Goal: Task Accomplishment & Management: Use online tool/utility

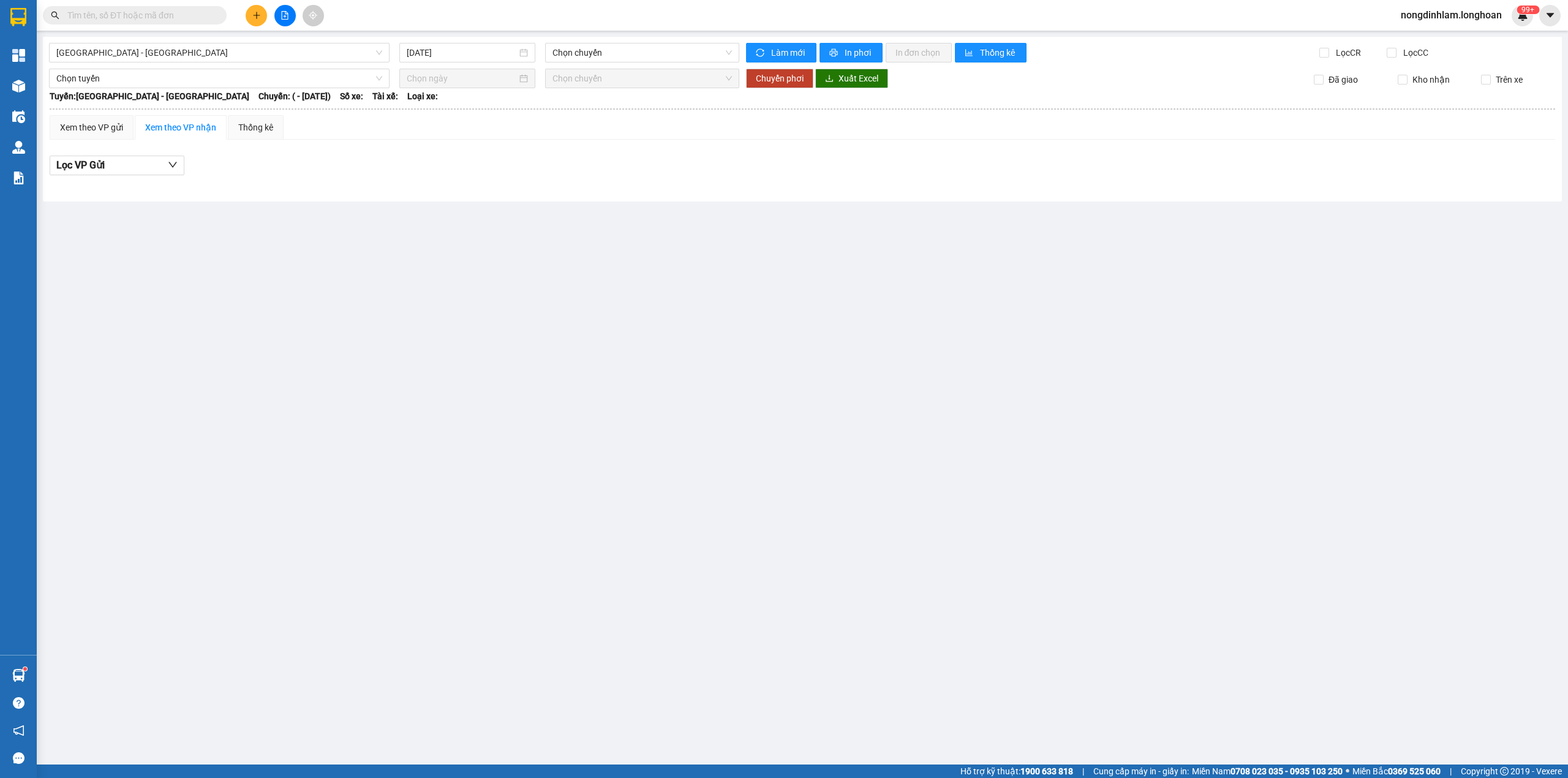
click at [287, 16] on icon "file-add" at bounding box center [284, 15] width 8 height 8
click at [286, 49] on span "[GEOGRAPHIC_DATA] - [GEOGRAPHIC_DATA]" at bounding box center [218, 53] width 325 height 18
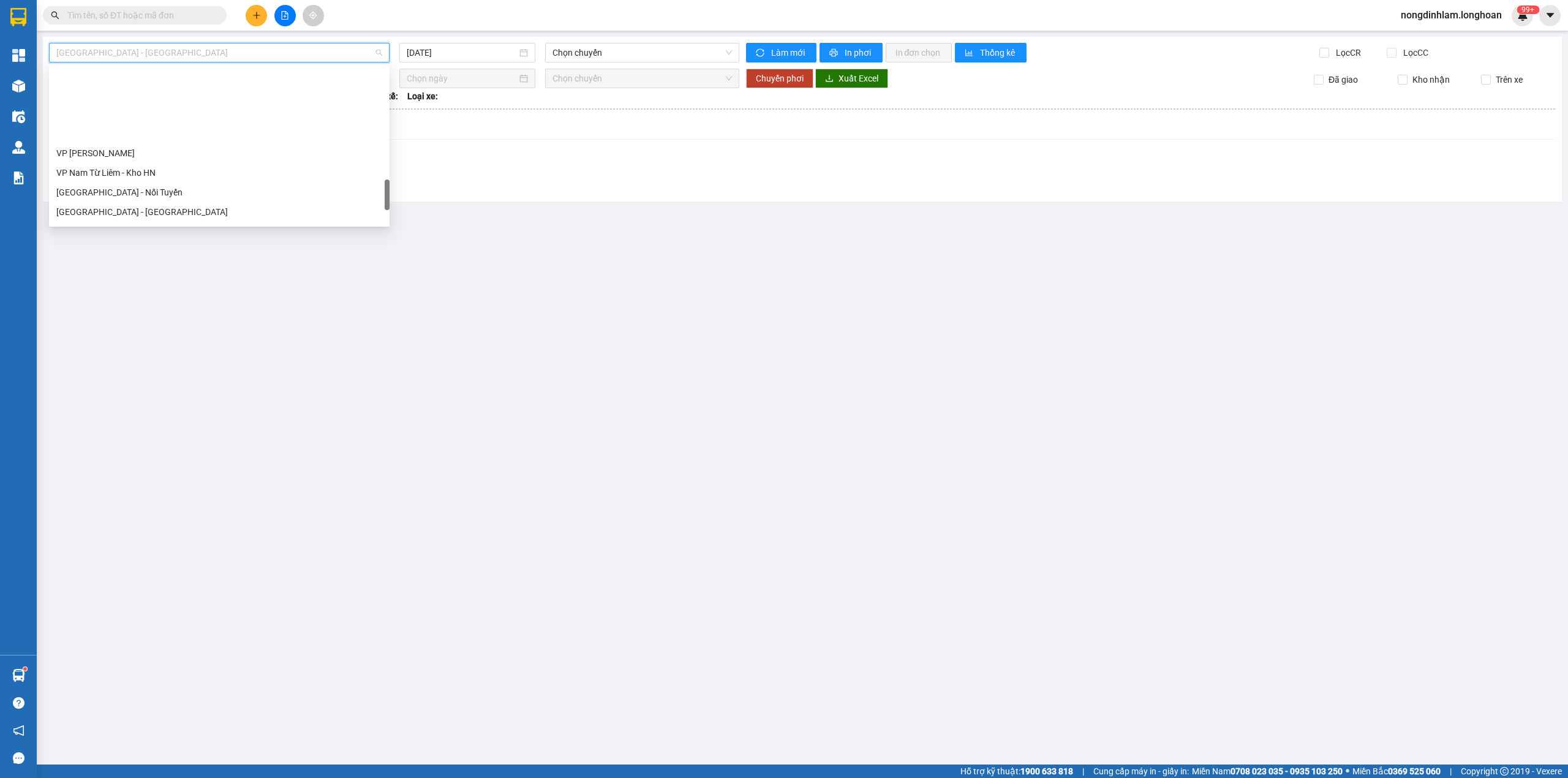
scroll to position [843, 0]
click at [174, 112] on div "Nam [GEOGRAPHIC_DATA]" at bounding box center [218, 116] width 325 height 14
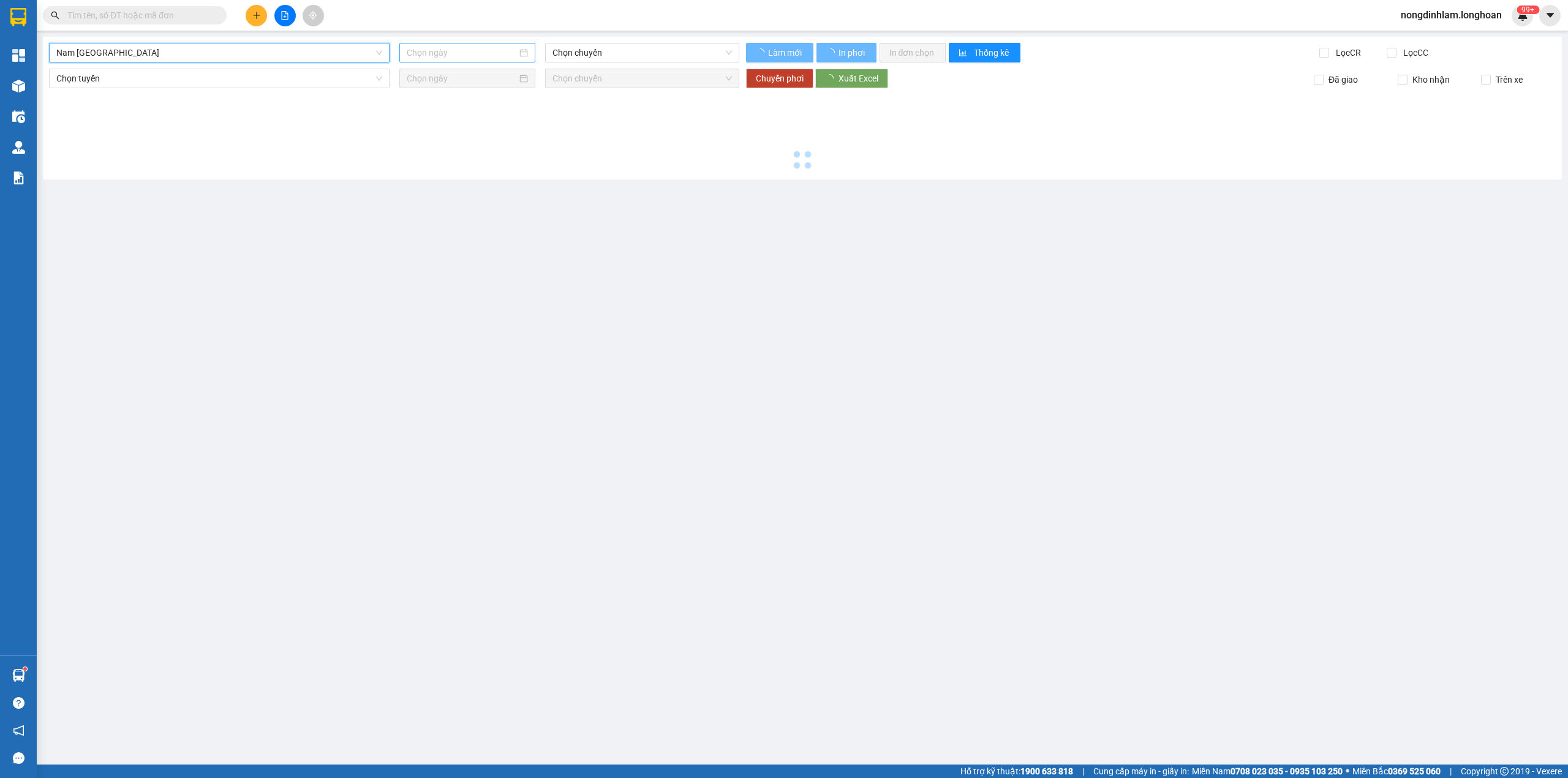
type input "[DATE]"
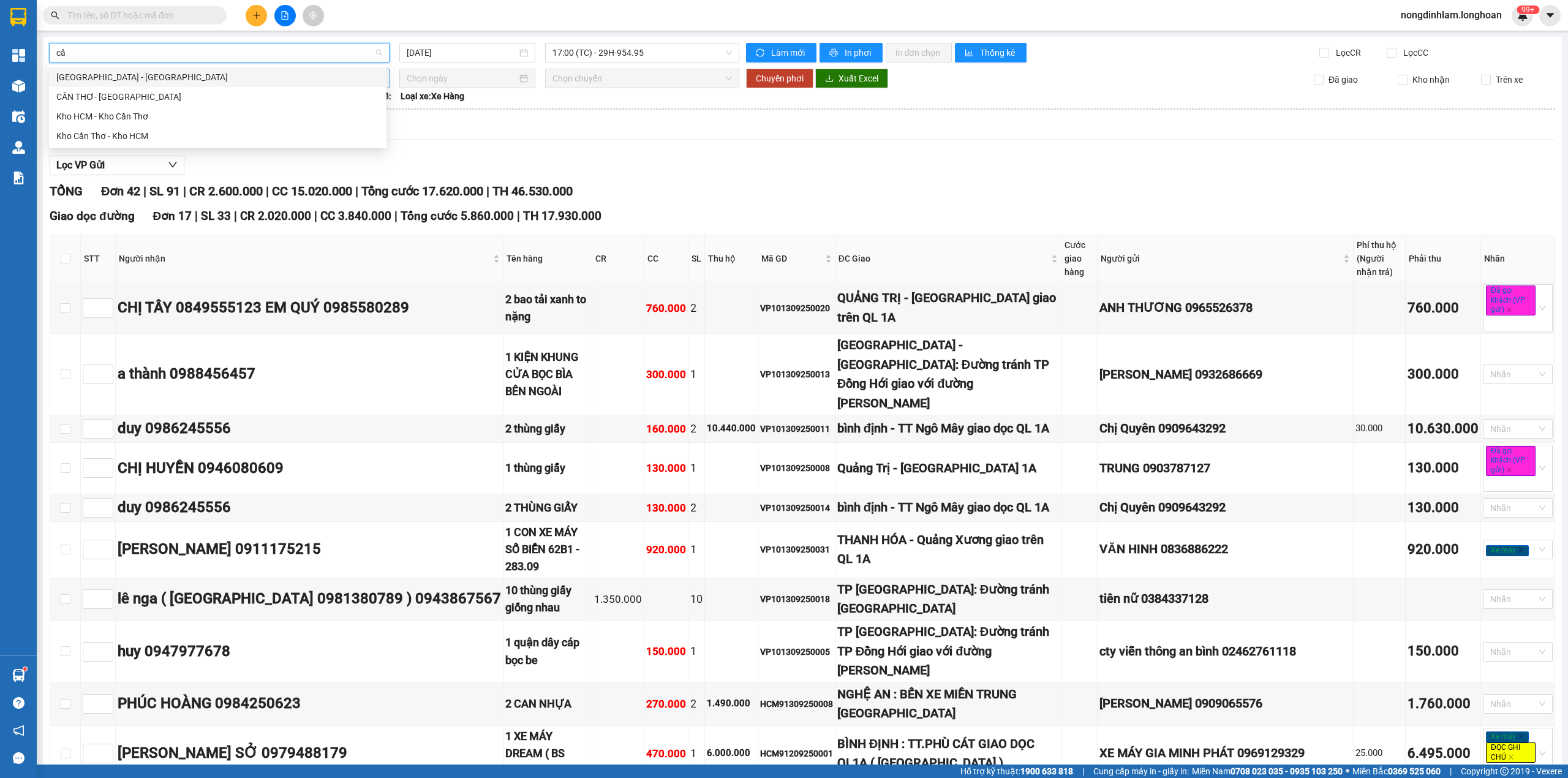
type input "cần"
click at [177, 133] on div "Kho Cần Thơ - Kho HCM" at bounding box center [218, 136] width 323 height 14
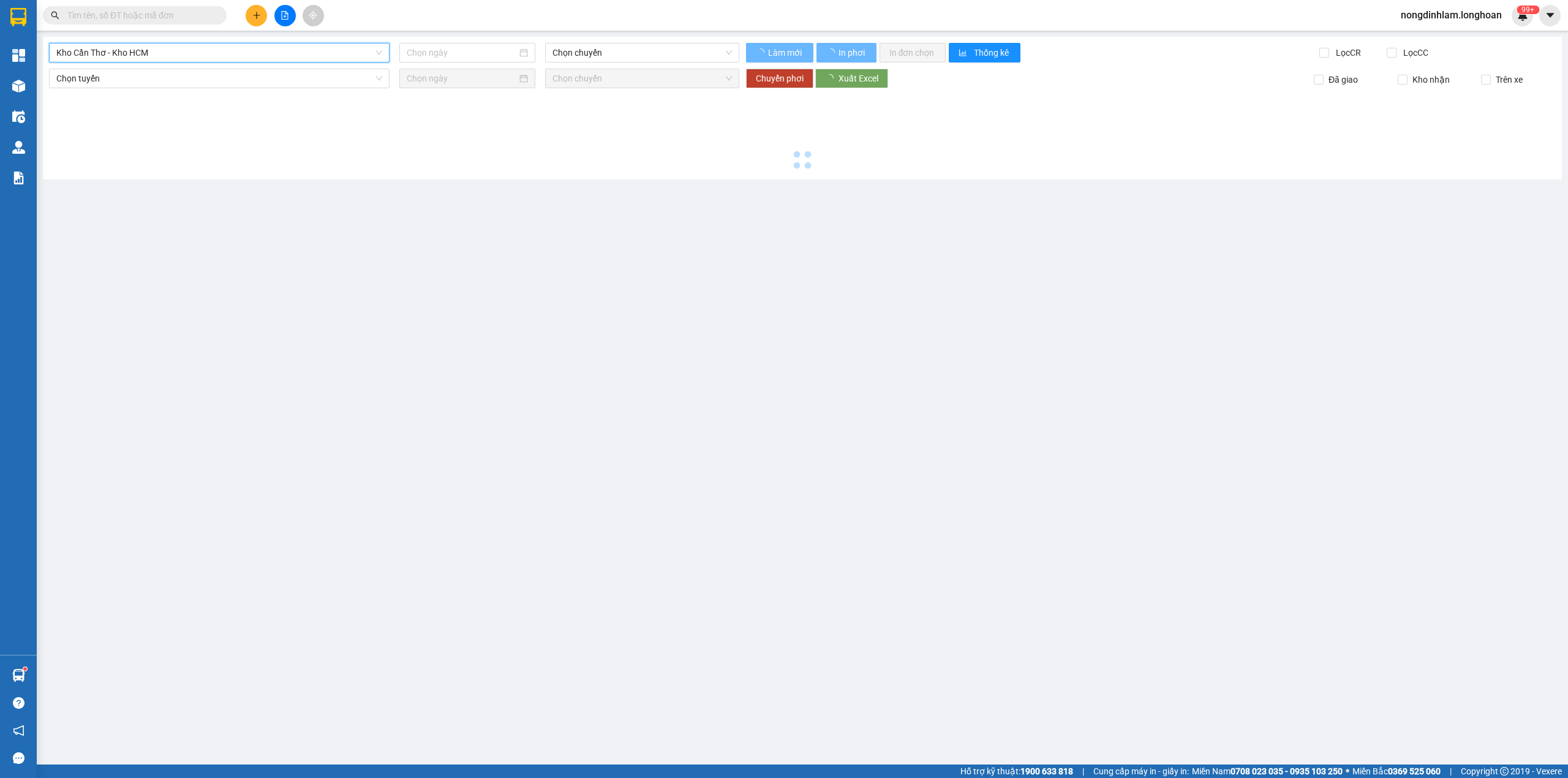
type input "[DATE]"
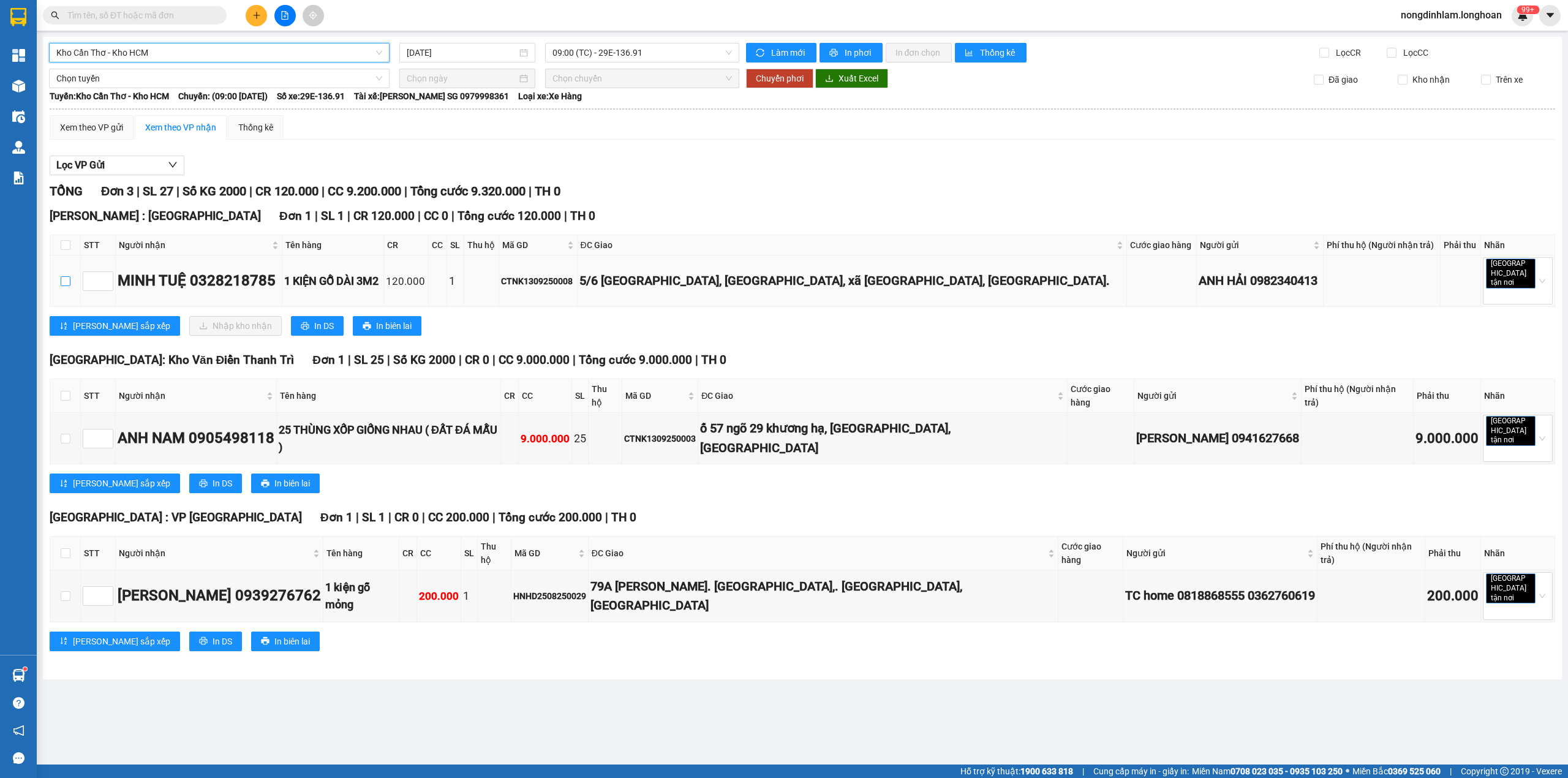
click at [64, 279] on input "checkbox" at bounding box center [65, 281] width 10 height 10
checkbox input "true"
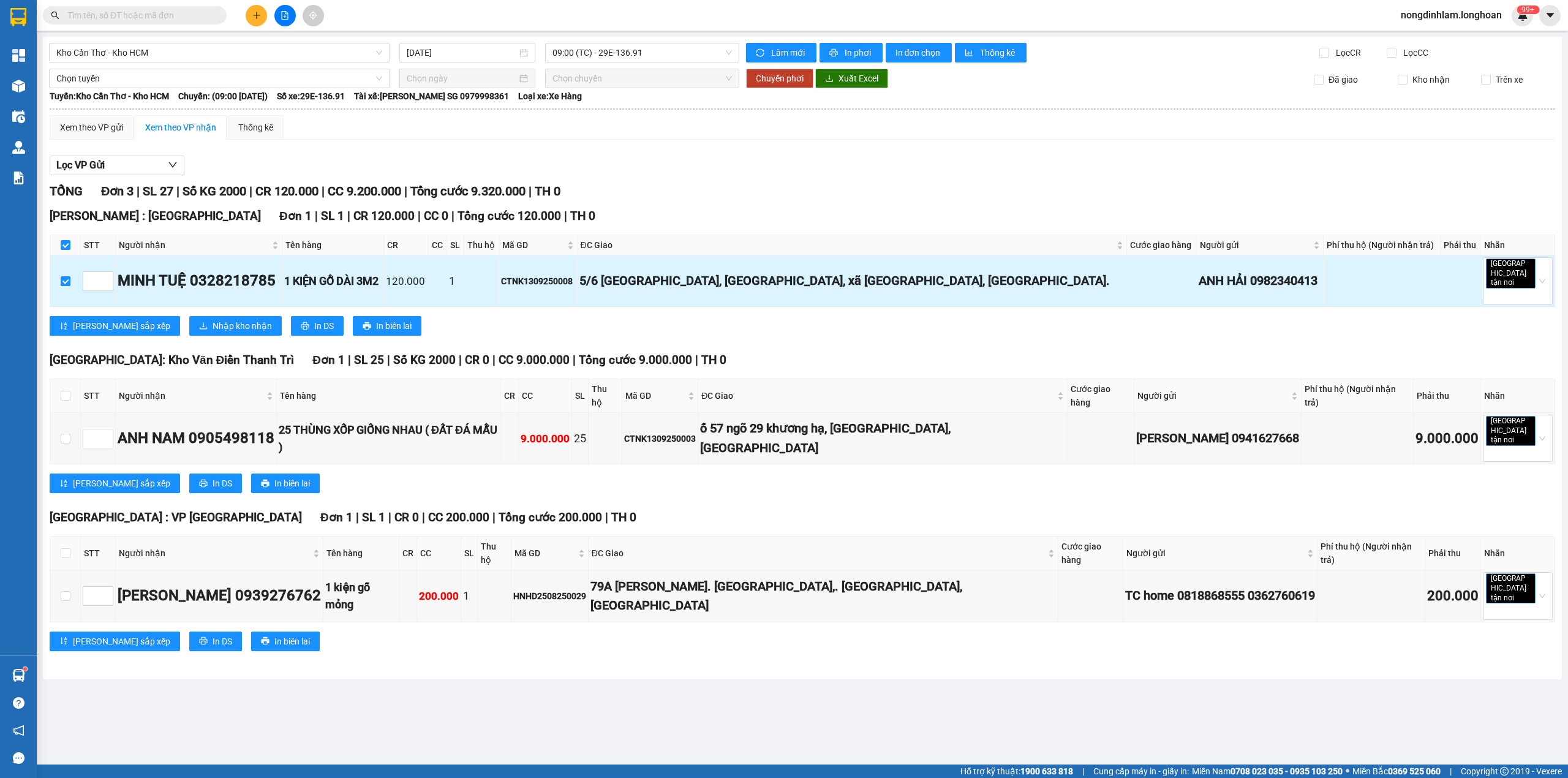
checkbox input "true"
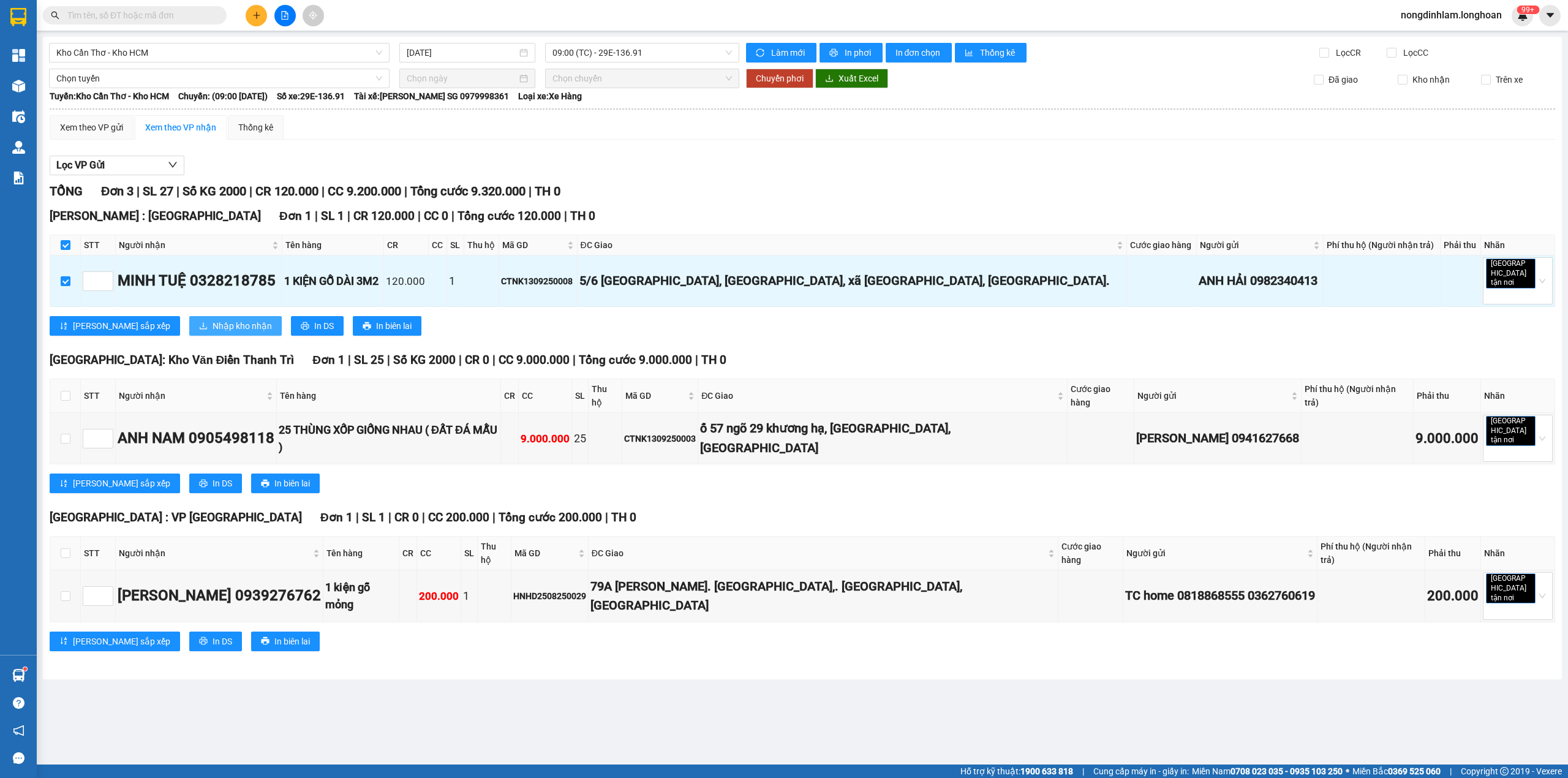
click at [213, 319] on span "Nhập kho nhận" at bounding box center [242, 325] width 59 height 14
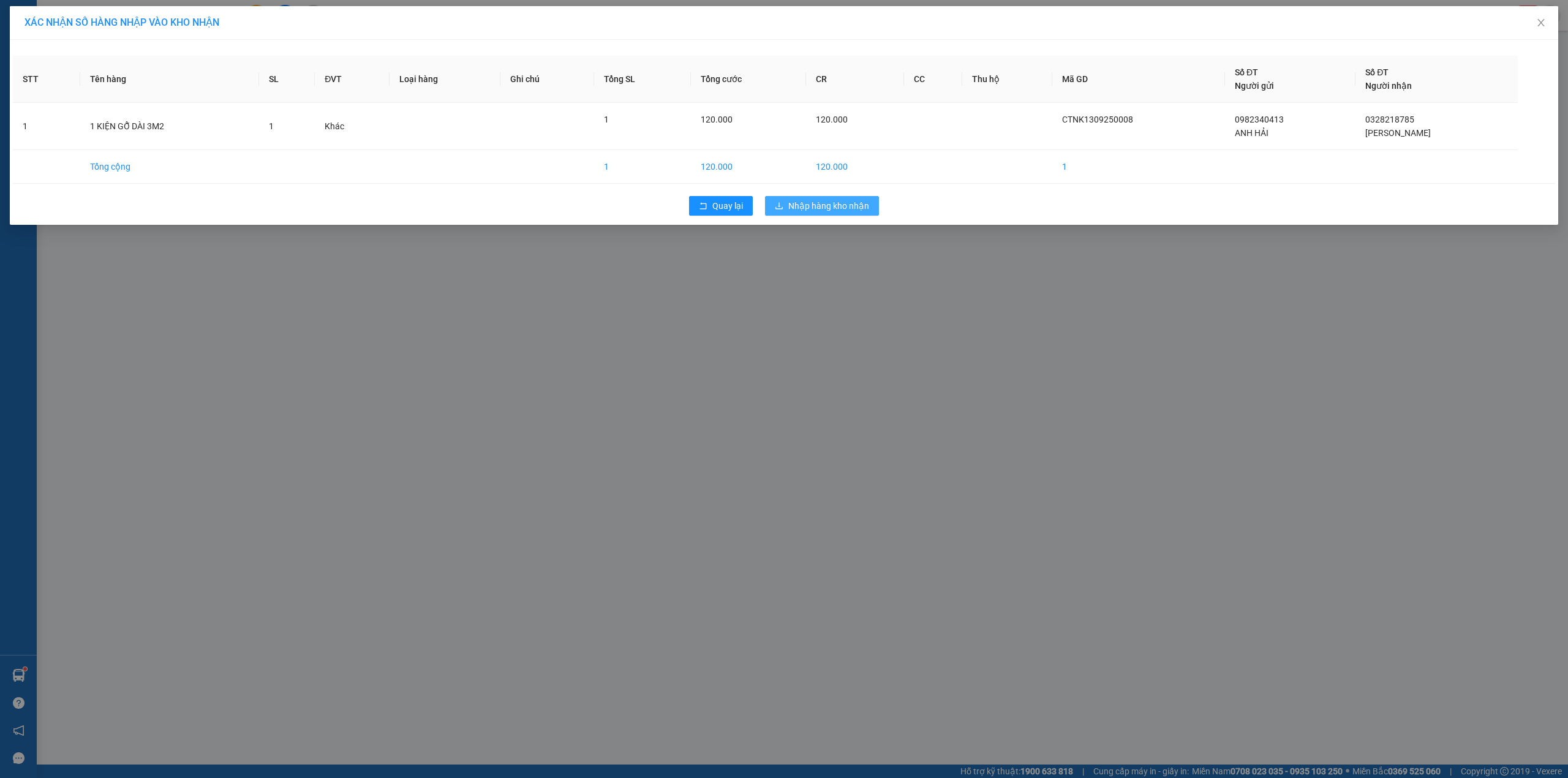
click at [785, 208] on button "Nhập hàng kho nhận" at bounding box center [822, 206] width 114 height 19
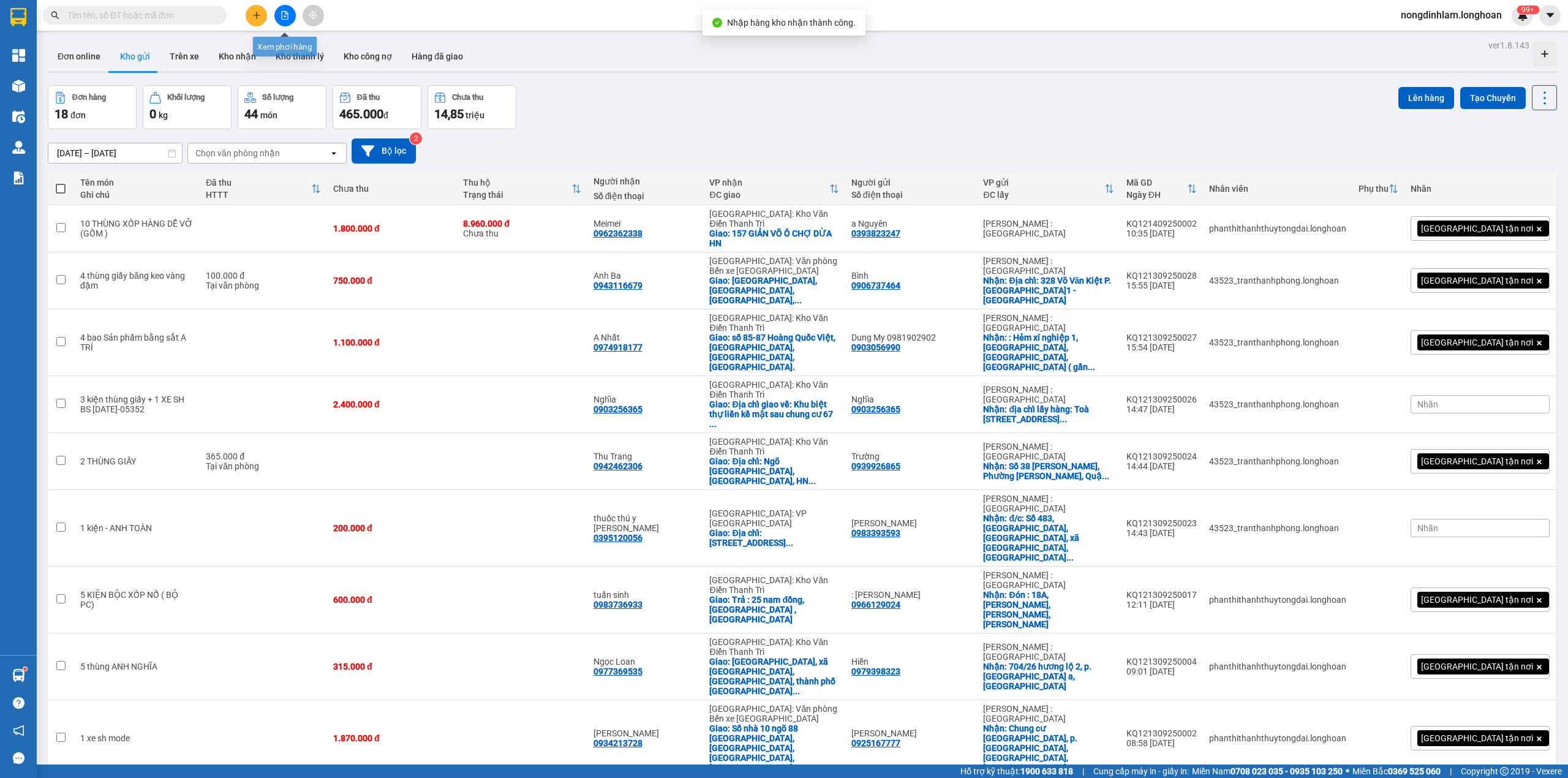
click at [288, 21] on button at bounding box center [285, 15] width 21 height 21
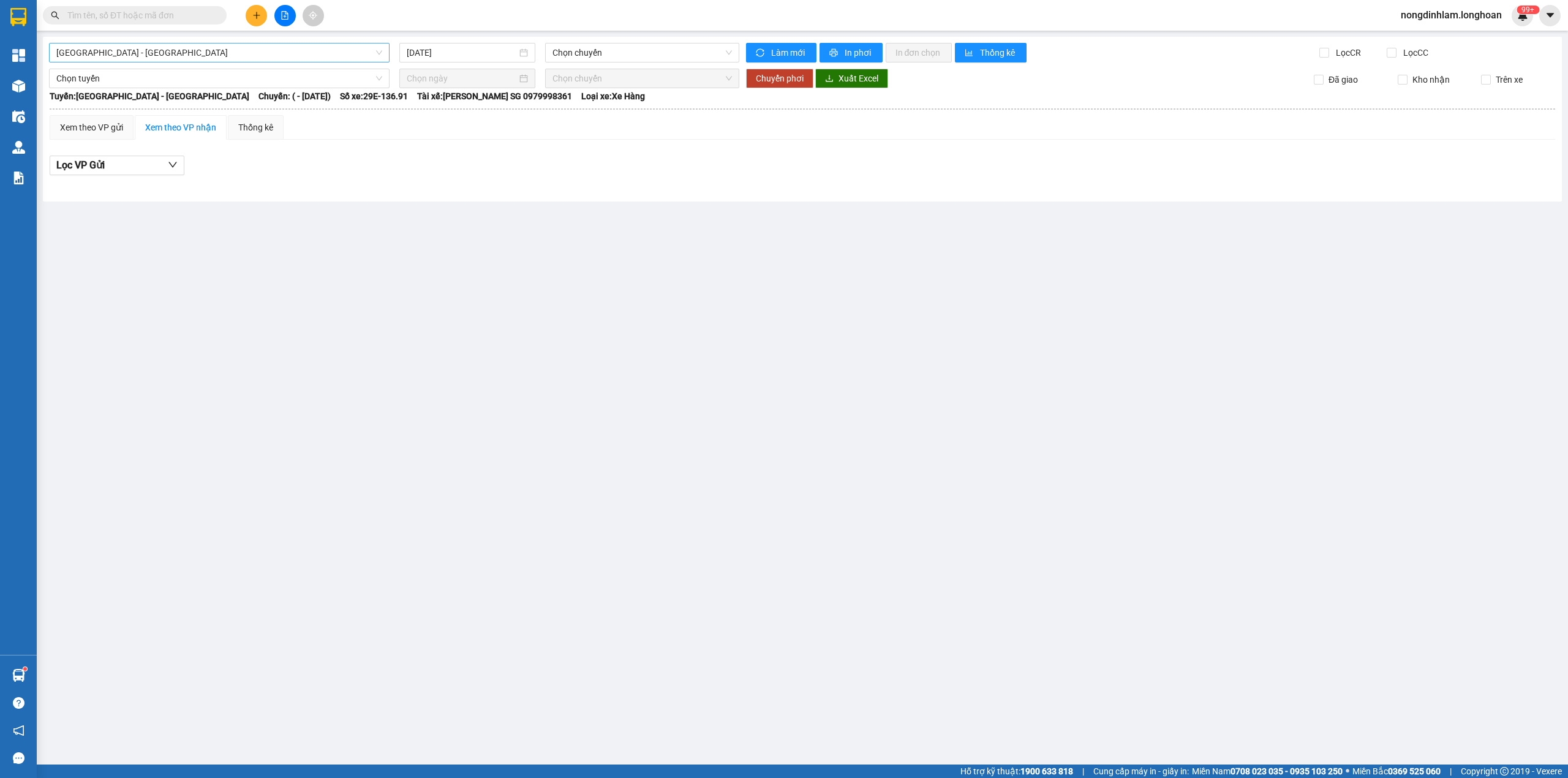
click at [167, 52] on span "[GEOGRAPHIC_DATA] - [GEOGRAPHIC_DATA]" at bounding box center [218, 53] width 325 height 18
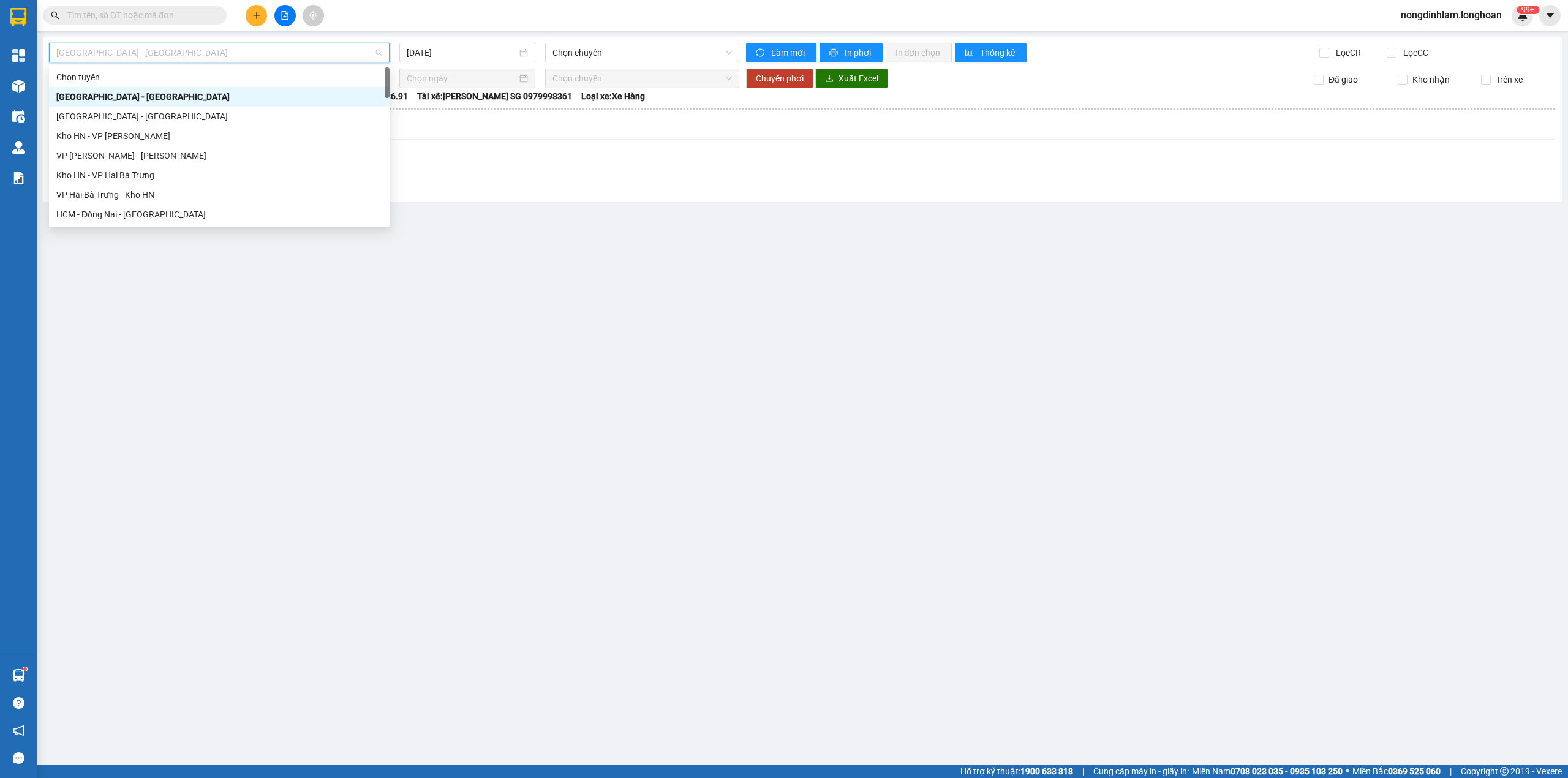
type input "v"
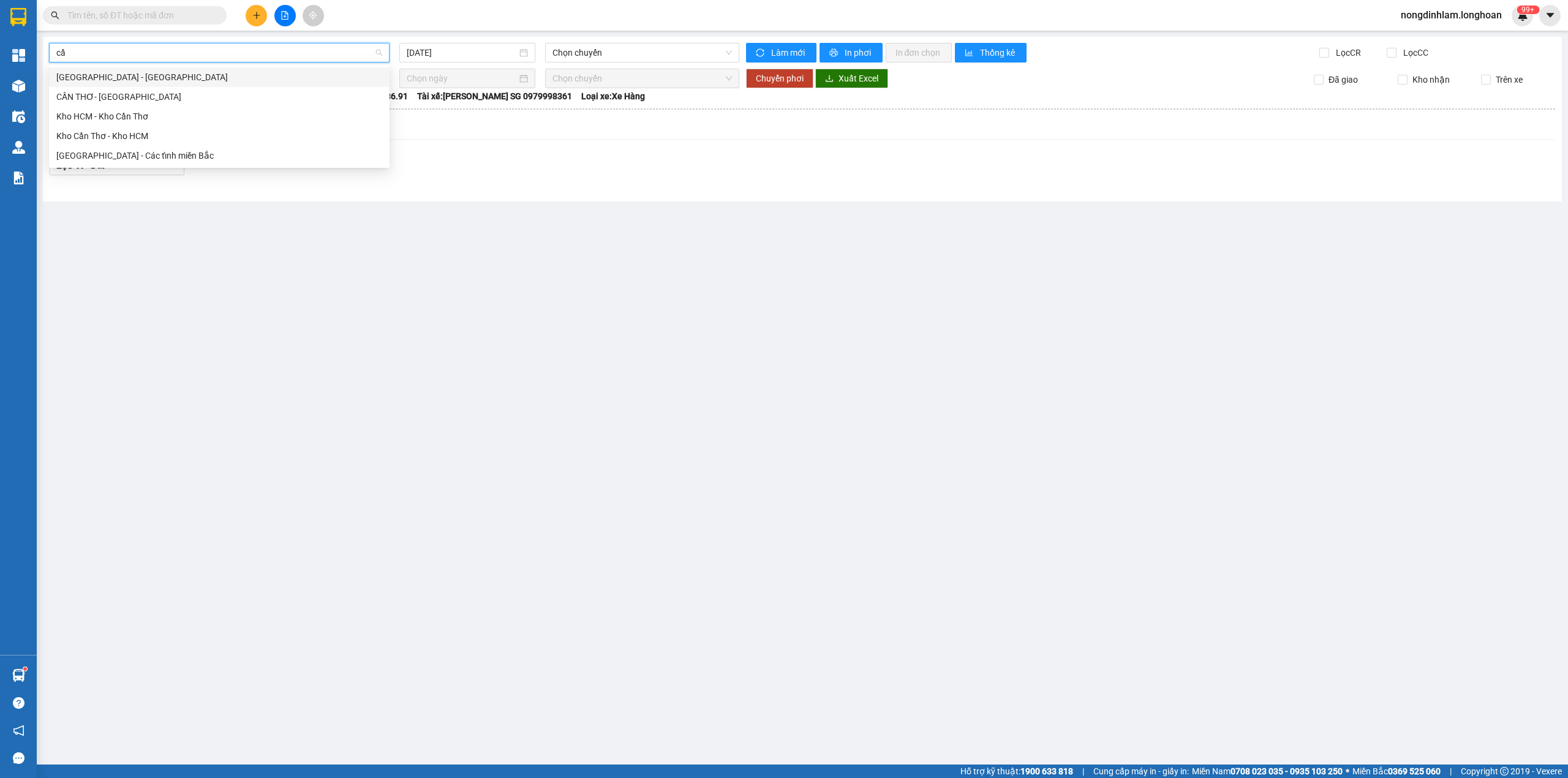
type input "cần"
click at [150, 136] on div "Kho Cần Thơ - Kho HCM" at bounding box center [218, 136] width 325 height 14
type input "[DATE]"
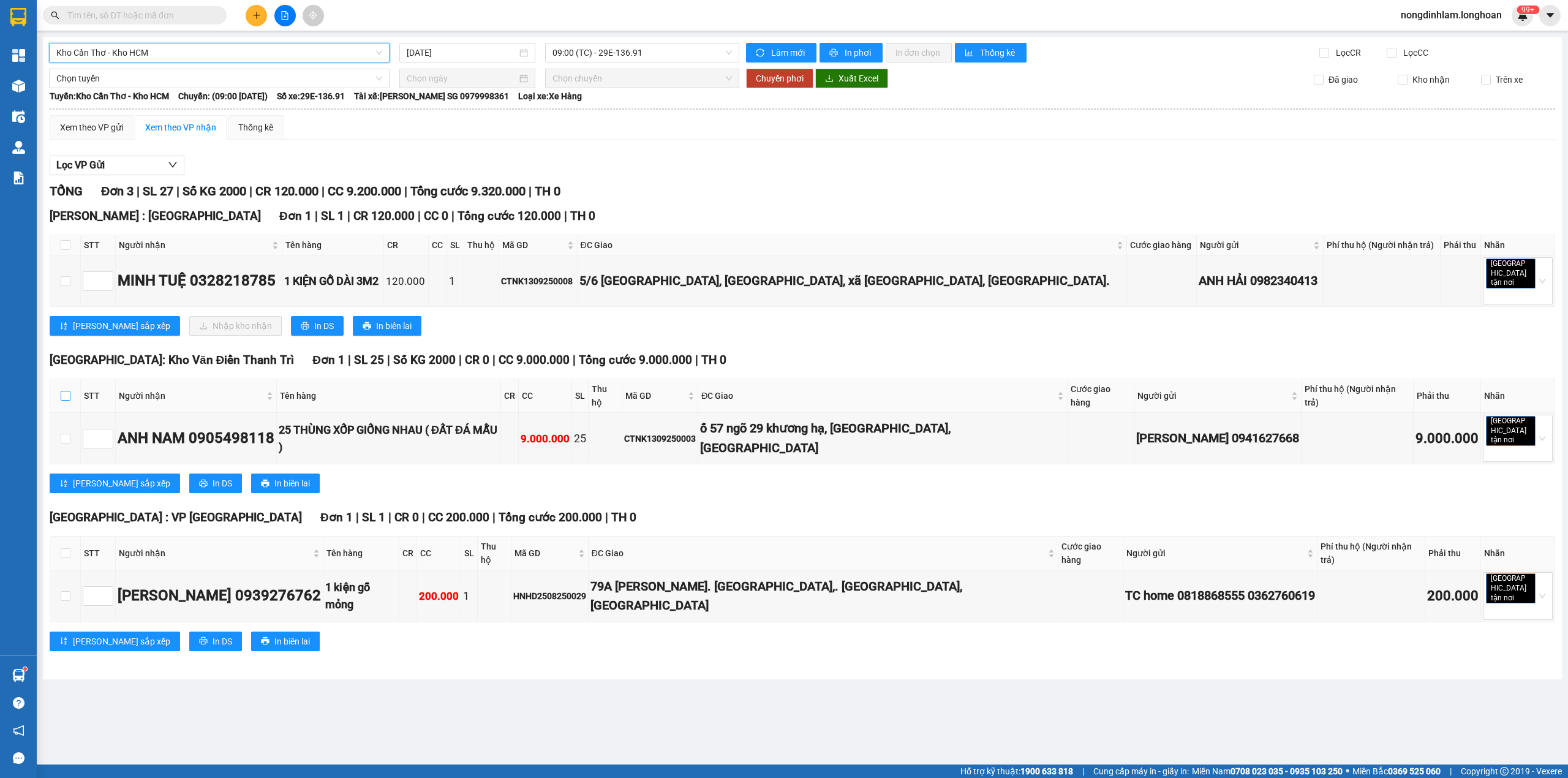
click at [66, 389] on label at bounding box center [65, 395] width 10 height 14
click at [66, 391] on input "checkbox" at bounding box center [65, 395] width 10 height 10
checkbox input "true"
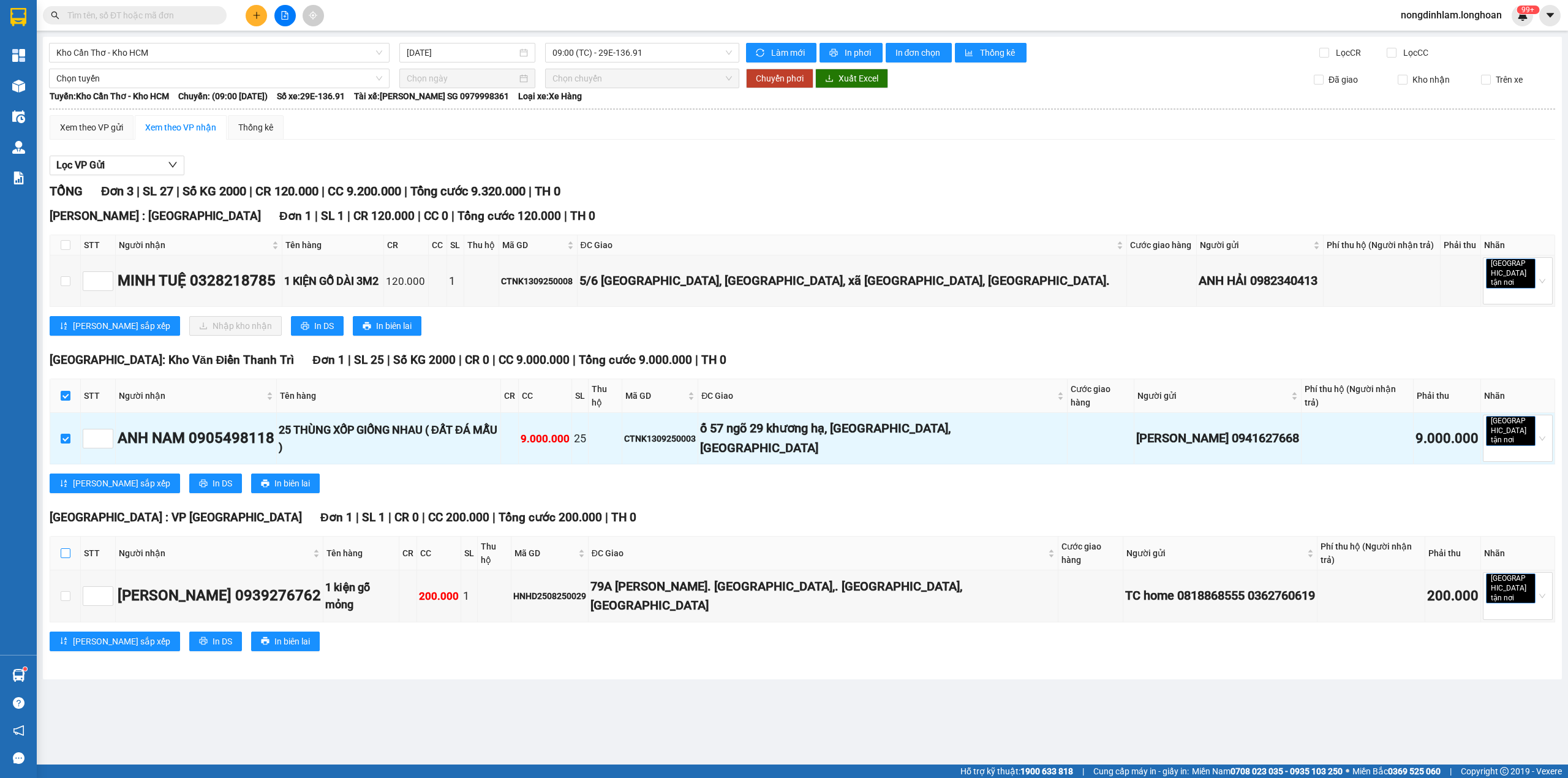
click at [65, 548] on input "checkbox" at bounding box center [65, 553] width 10 height 10
checkbox input "true"
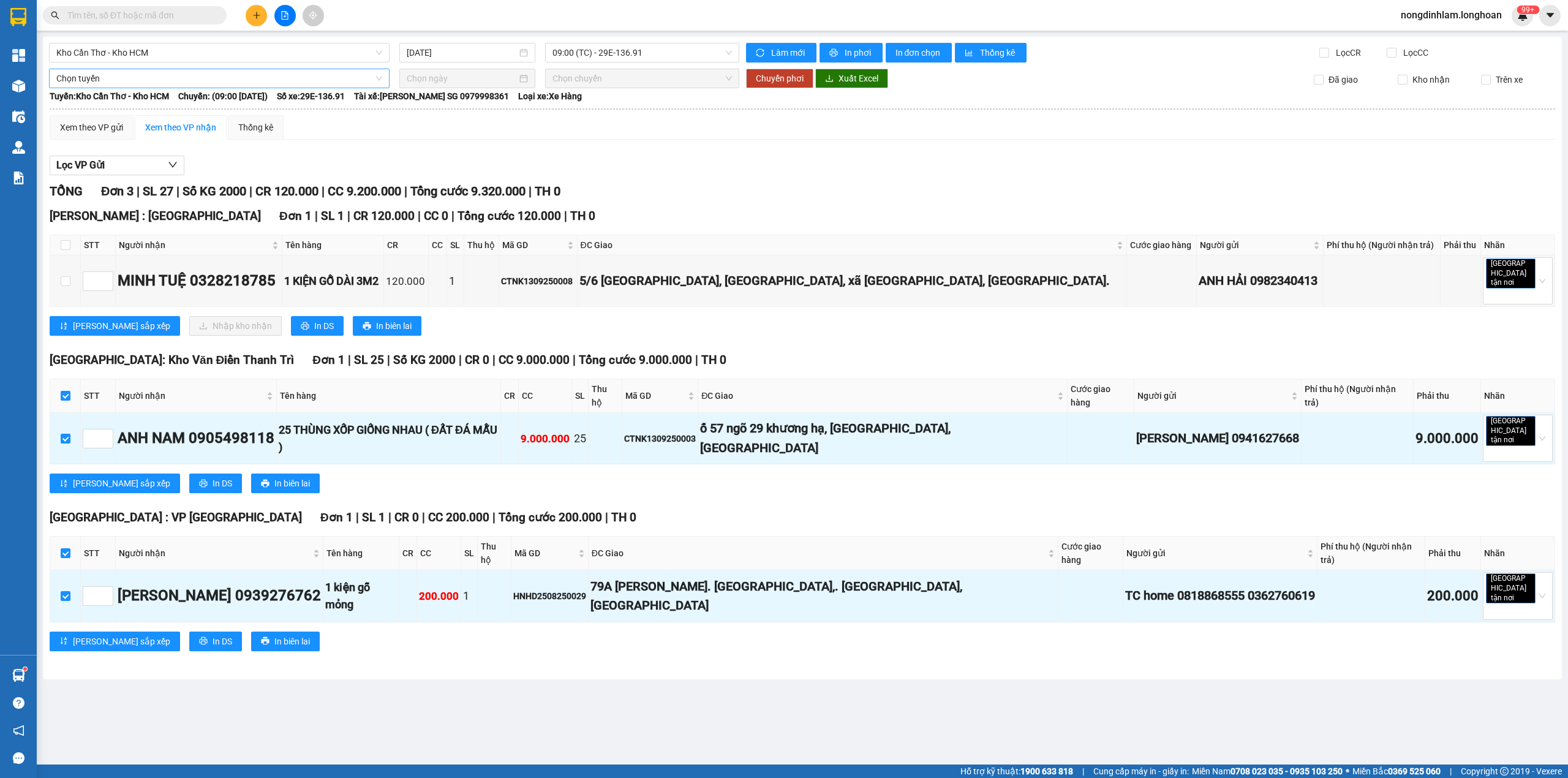
click at [265, 74] on span "Chọn tuyến" at bounding box center [218, 78] width 325 height 18
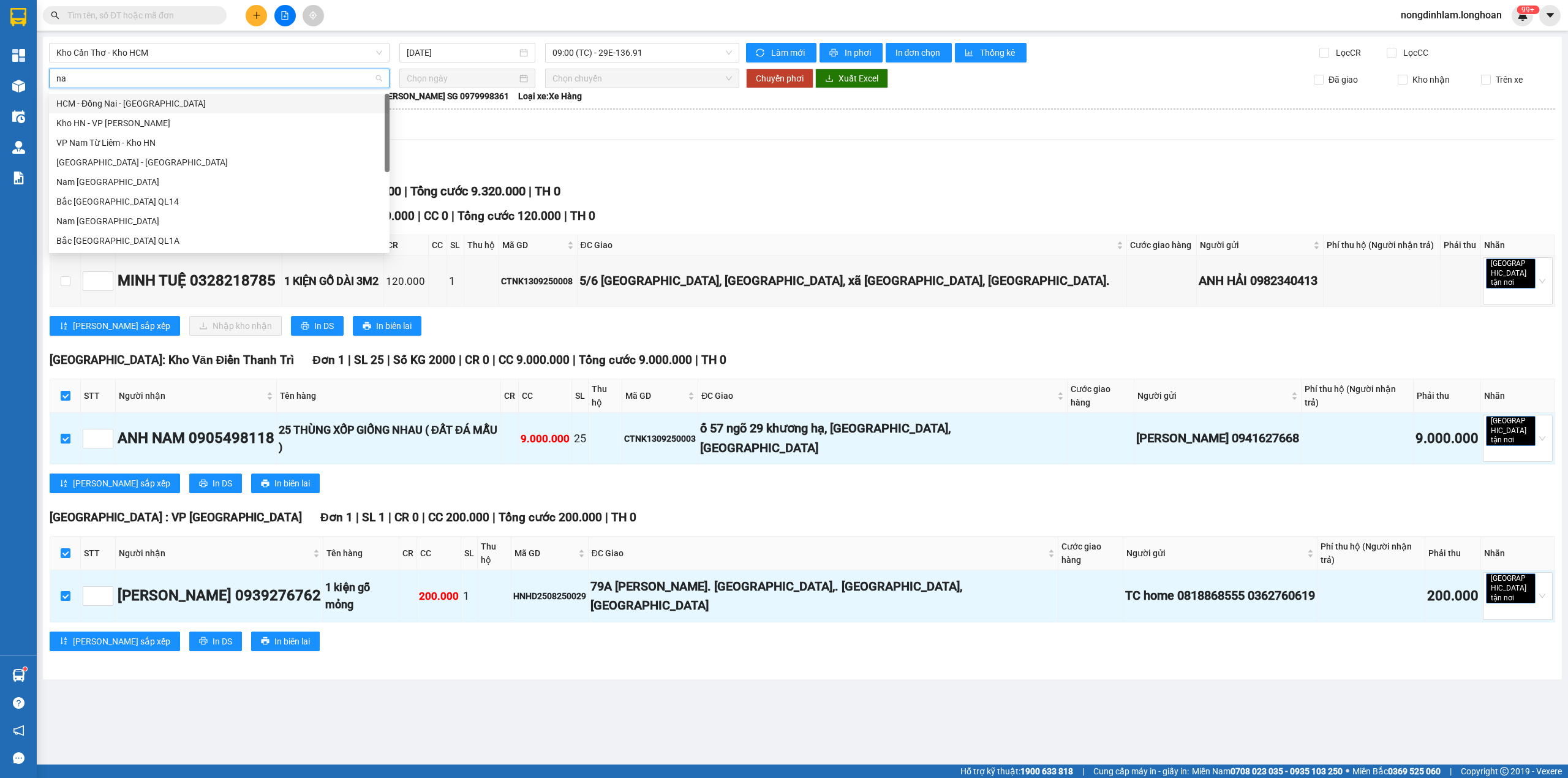
type input "nam"
click at [172, 175] on div "Nam [GEOGRAPHIC_DATA]" at bounding box center [218, 182] width 325 height 14
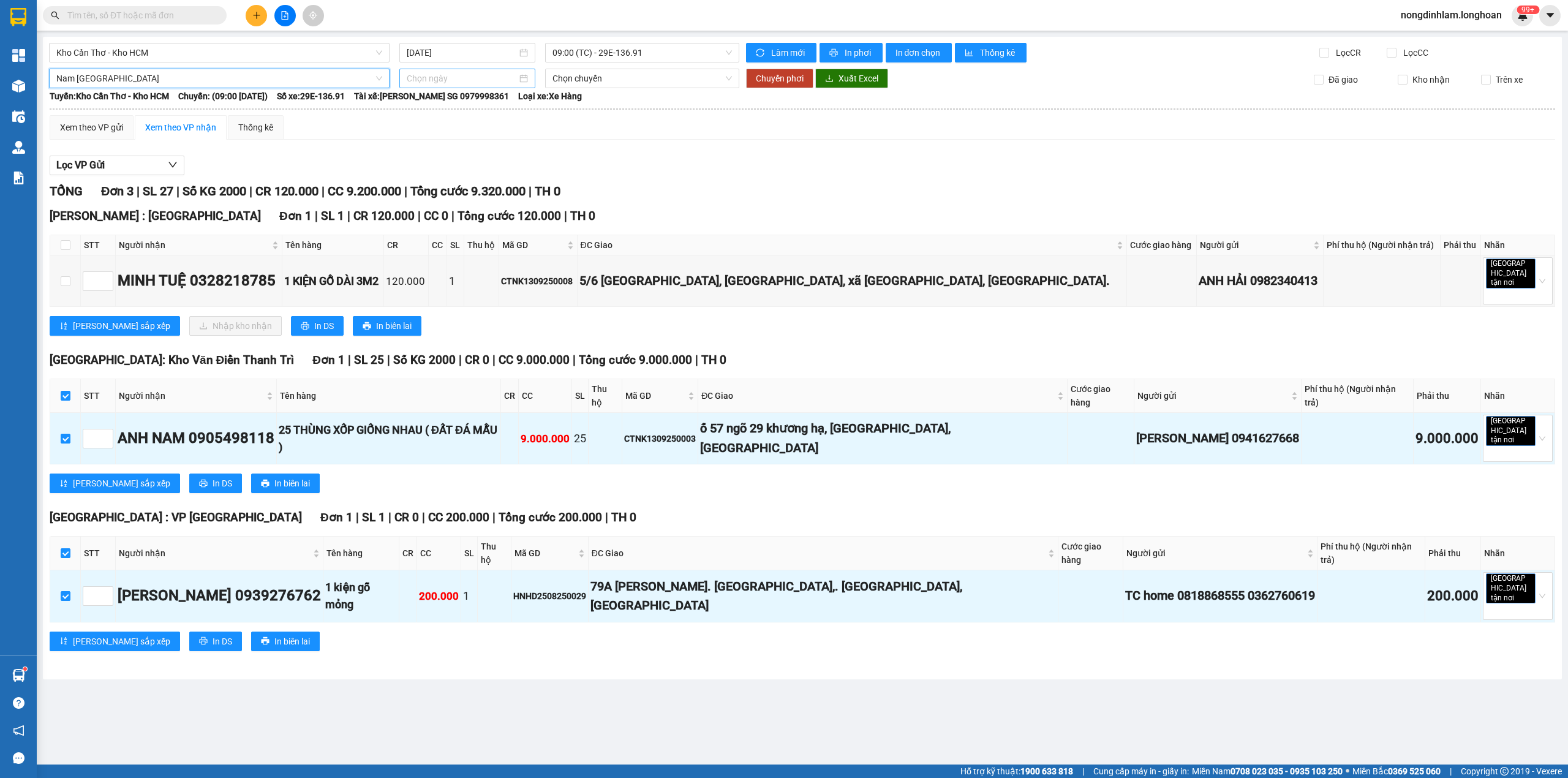
click at [432, 76] on input at bounding box center [462, 78] width 111 height 14
type input "[DATE]"
click at [418, 183] on div "14" at bounding box center [418, 187] width 15 height 15
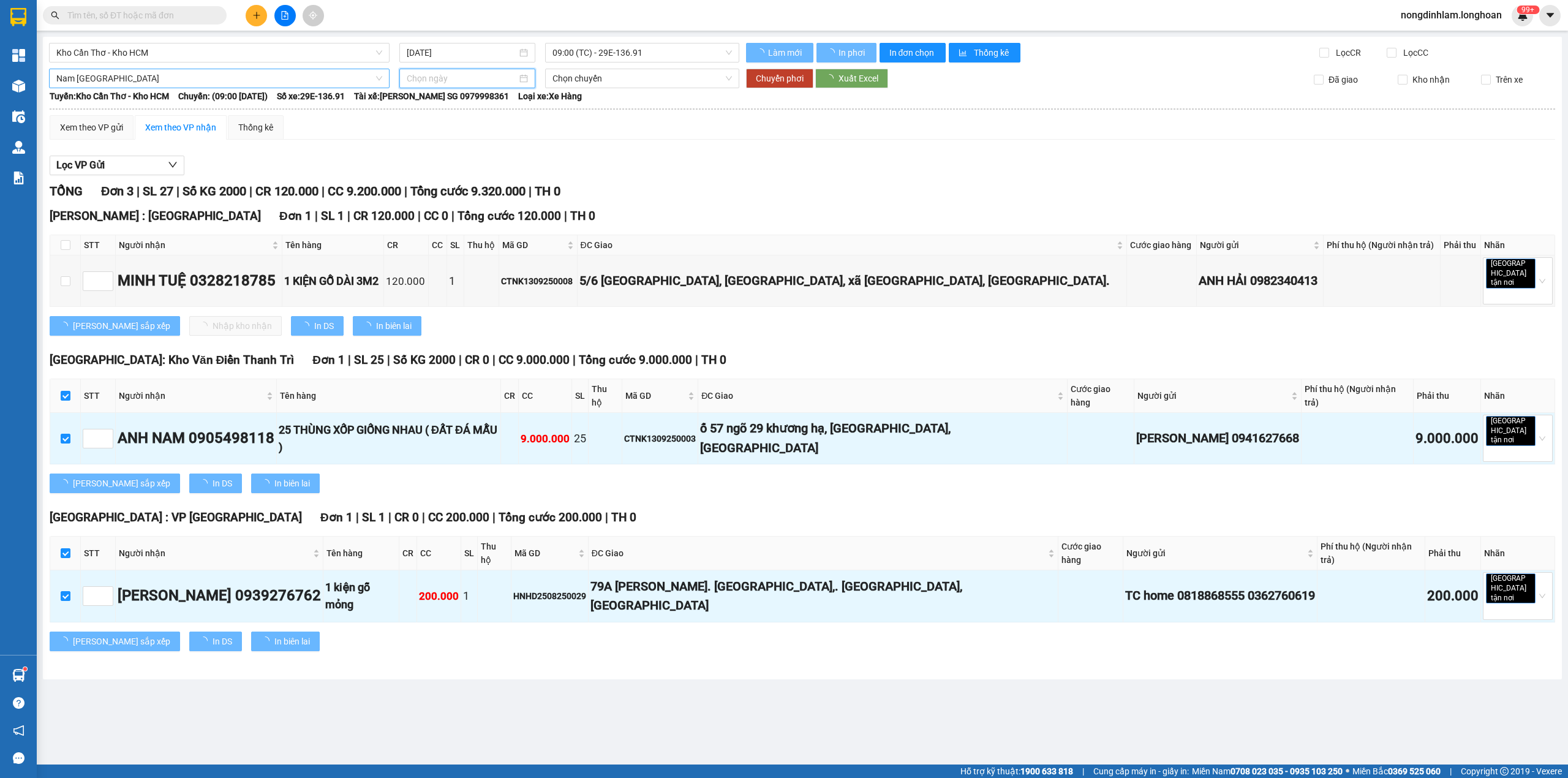
type input "[DATE]"
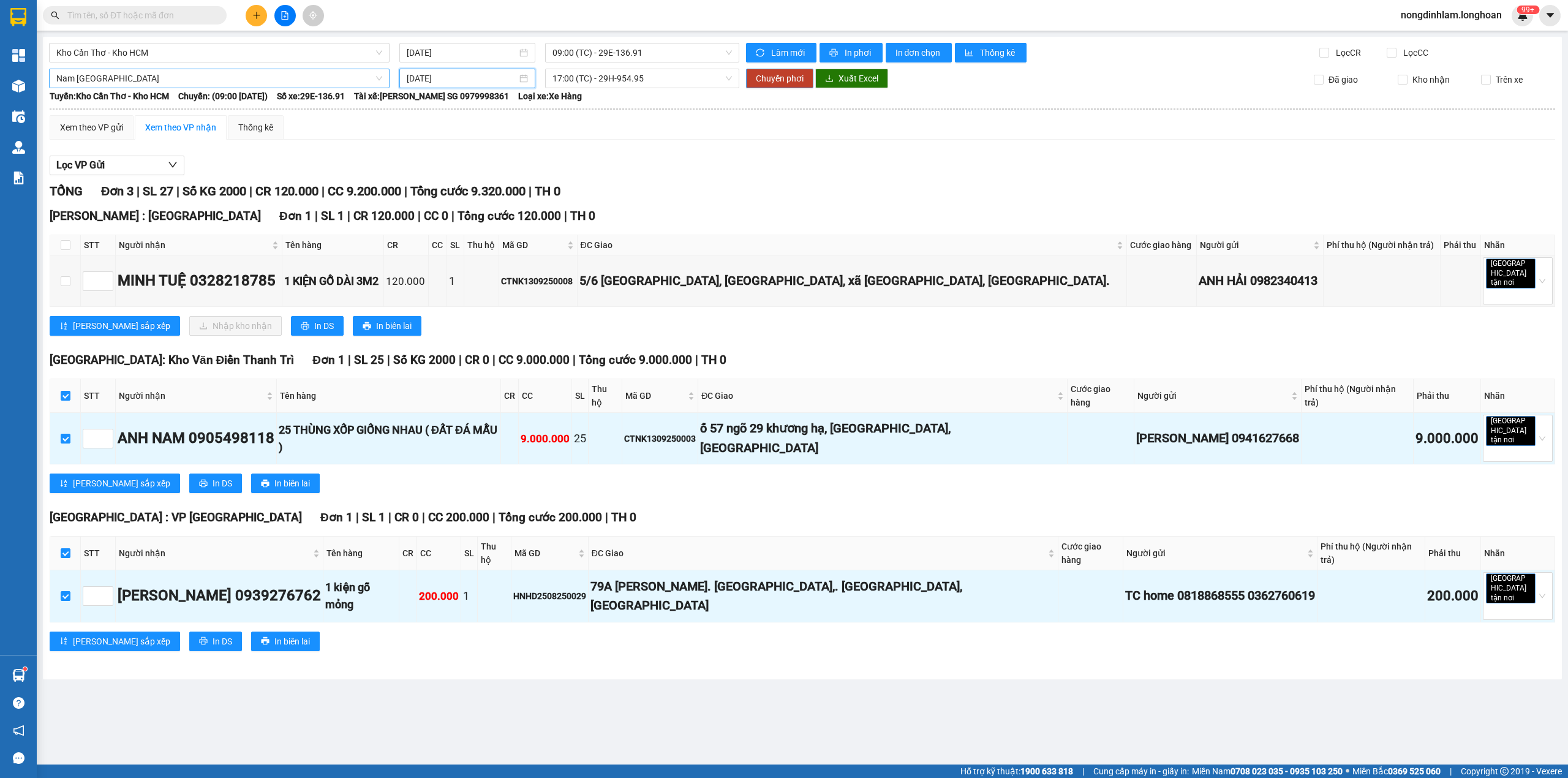
click at [765, 75] on span "Chuyển phơi" at bounding box center [780, 78] width 48 height 14
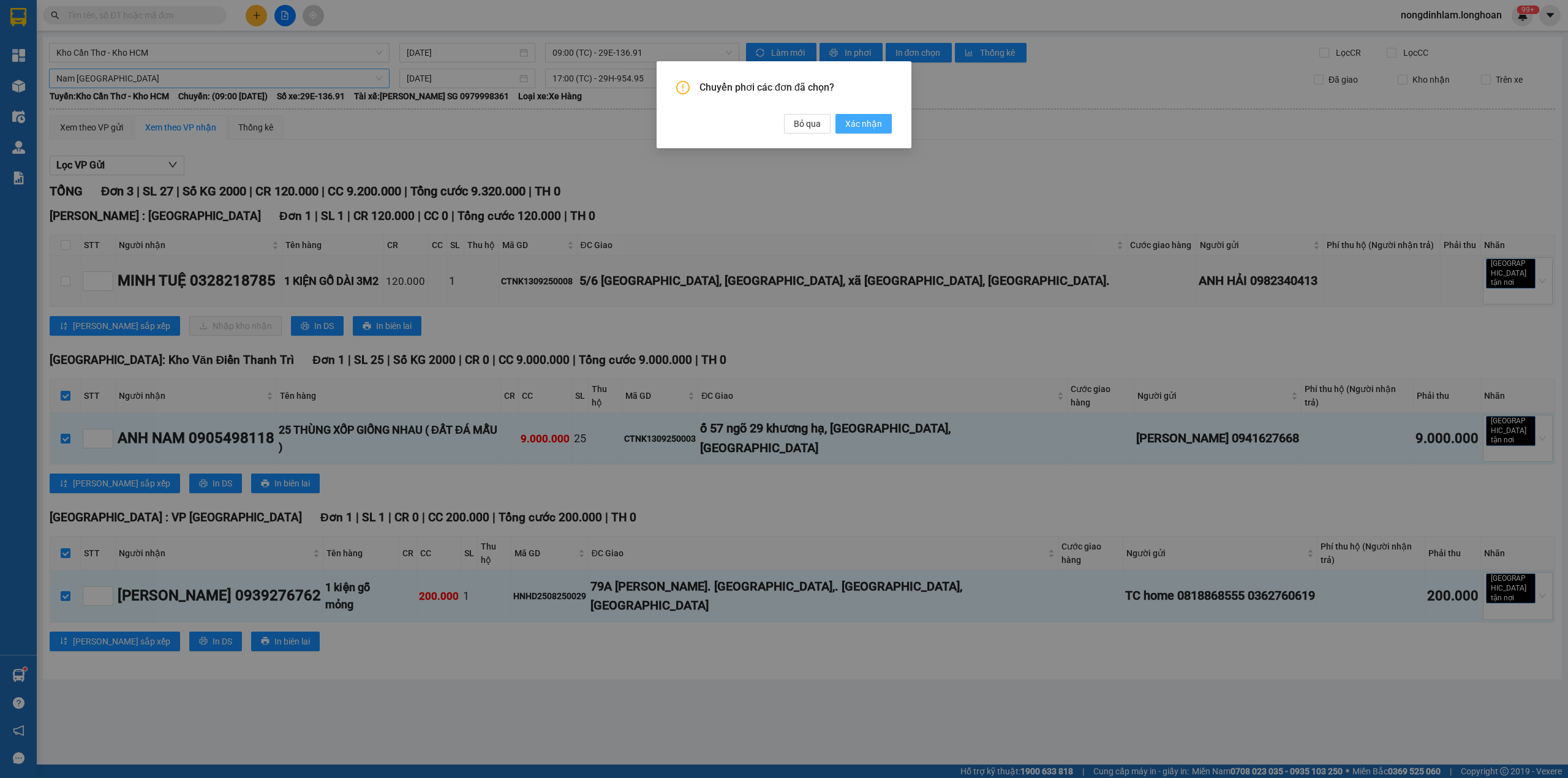
click at [868, 131] on button "Xác nhận" at bounding box center [863, 124] width 56 height 19
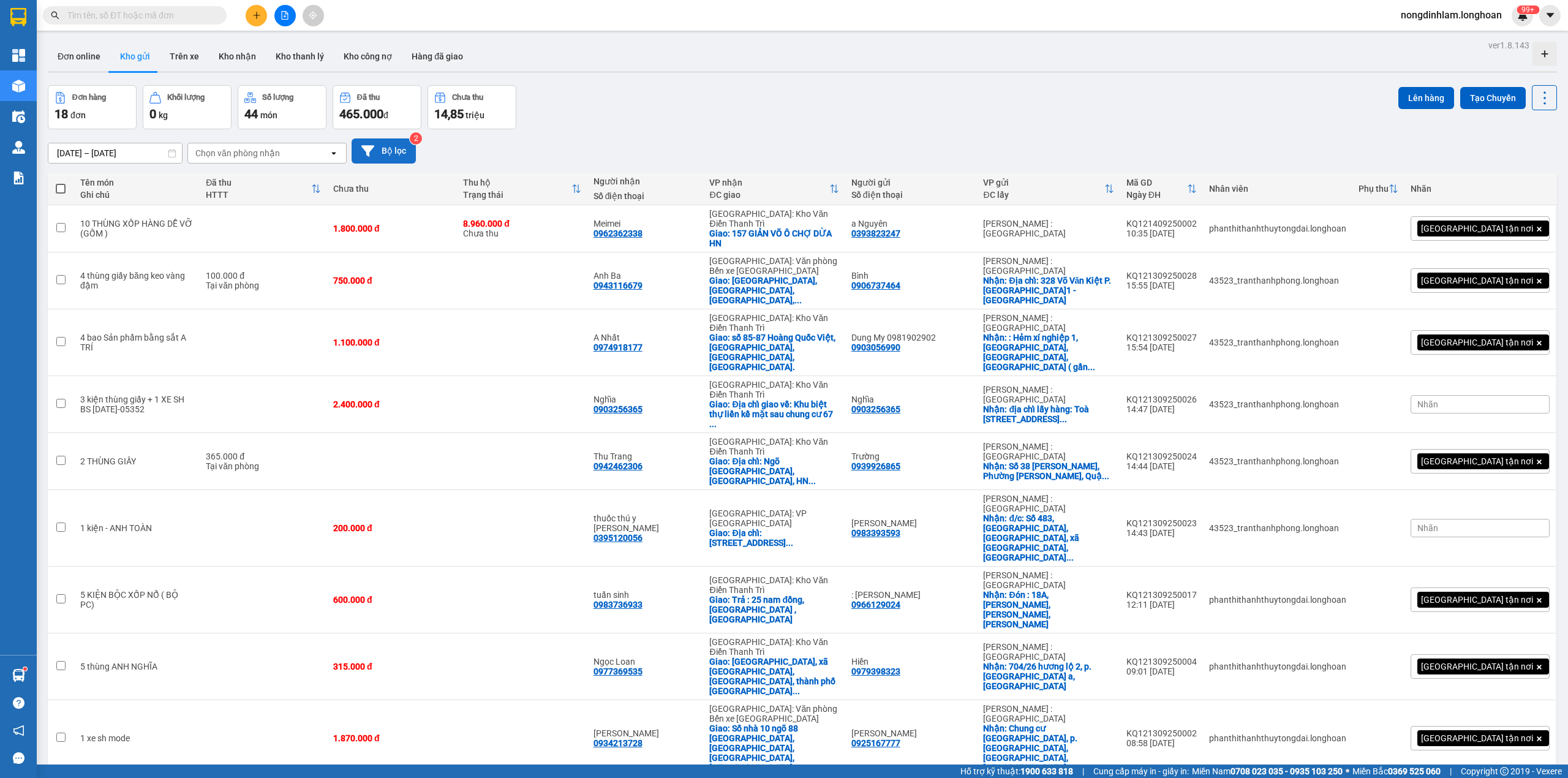
click at [380, 147] on button "Bộ lọc" at bounding box center [383, 150] width 65 height 25
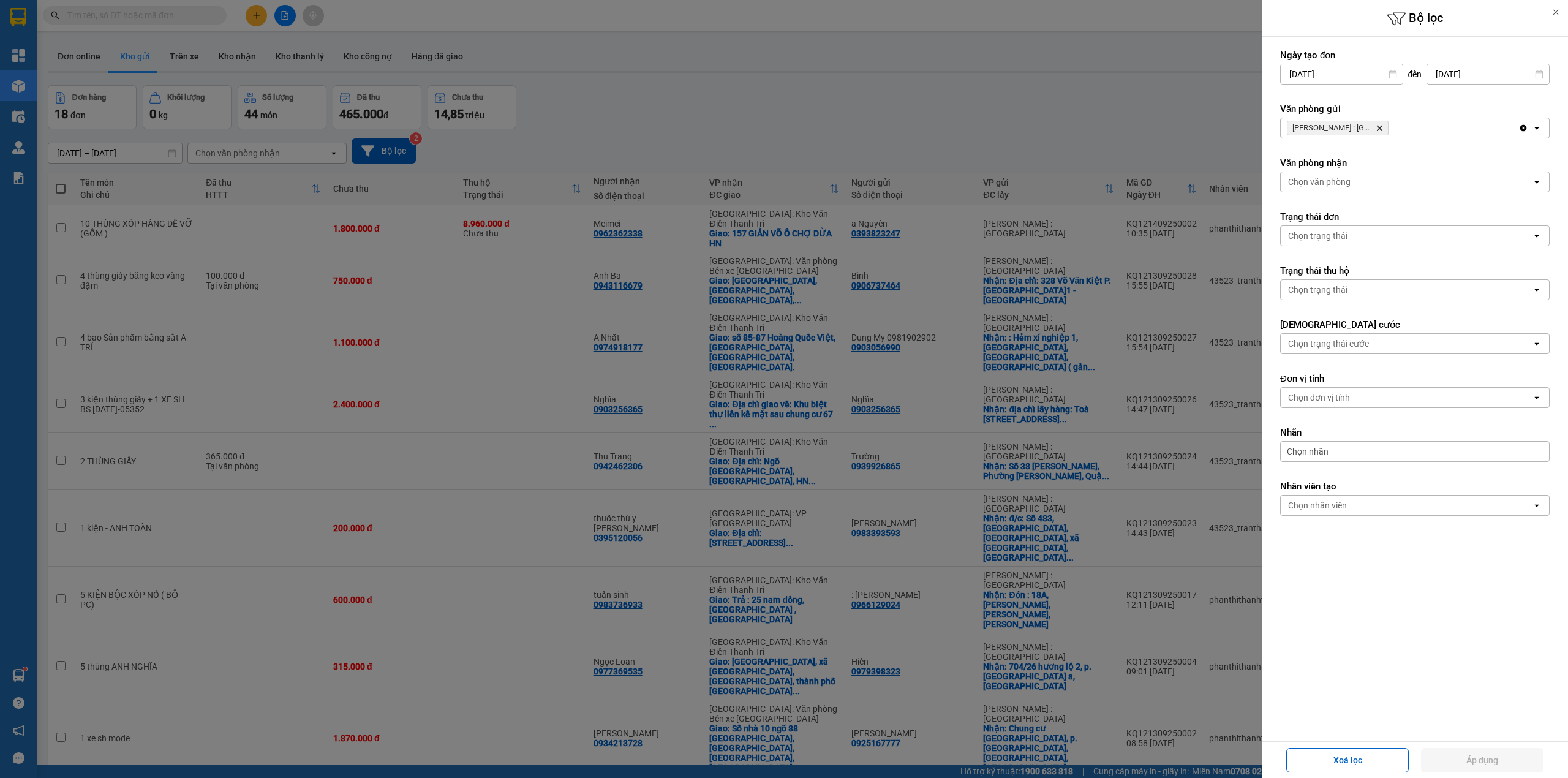
click at [1379, 130] on icon "Hồ Chí Minh : Kho Quận 12, close by backspace" at bounding box center [1379, 128] width 6 height 6
click at [1379, 130] on div "Chọn văn phòng" at bounding box center [1406, 127] width 251 height 19
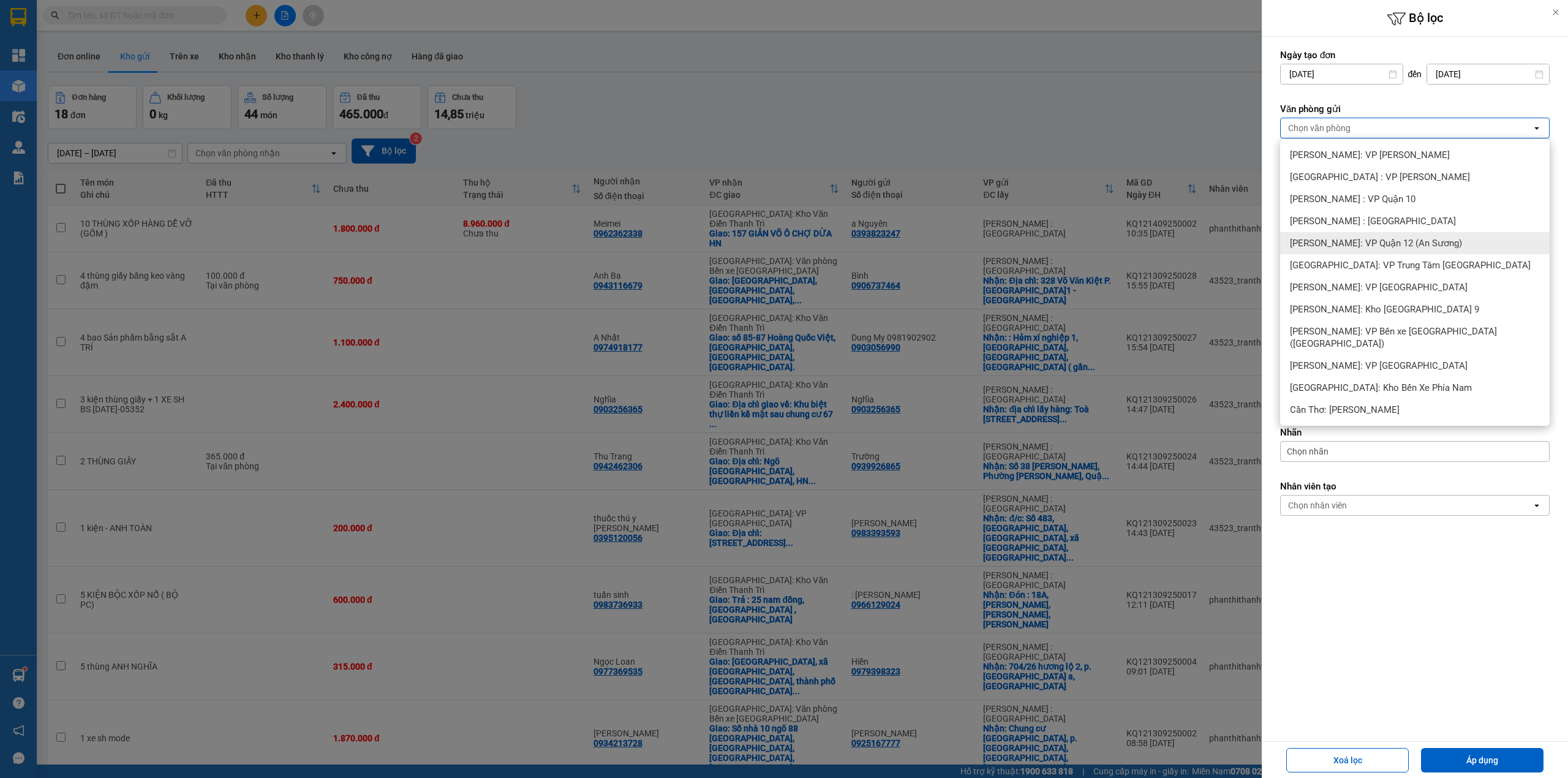
click at [648, 100] on div at bounding box center [784, 389] width 1568 height 778
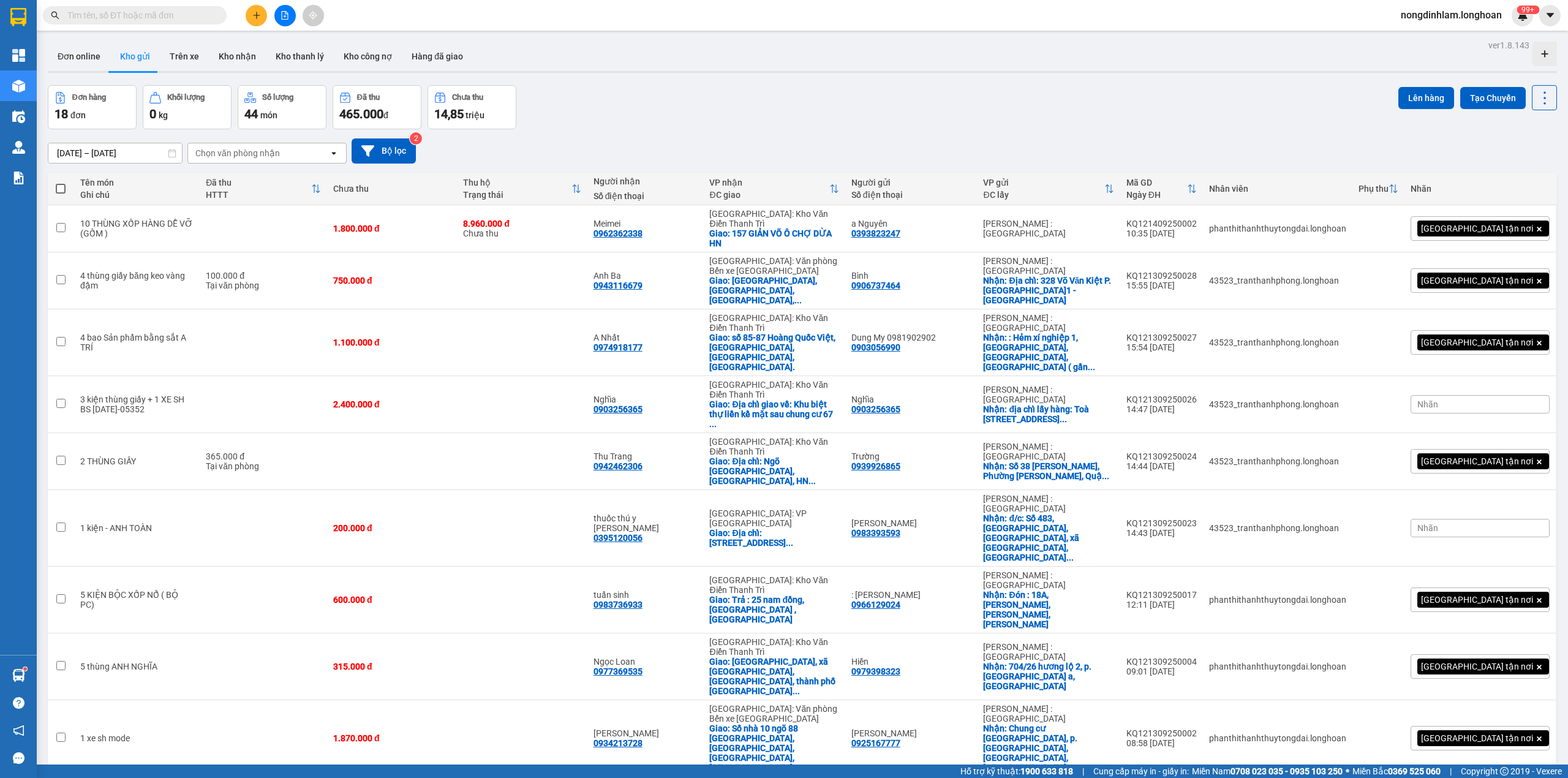
click at [284, 13] on icon "file-add" at bounding box center [284, 15] width 8 height 8
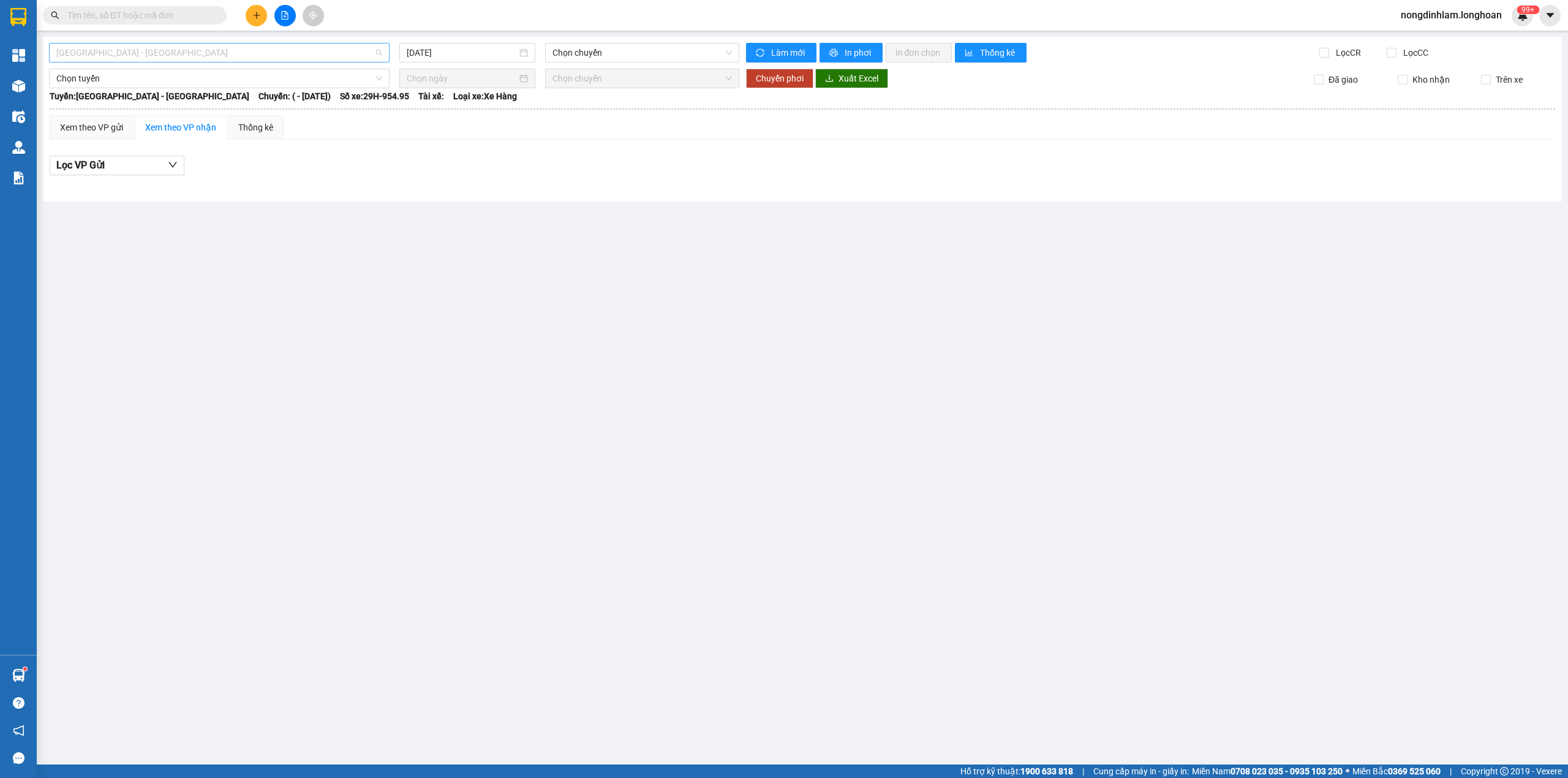
click at [202, 49] on span "[GEOGRAPHIC_DATA] - [GEOGRAPHIC_DATA]" at bounding box center [218, 53] width 325 height 18
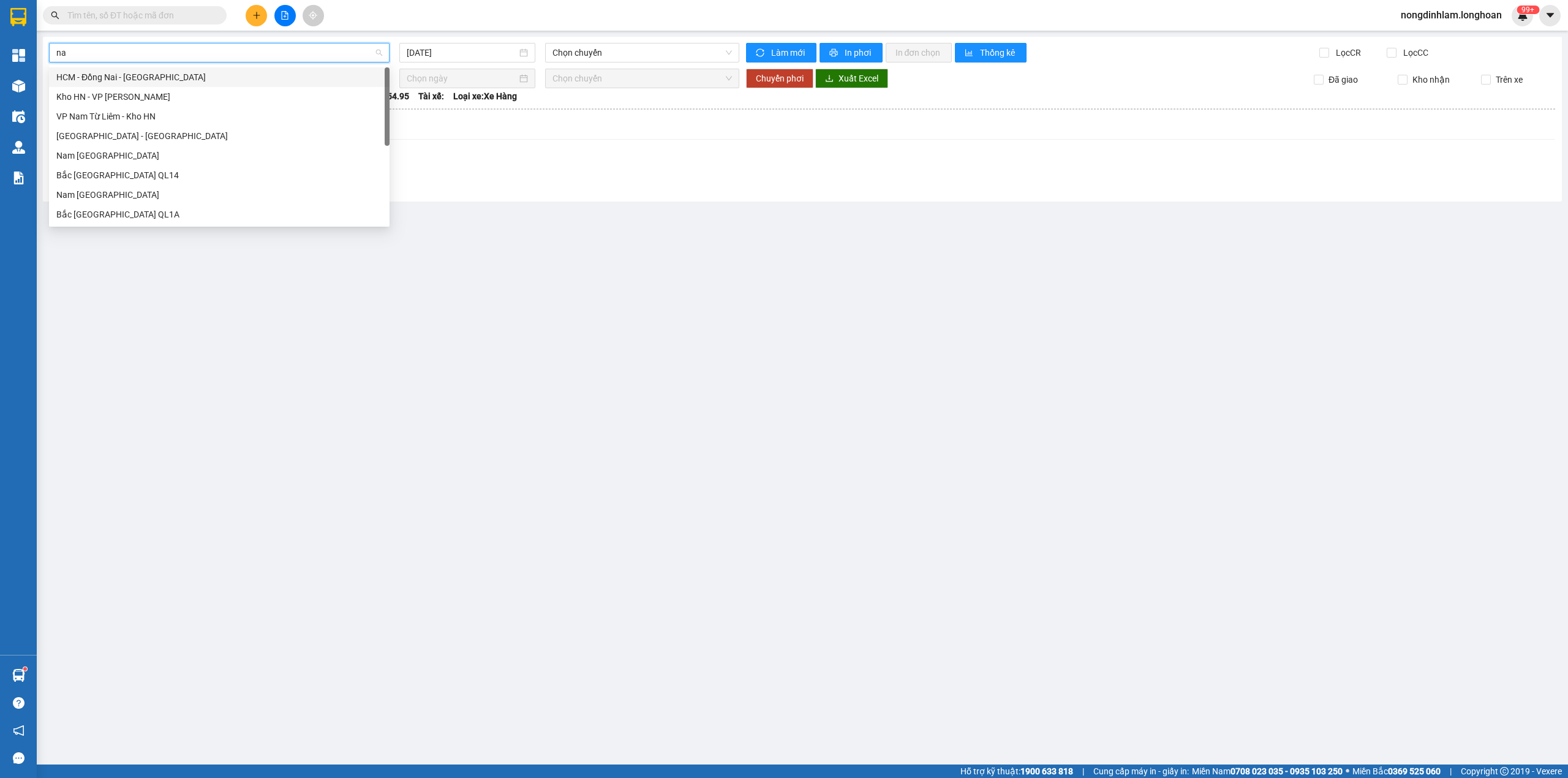
type input "nam"
click at [171, 149] on div "Nam [GEOGRAPHIC_DATA]" at bounding box center [218, 155] width 325 height 14
type input "[DATE]"
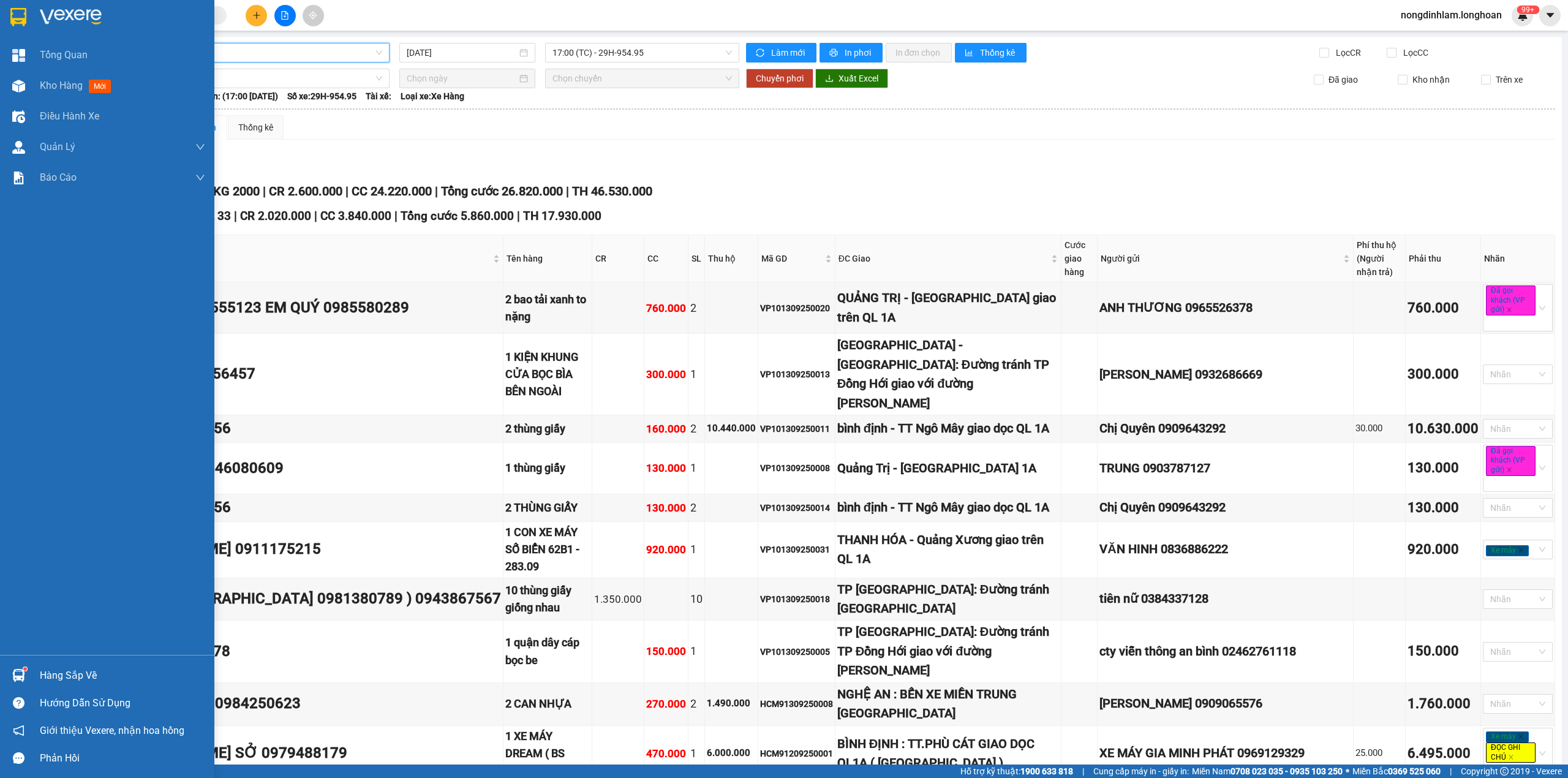
click at [23, 15] on img at bounding box center [18, 18] width 16 height 18
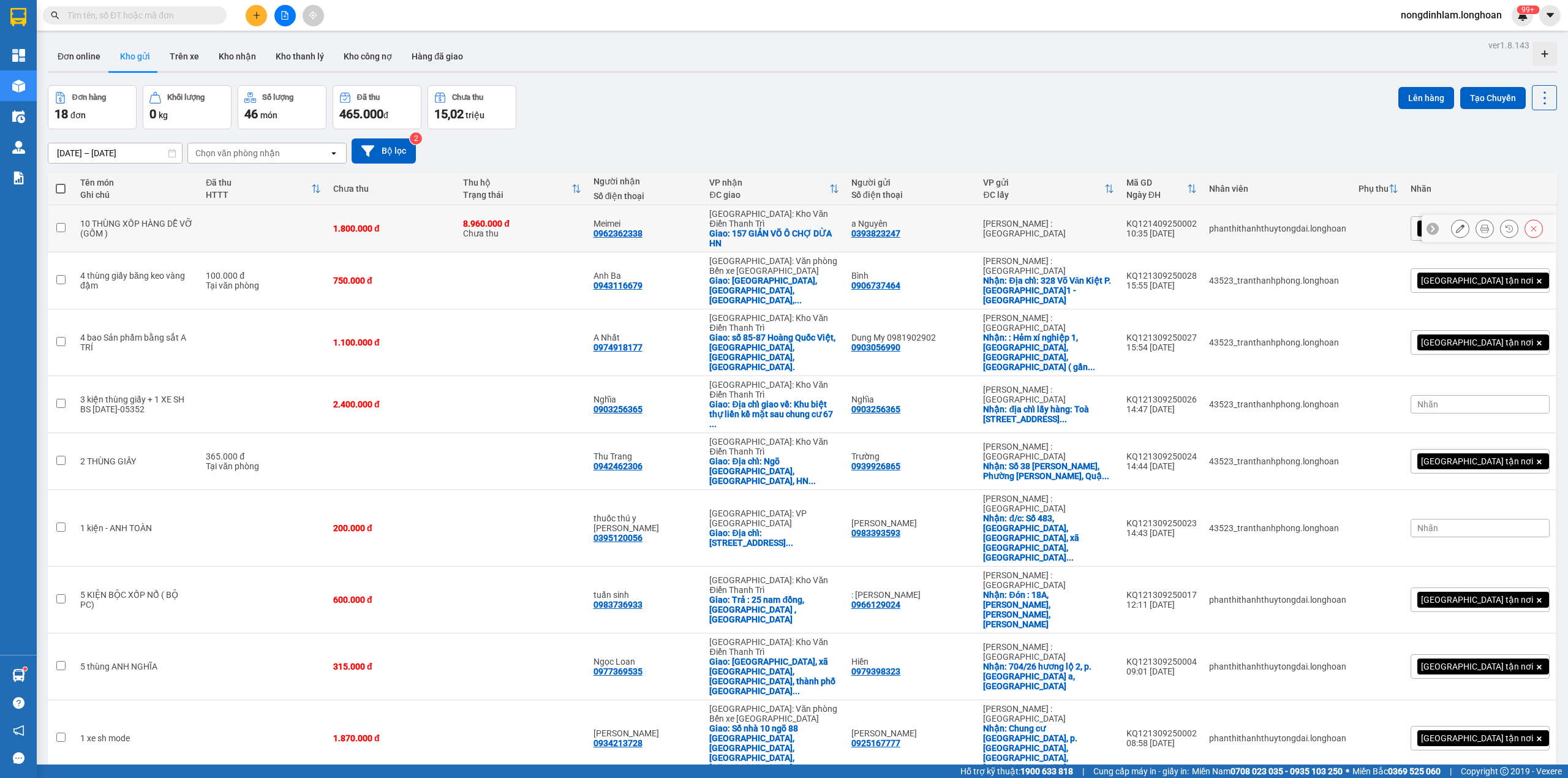
click at [556, 232] on div "8.960.000 đ Chưa thu" at bounding box center [522, 228] width 118 height 19
checkbox input "true"
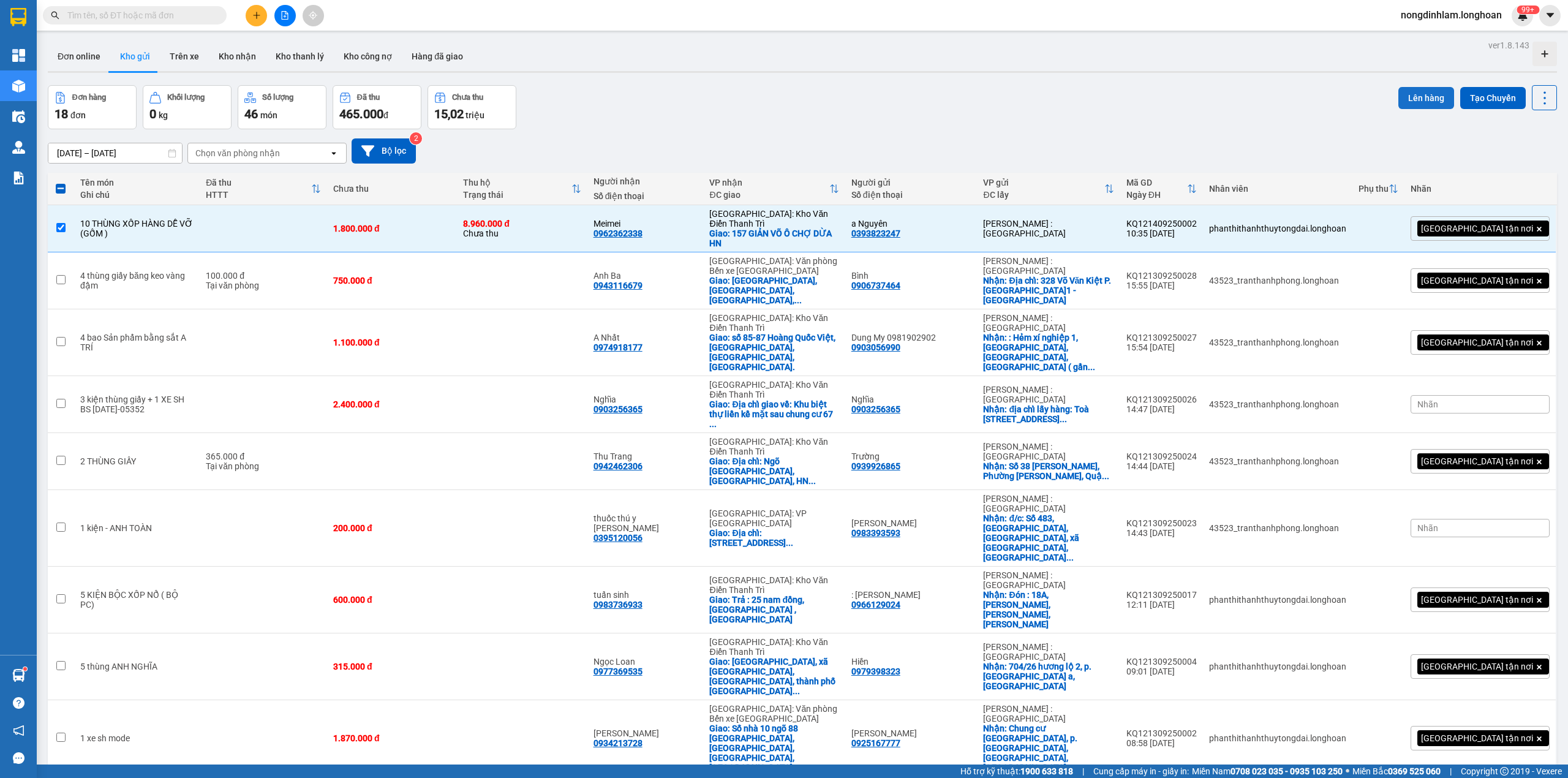
click at [1409, 96] on button "Lên hàng" at bounding box center [1426, 98] width 55 height 22
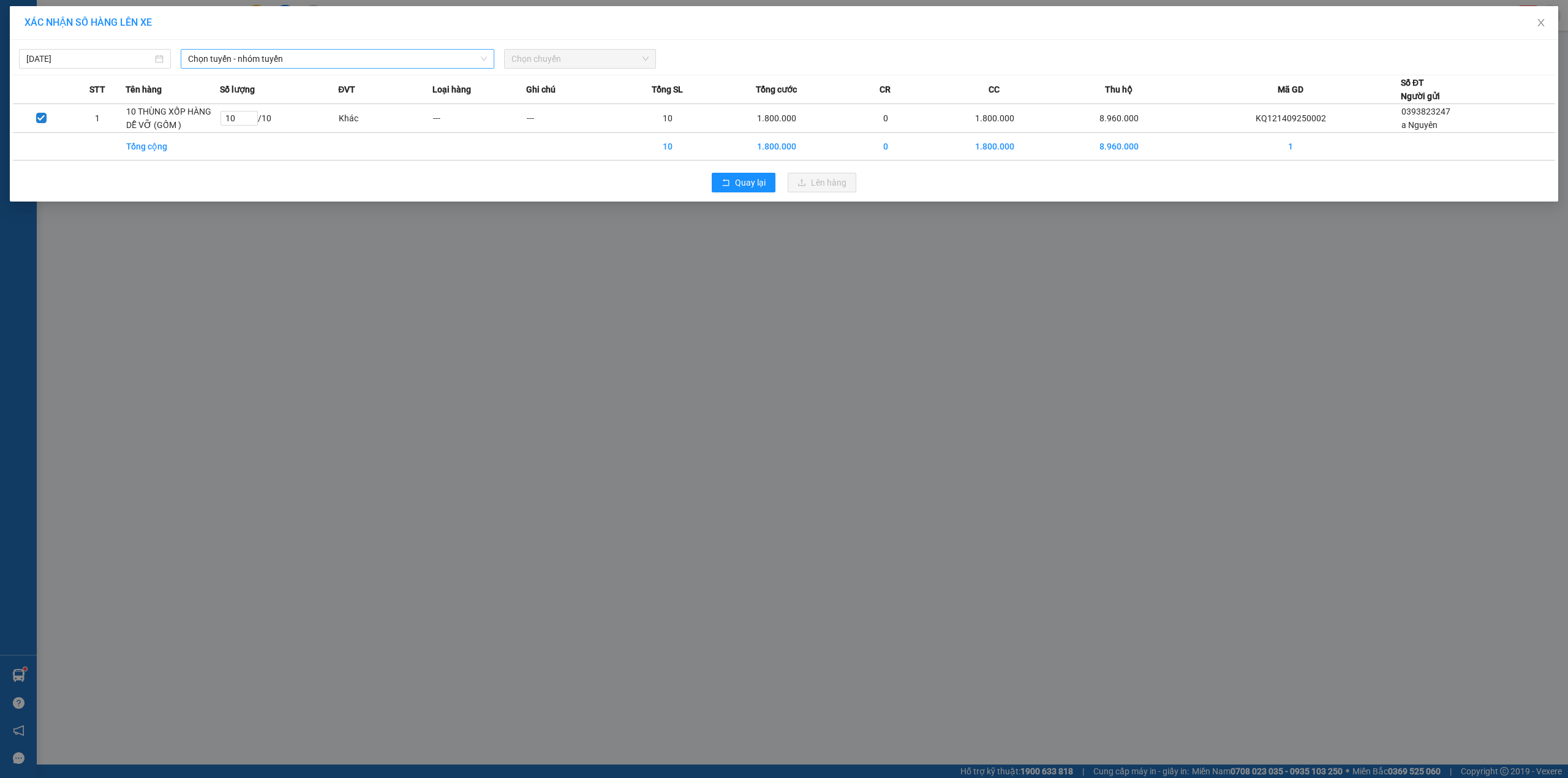
click at [346, 61] on span "Chọn tuyến - nhóm tuyến" at bounding box center [337, 59] width 299 height 18
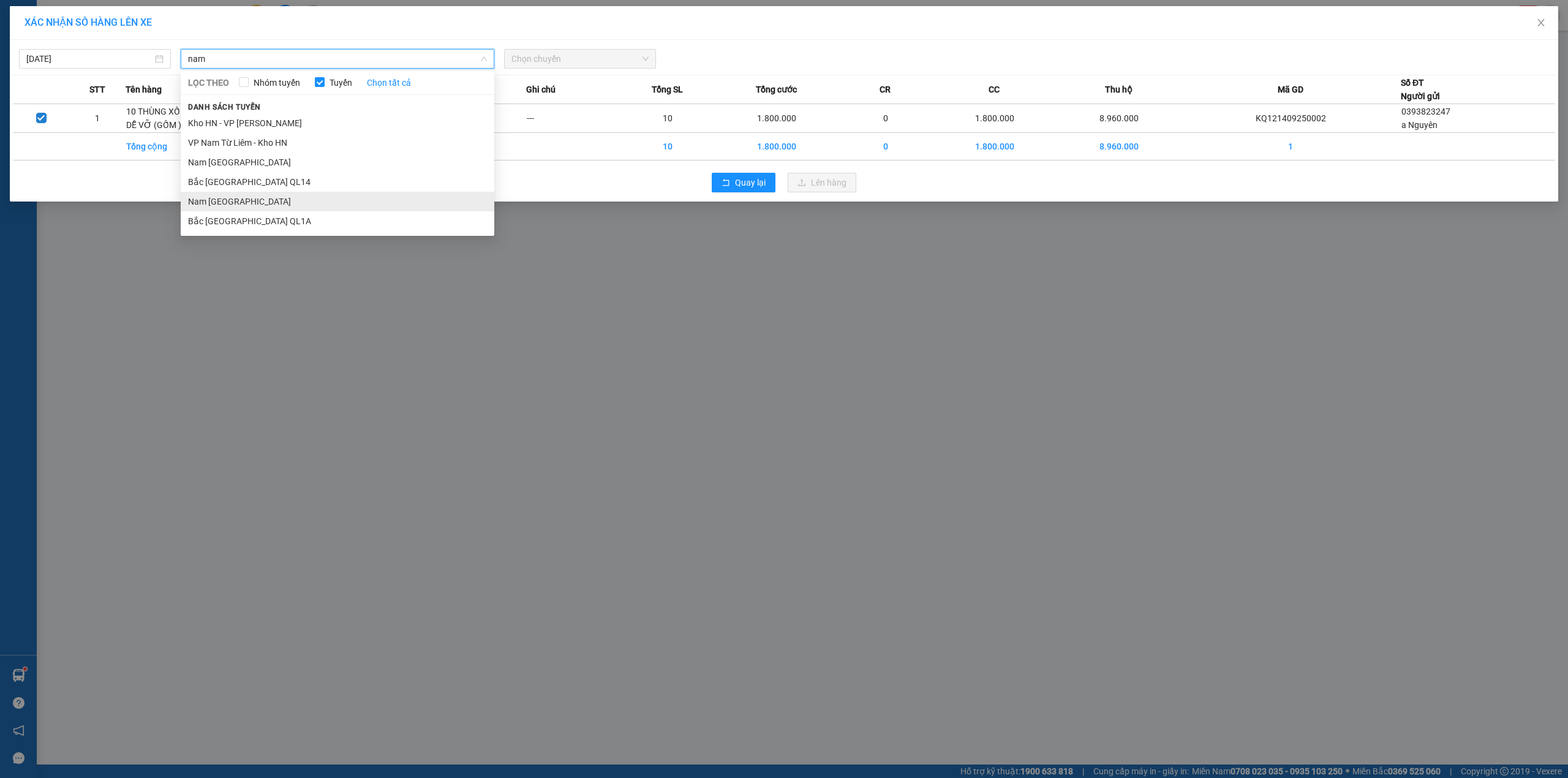
type input "nam"
click at [276, 206] on li "Nam [GEOGRAPHIC_DATA]" at bounding box center [337, 201] width 313 height 19
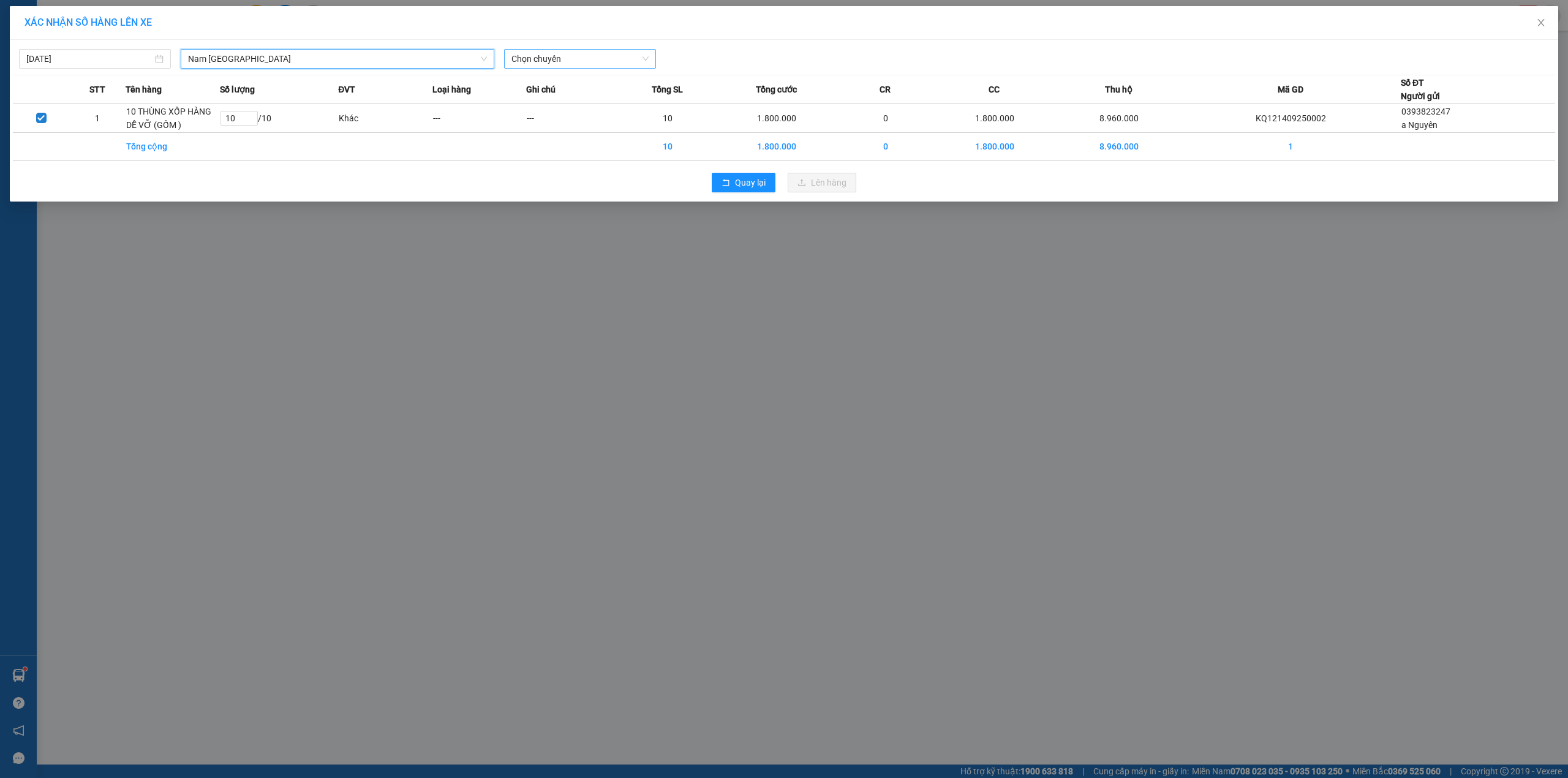
click at [575, 56] on span "Chọn chuyến" at bounding box center [580, 59] width 137 height 18
click at [606, 105] on div "17:00 (TC) - 29H-954.95" at bounding box center [560, 102] width 96 height 14
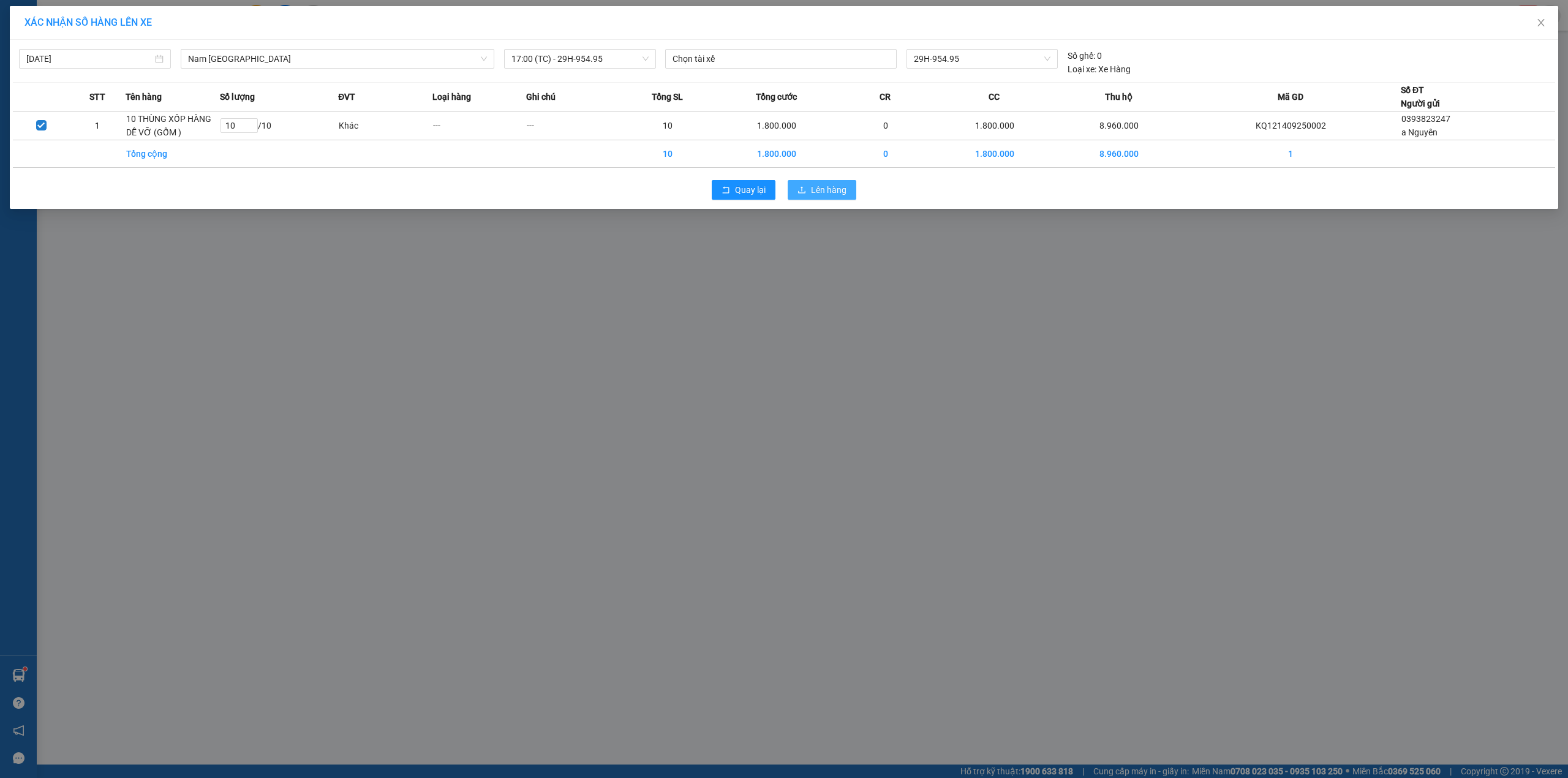
click at [811, 189] on span "Lên hàng" at bounding box center [829, 190] width 36 height 14
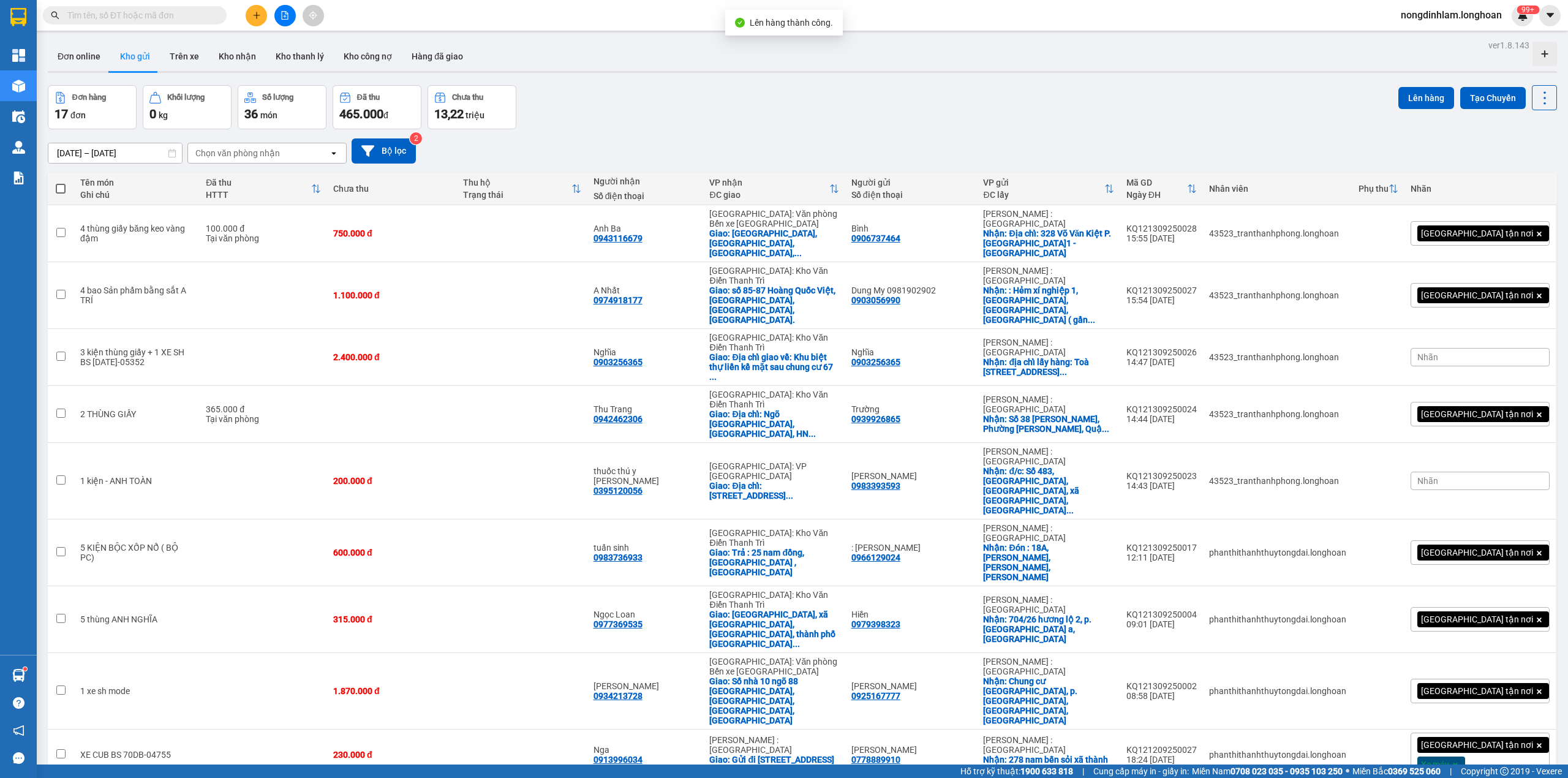
click at [288, 11] on icon "file-add" at bounding box center [284, 15] width 8 height 8
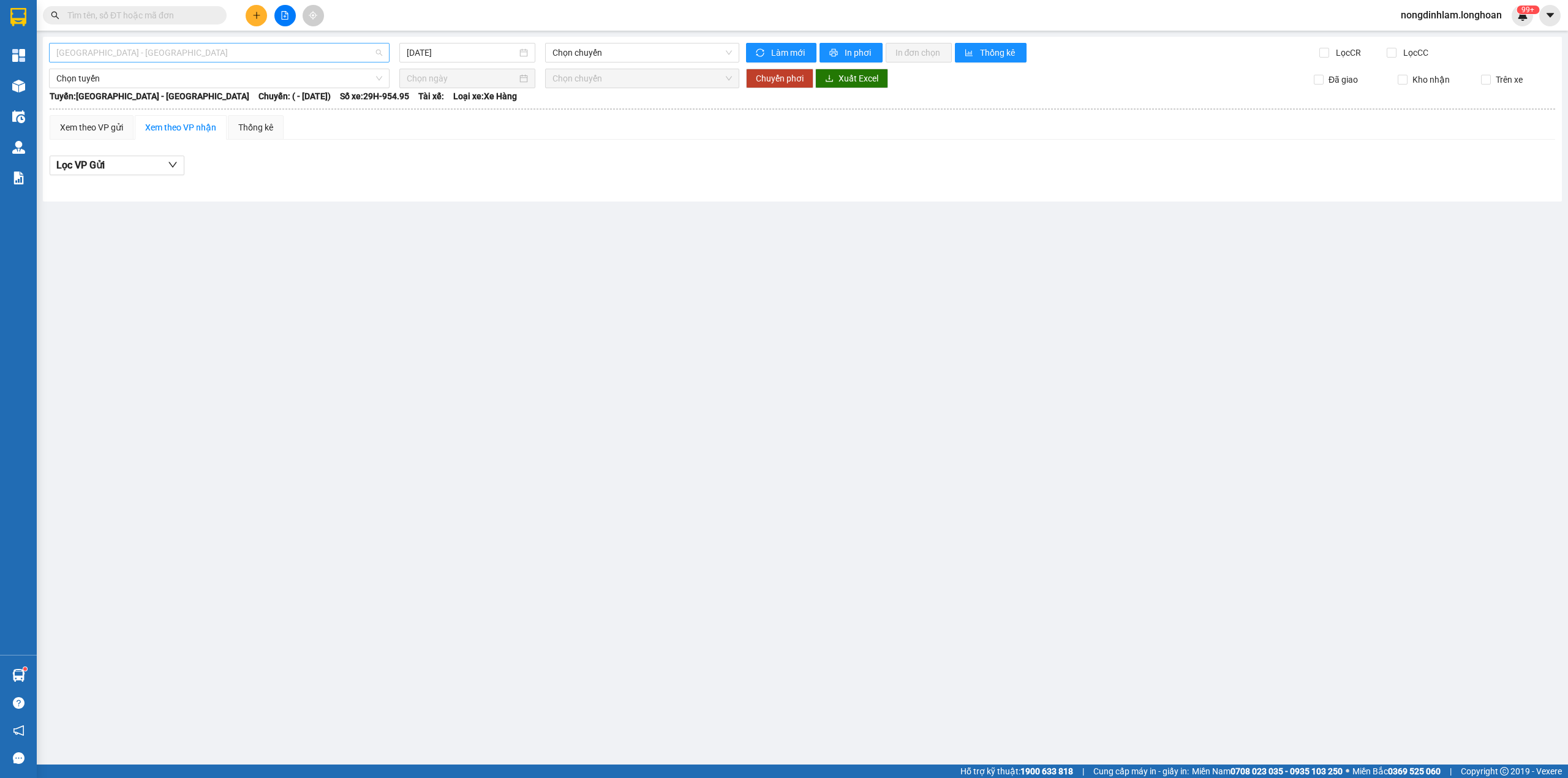
click at [221, 54] on span "[GEOGRAPHIC_DATA] - [GEOGRAPHIC_DATA]" at bounding box center [218, 53] width 325 height 18
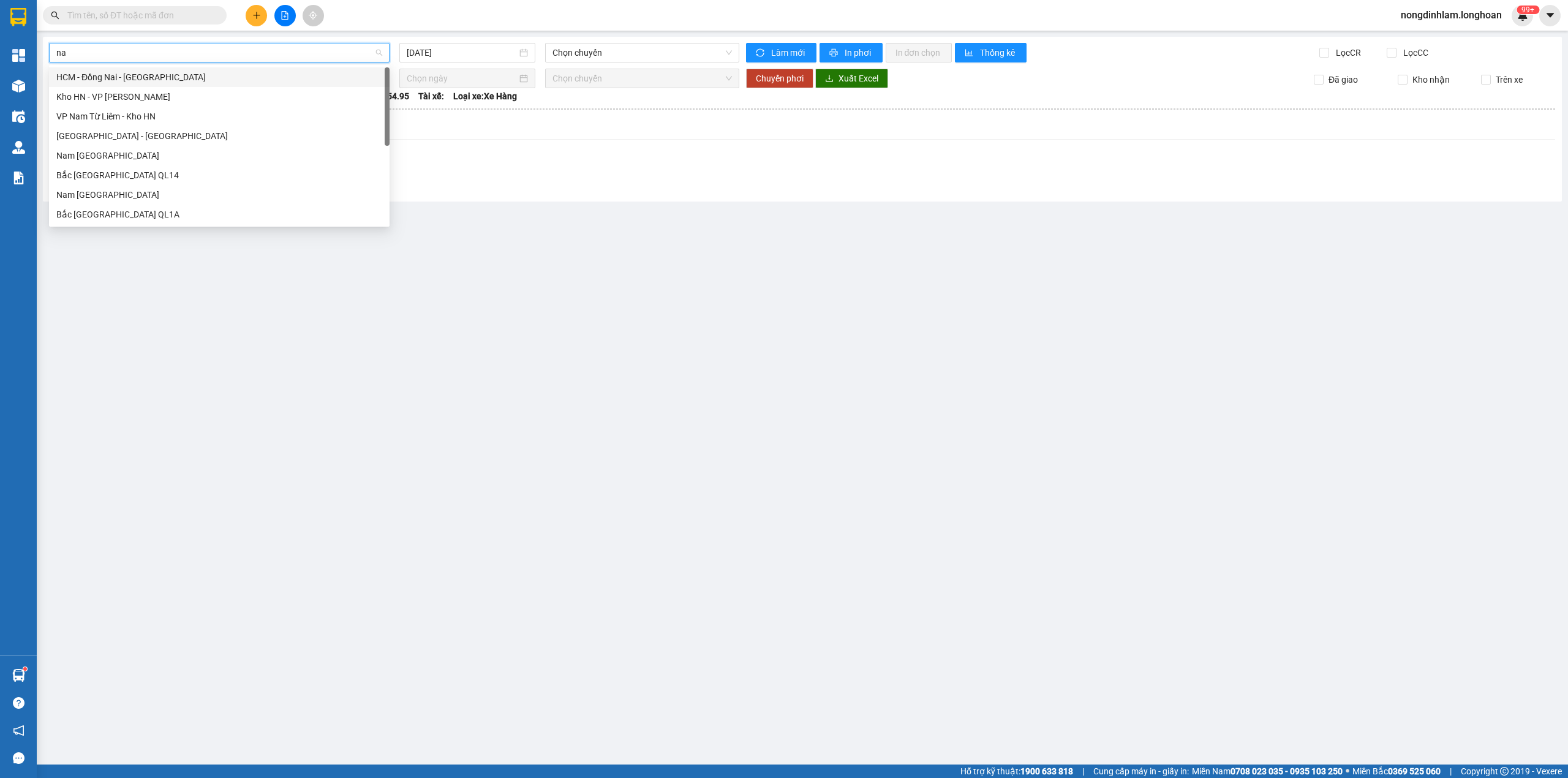
type input "nam"
click at [168, 149] on div "Nam [GEOGRAPHIC_DATA]" at bounding box center [218, 155] width 325 height 14
type input "[DATE]"
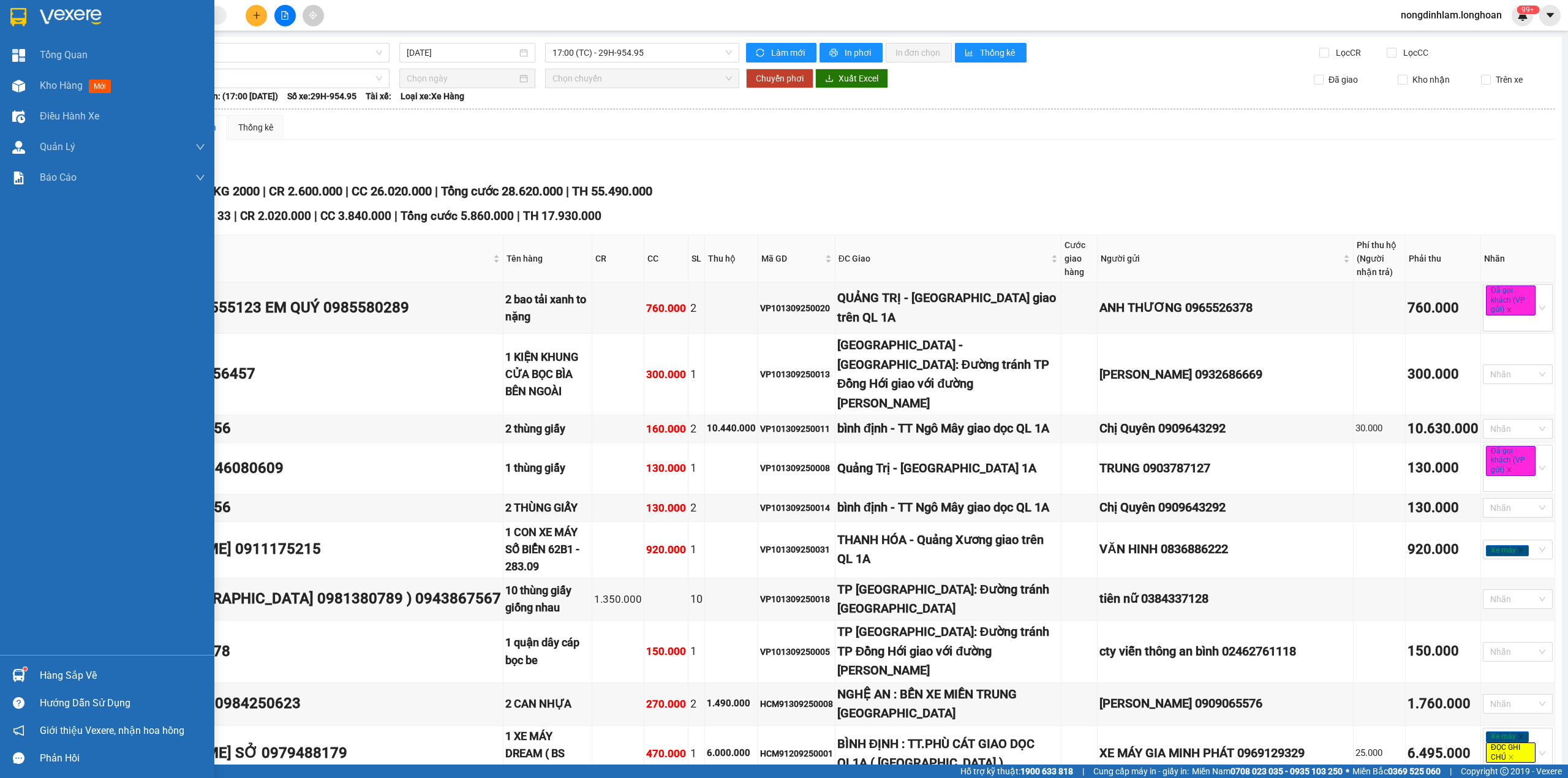
click at [11, 5] on div at bounding box center [107, 19] width 215 height 40
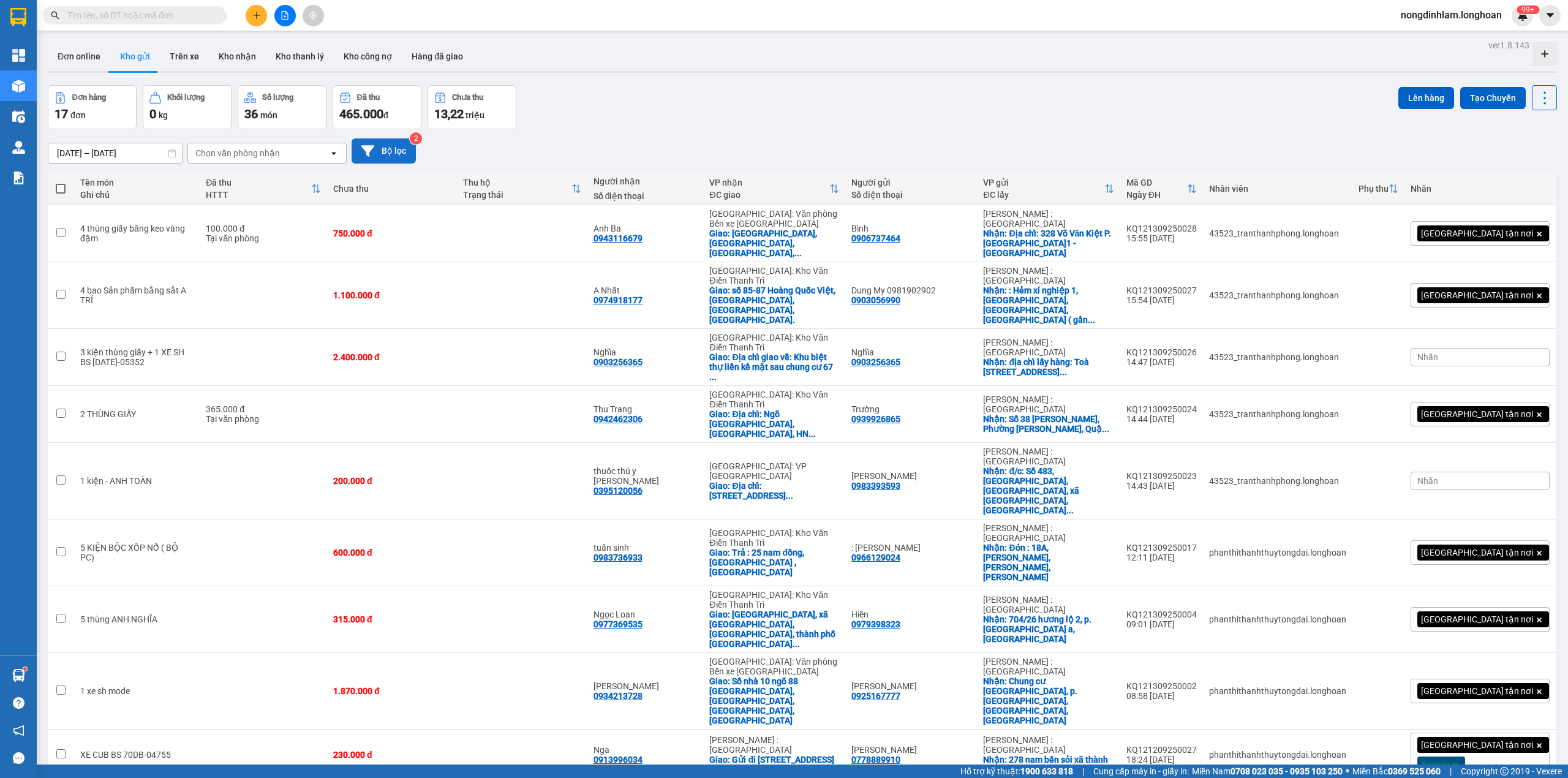
click at [385, 156] on button "Bộ lọc" at bounding box center [383, 150] width 65 height 25
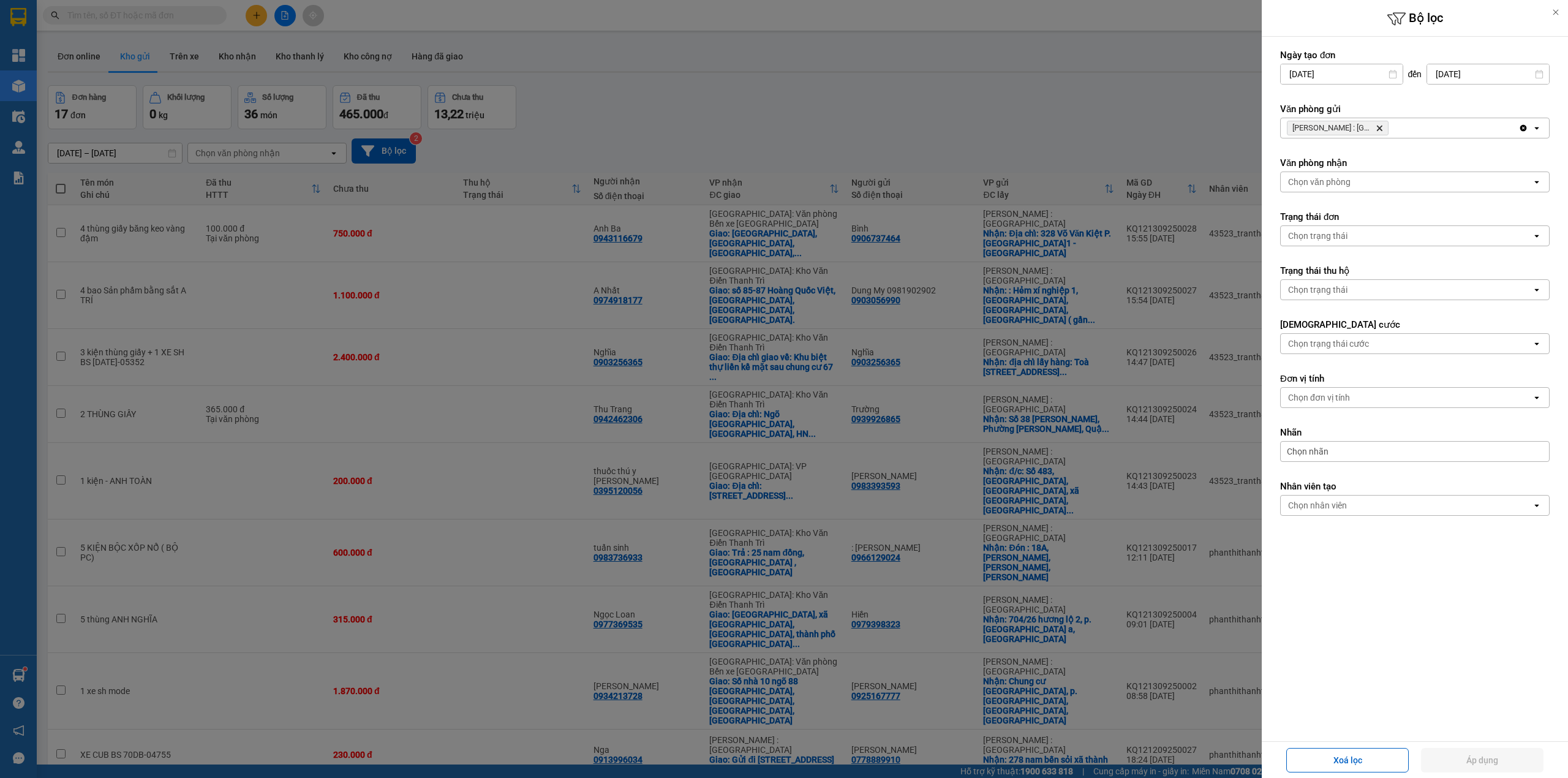
click at [1380, 125] on icon "Delete" at bounding box center [1379, 128] width 7 height 7
click at [1380, 125] on div "Chọn văn phòng" at bounding box center [1406, 127] width 251 height 19
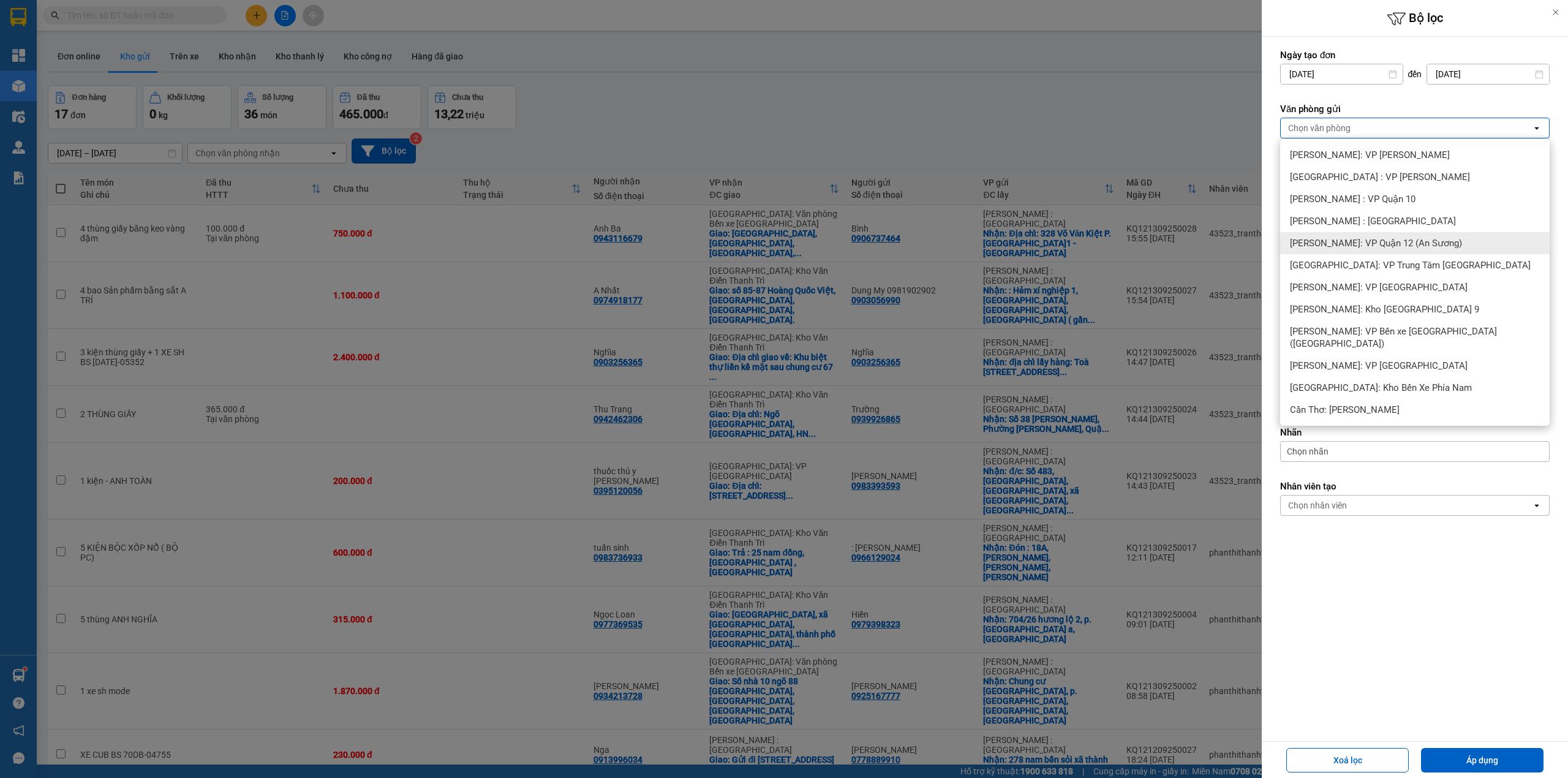
click at [1397, 246] on span "[PERSON_NAME]: VP Quận 12 (An Sương)" at bounding box center [1375, 242] width 172 height 12
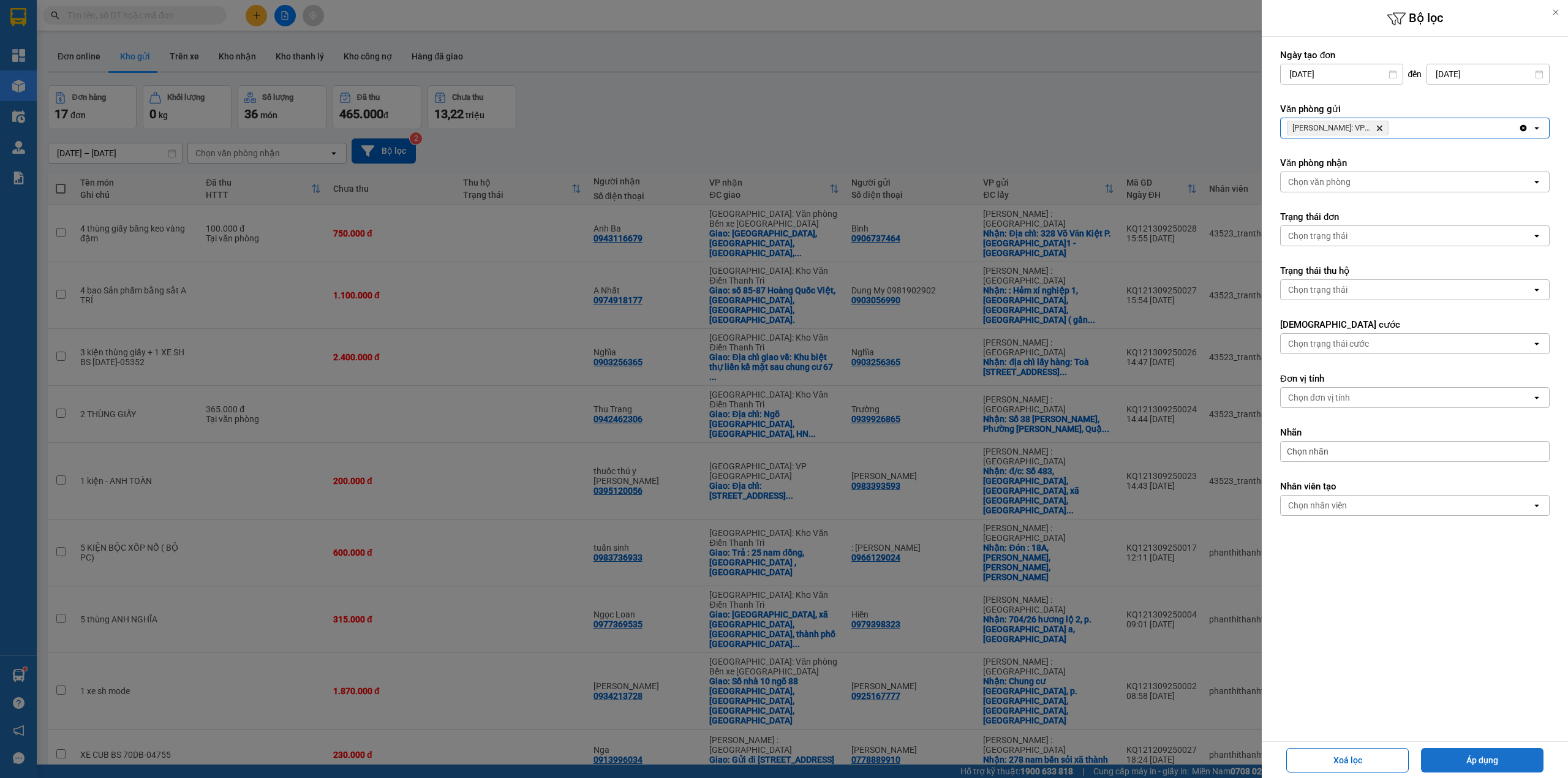
click at [1508, 755] on button "Áp dụng" at bounding box center [1481, 760] width 123 height 25
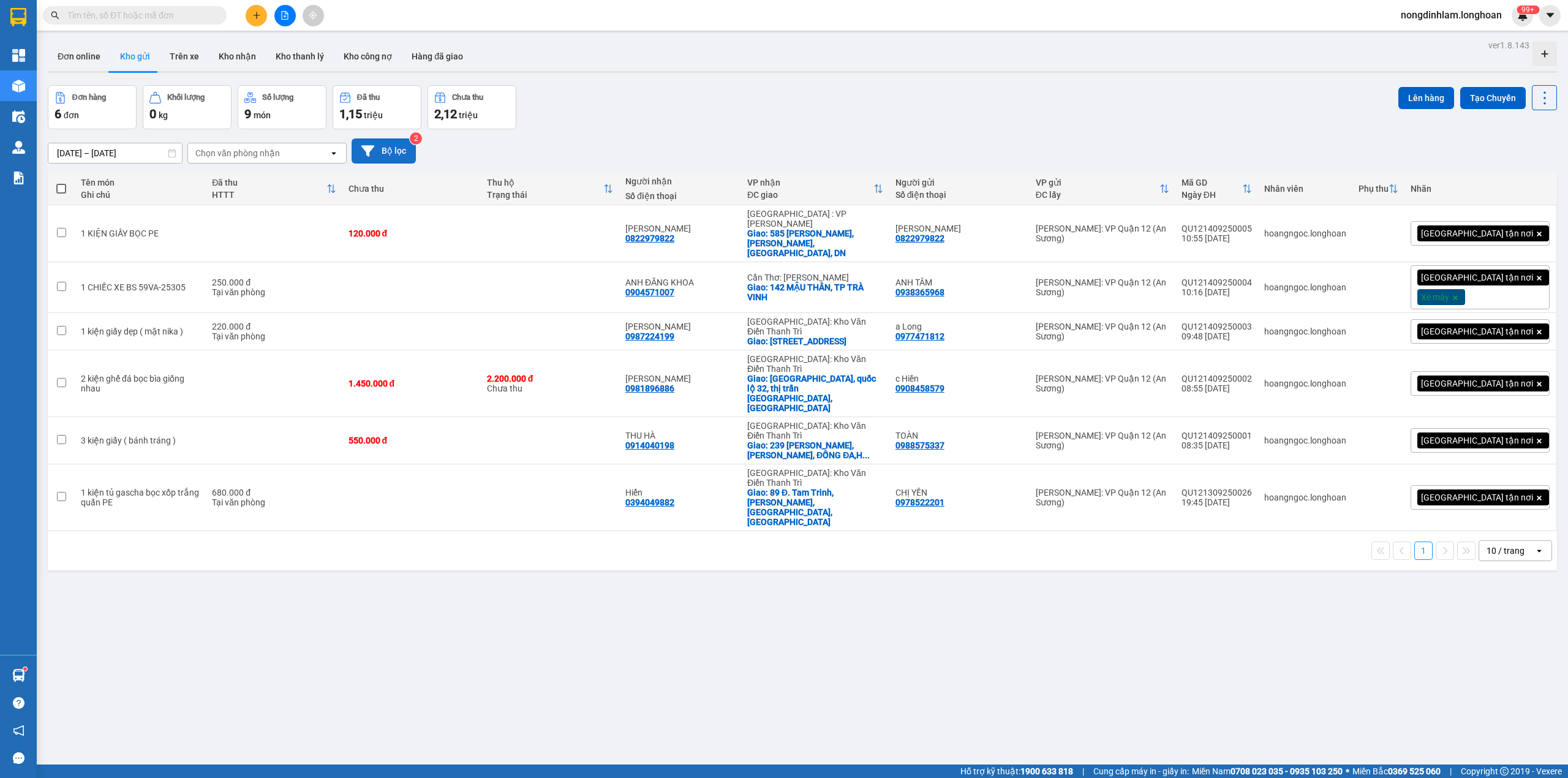
click at [411, 153] on button "Bộ lọc" at bounding box center [383, 150] width 65 height 25
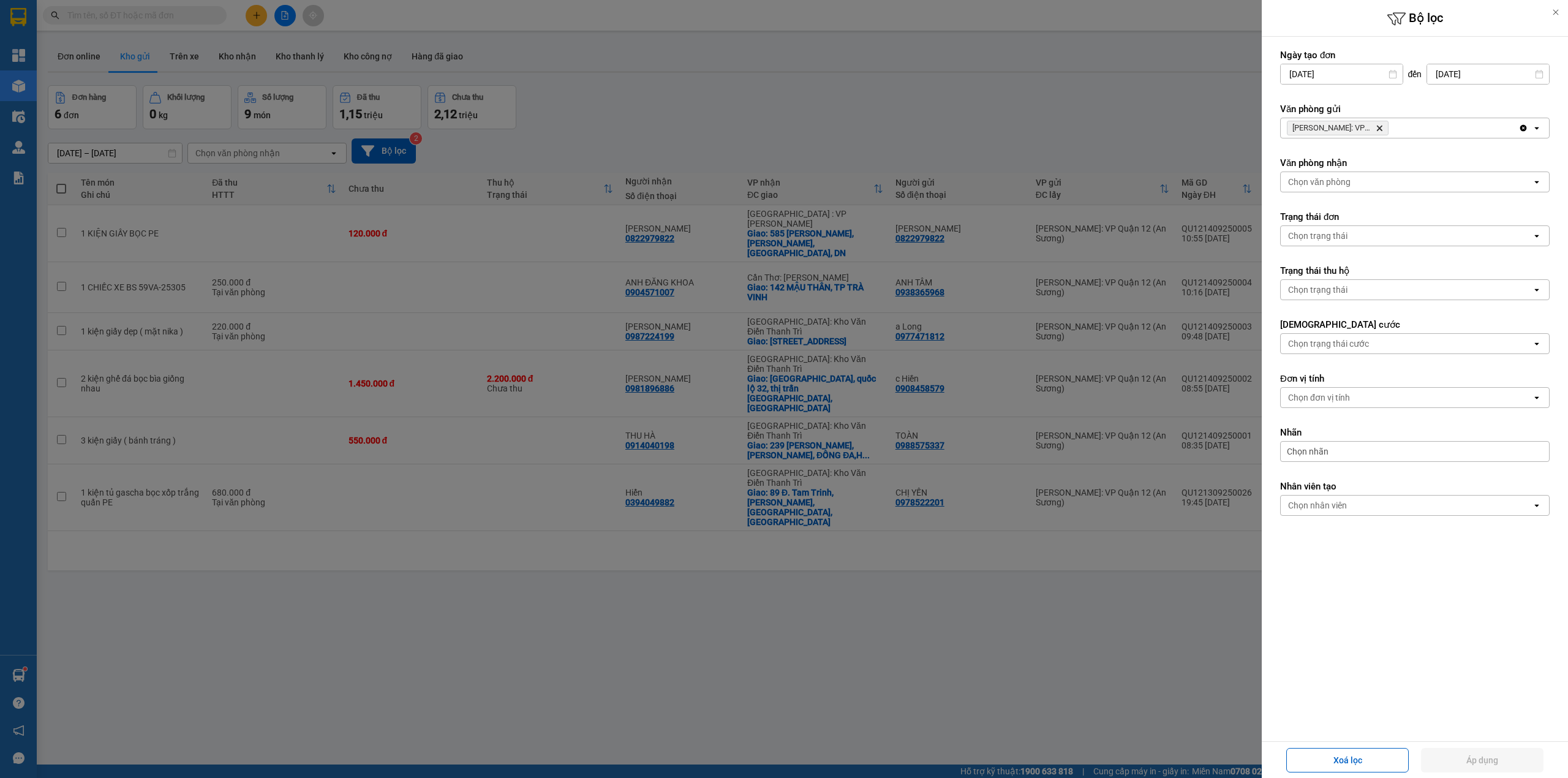
click at [1377, 125] on icon "Delete" at bounding box center [1379, 128] width 7 height 7
click at [1377, 125] on div "Chọn văn phòng" at bounding box center [1406, 127] width 251 height 19
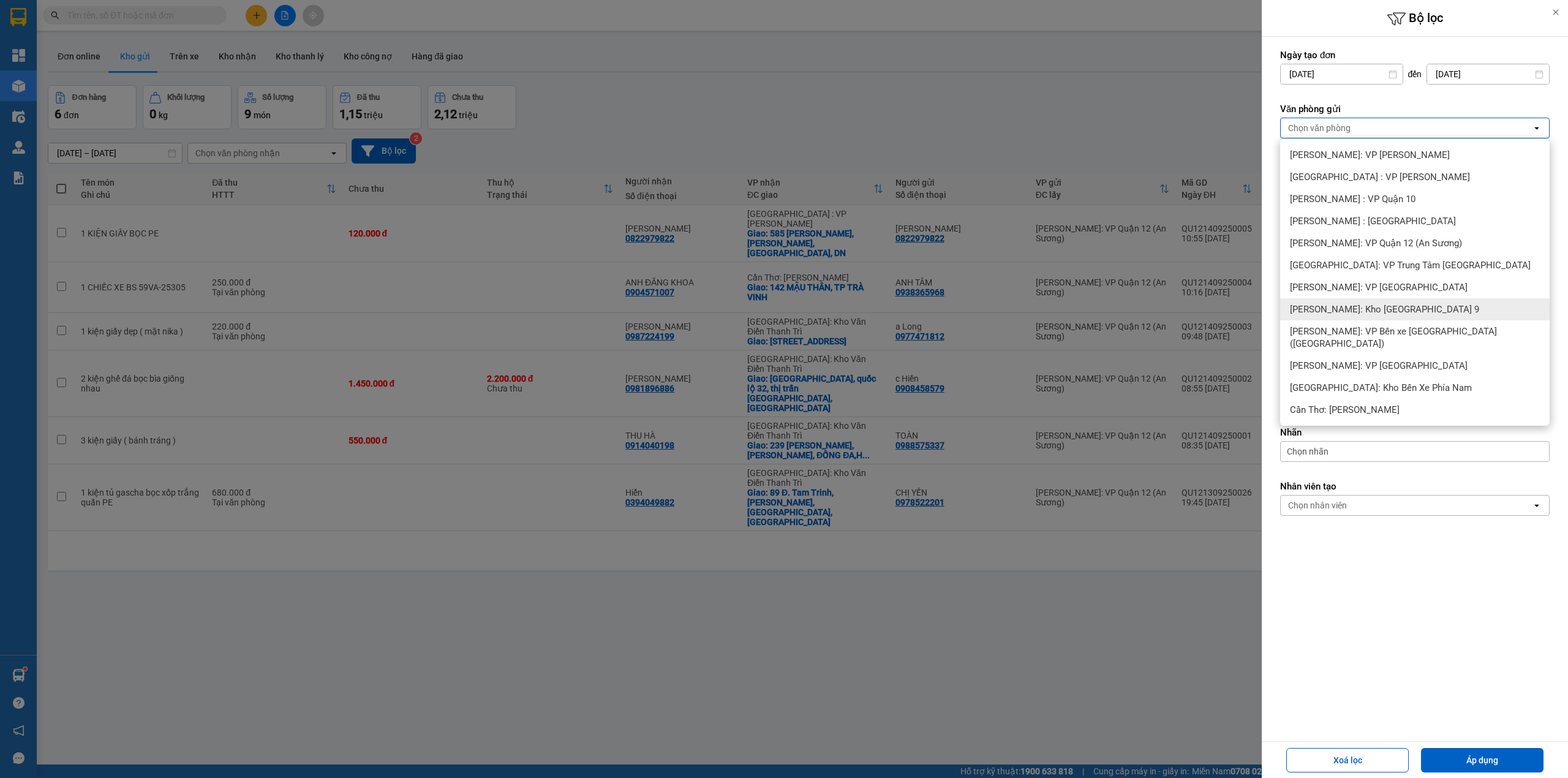
click at [1422, 307] on span "[PERSON_NAME]: Kho [GEOGRAPHIC_DATA] 9" at bounding box center [1384, 309] width 189 height 12
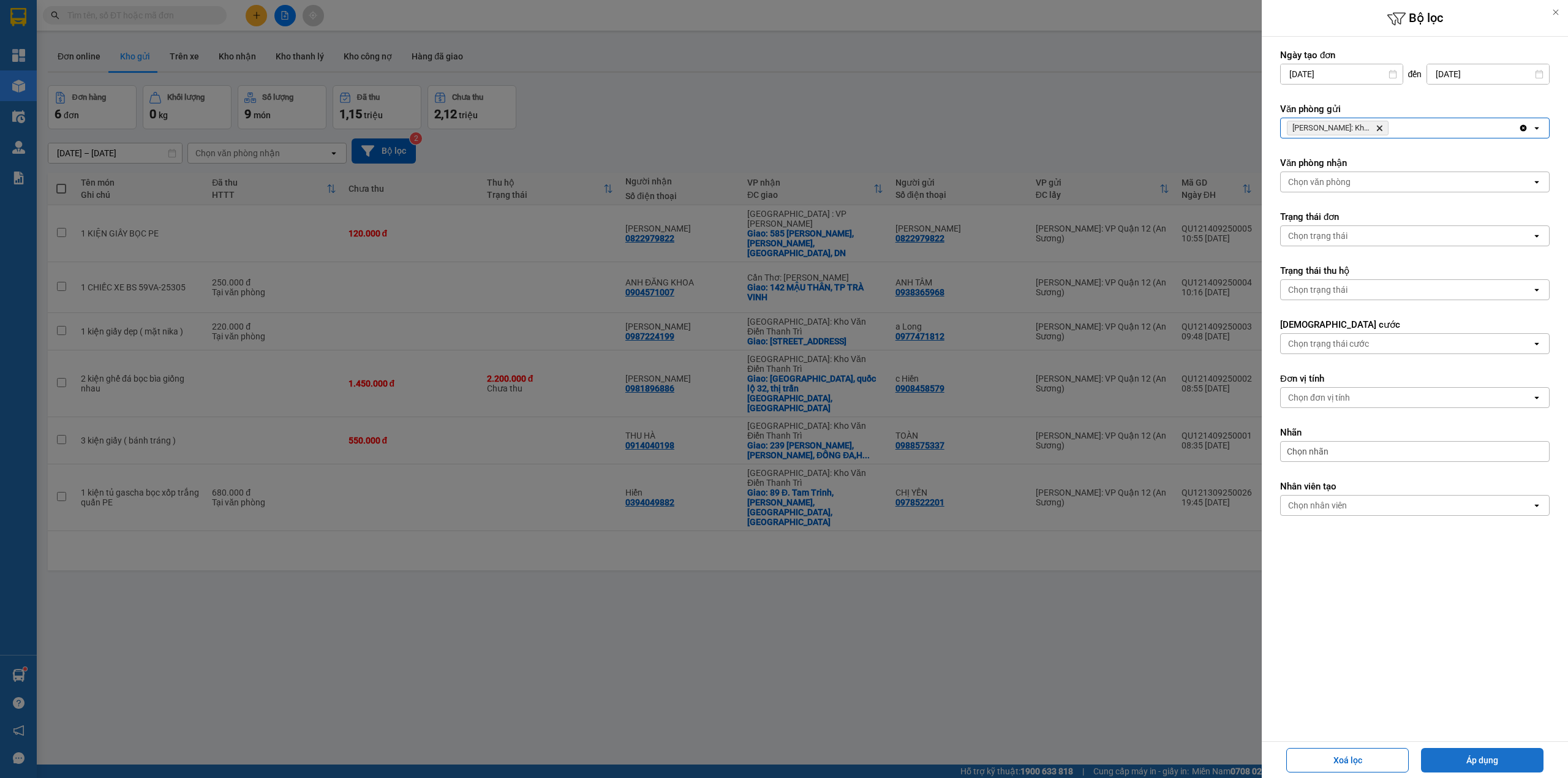
click at [1495, 762] on button "Áp dụng" at bounding box center [1481, 760] width 123 height 25
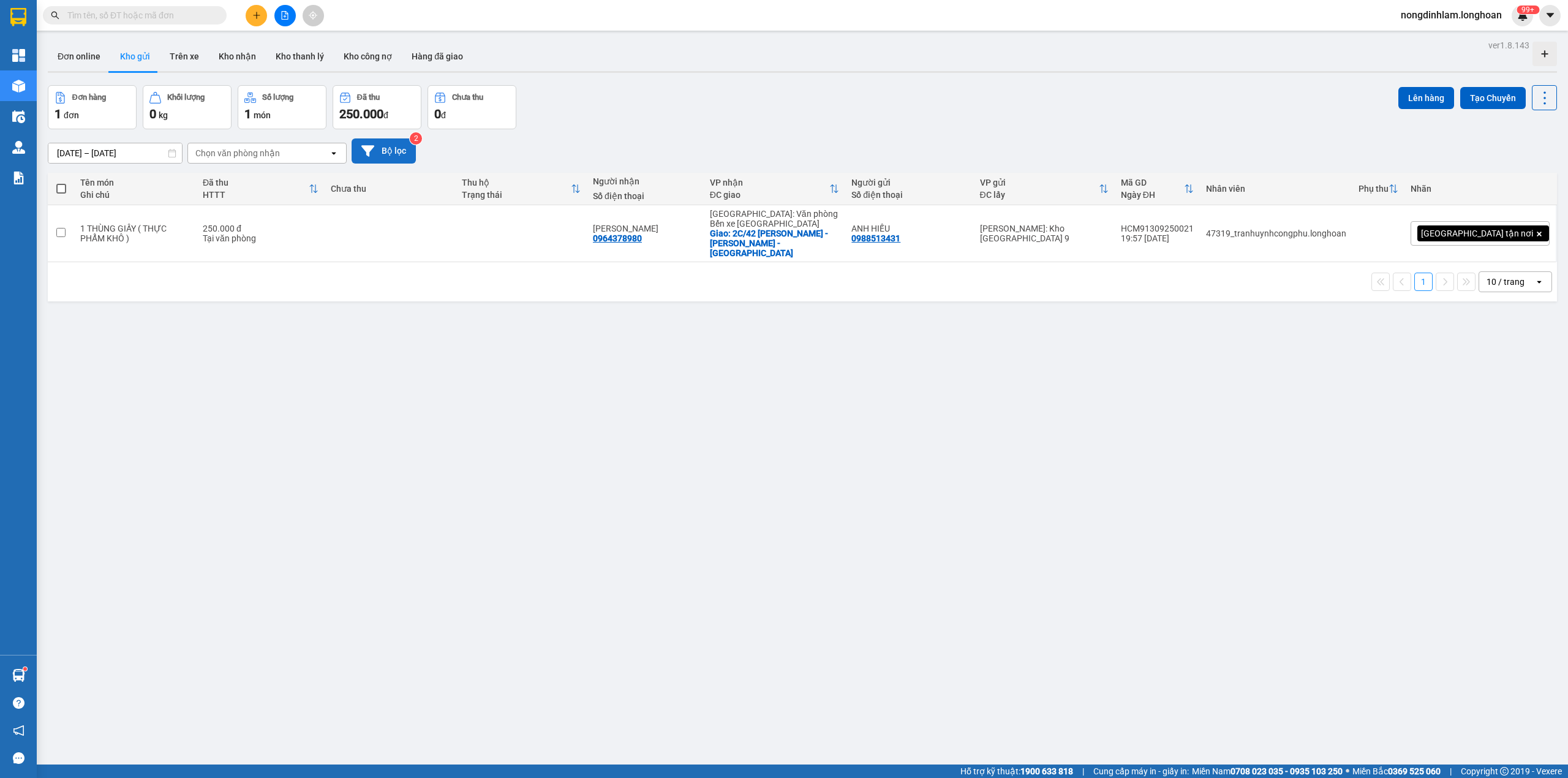
click at [395, 148] on button "Bộ lọc" at bounding box center [383, 150] width 65 height 25
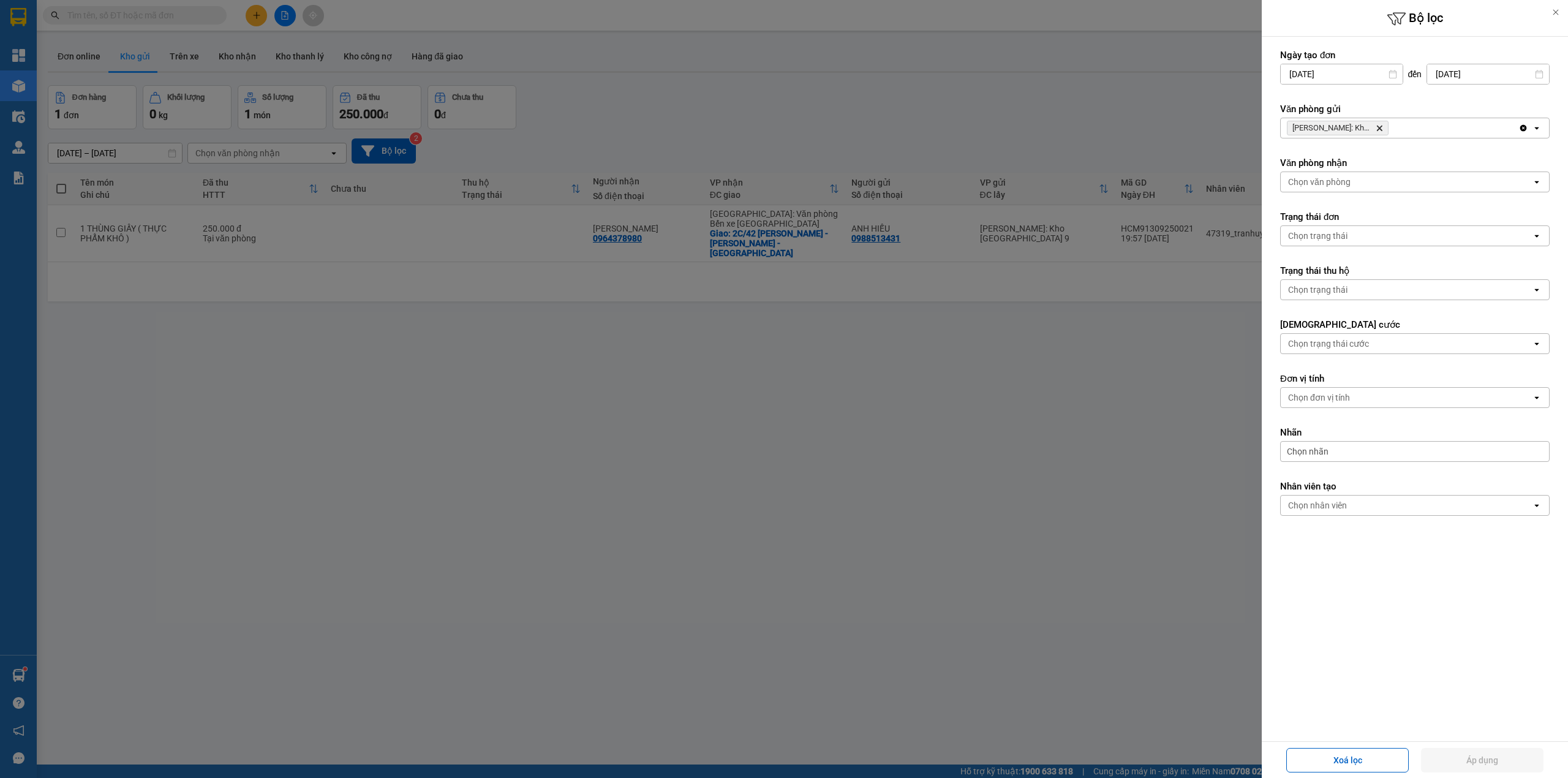
click at [1380, 126] on icon "Delete" at bounding box center [1379, 128] width 7 height 7
click at [1380, 126] on div "Chọn văn phòng" at bounding box center [1406, 127] width 251 height 19
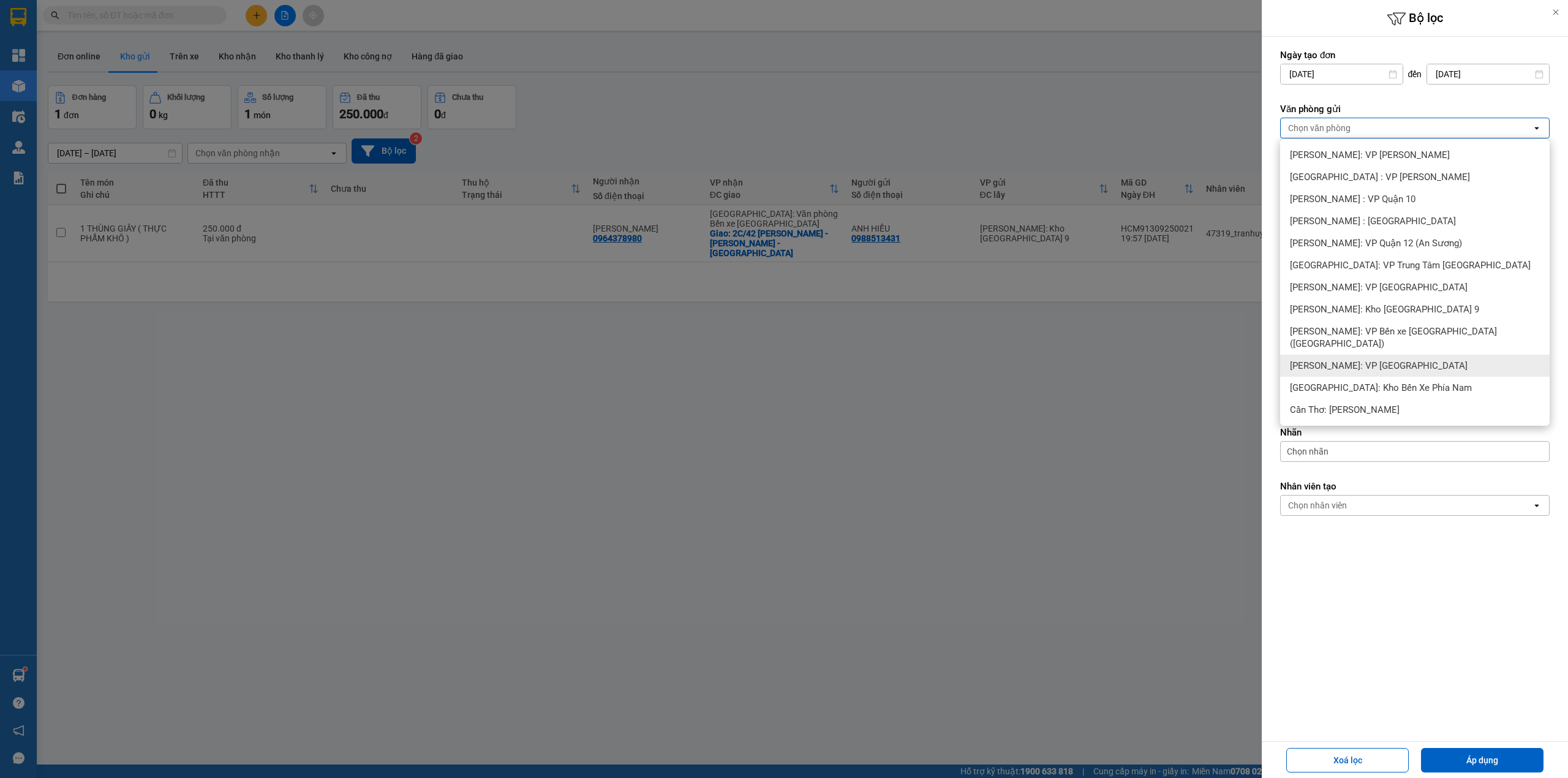
scroll to position [27, 0]
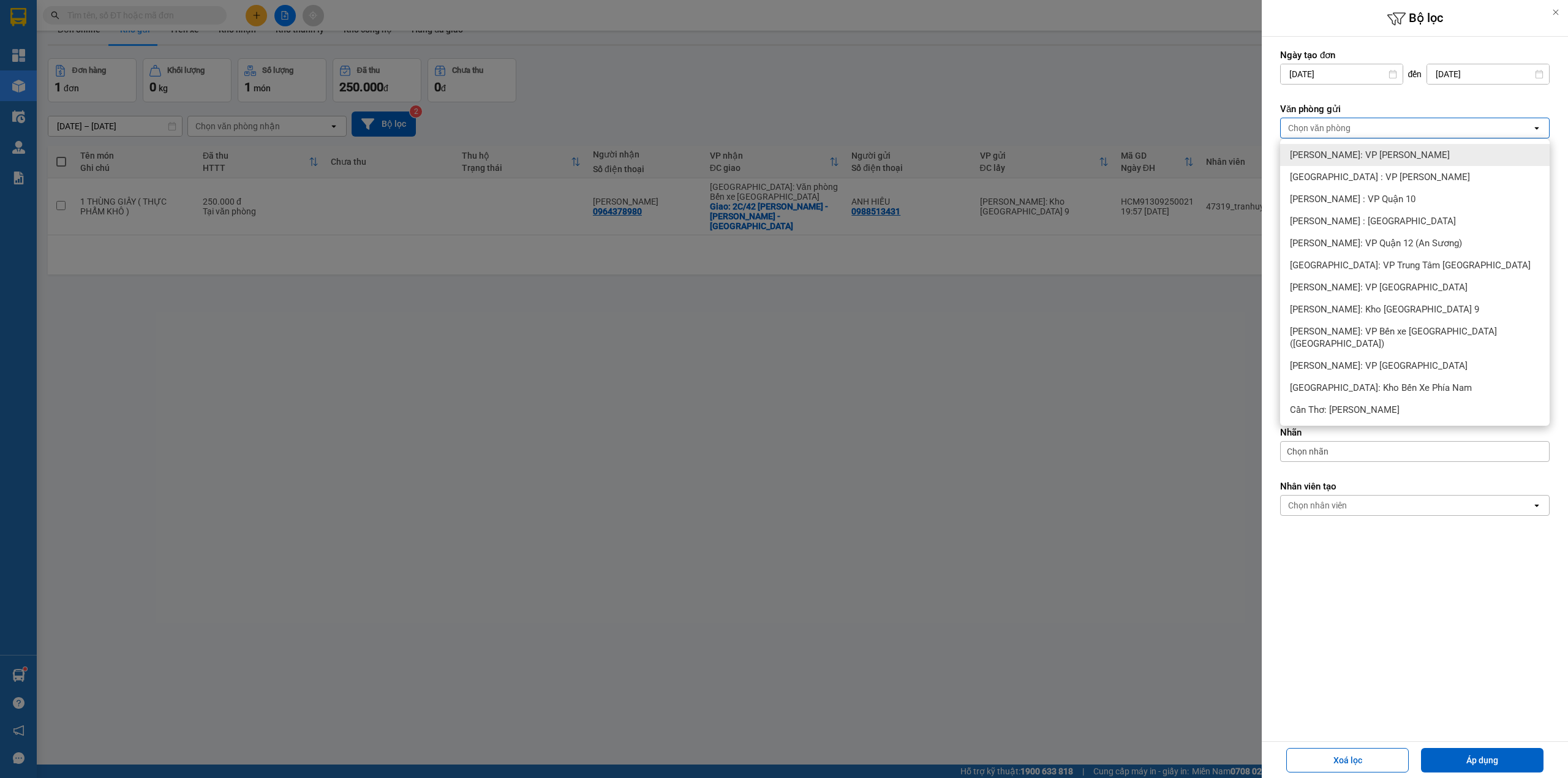
click at [1397, 149] on span "[PERSON_NAME]: VP [PERSON_NAME]" at bounding box center [1369, 154] width 159 height 12
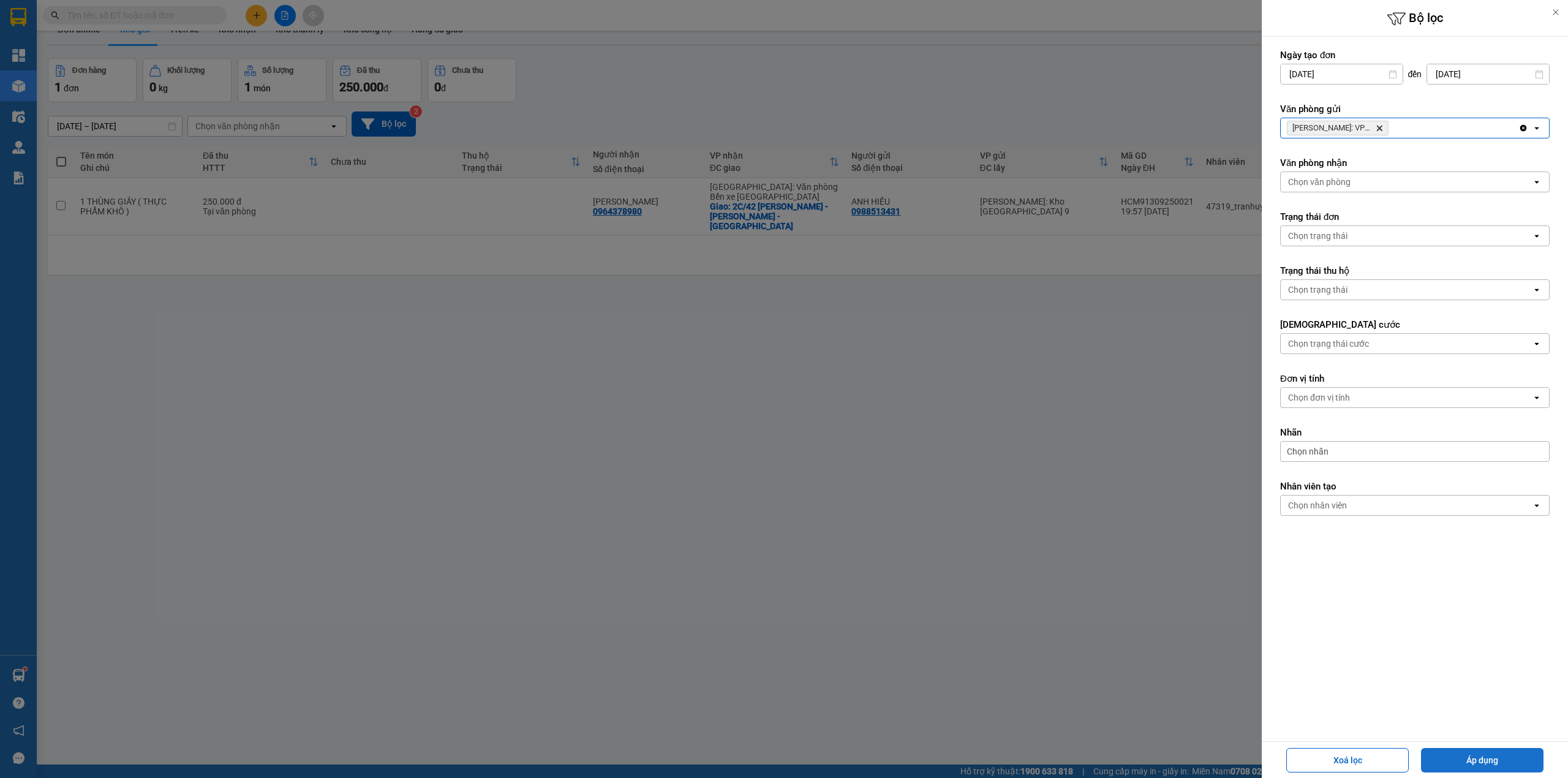
click at [1453, 752] on button "Áp dụng" at bounding box center [1481, 760] width 123 height 25
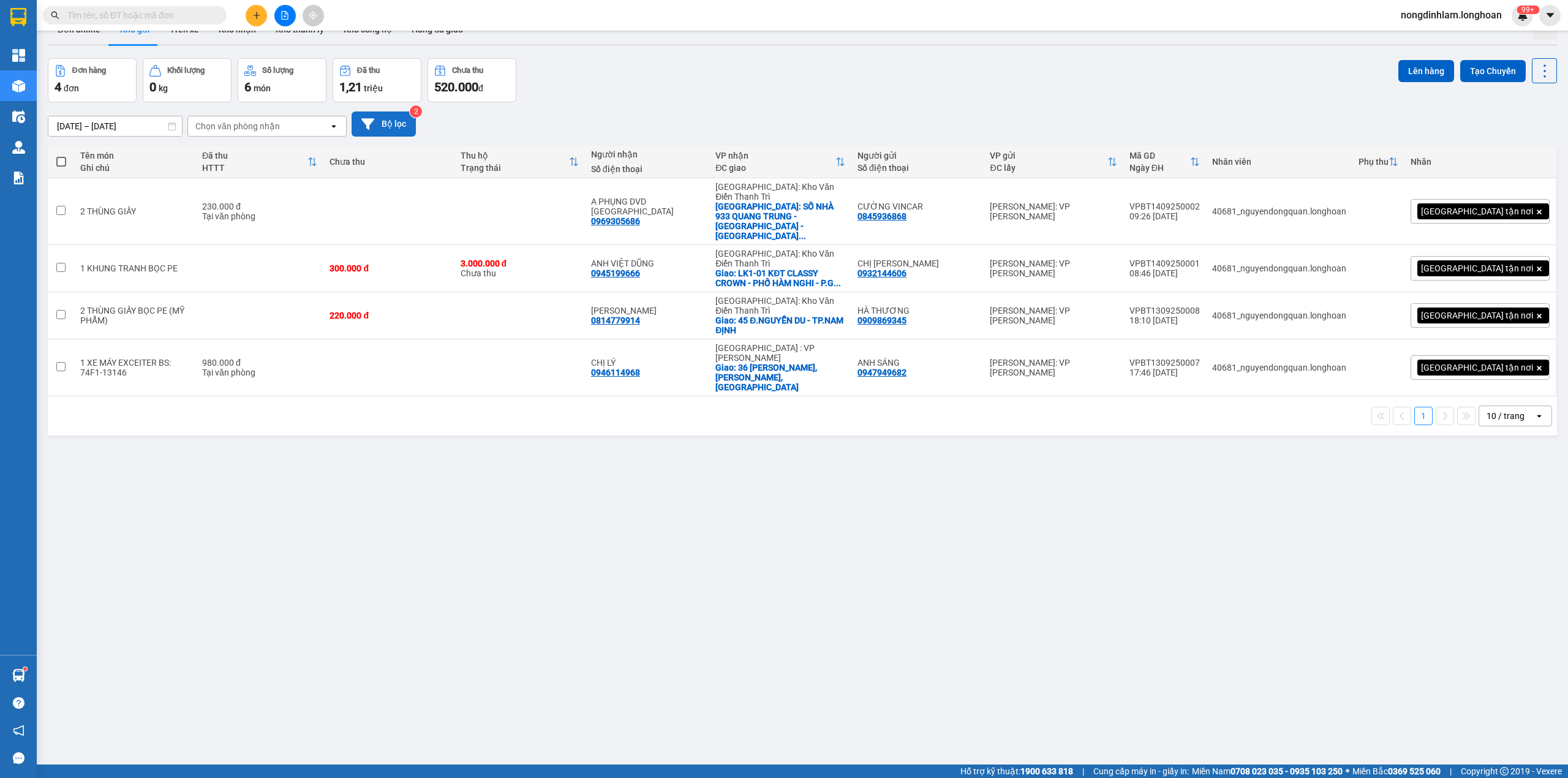
click at [396, 121] on button "Bộ lọc" at bounding box center [383, 124] width 65 height 25
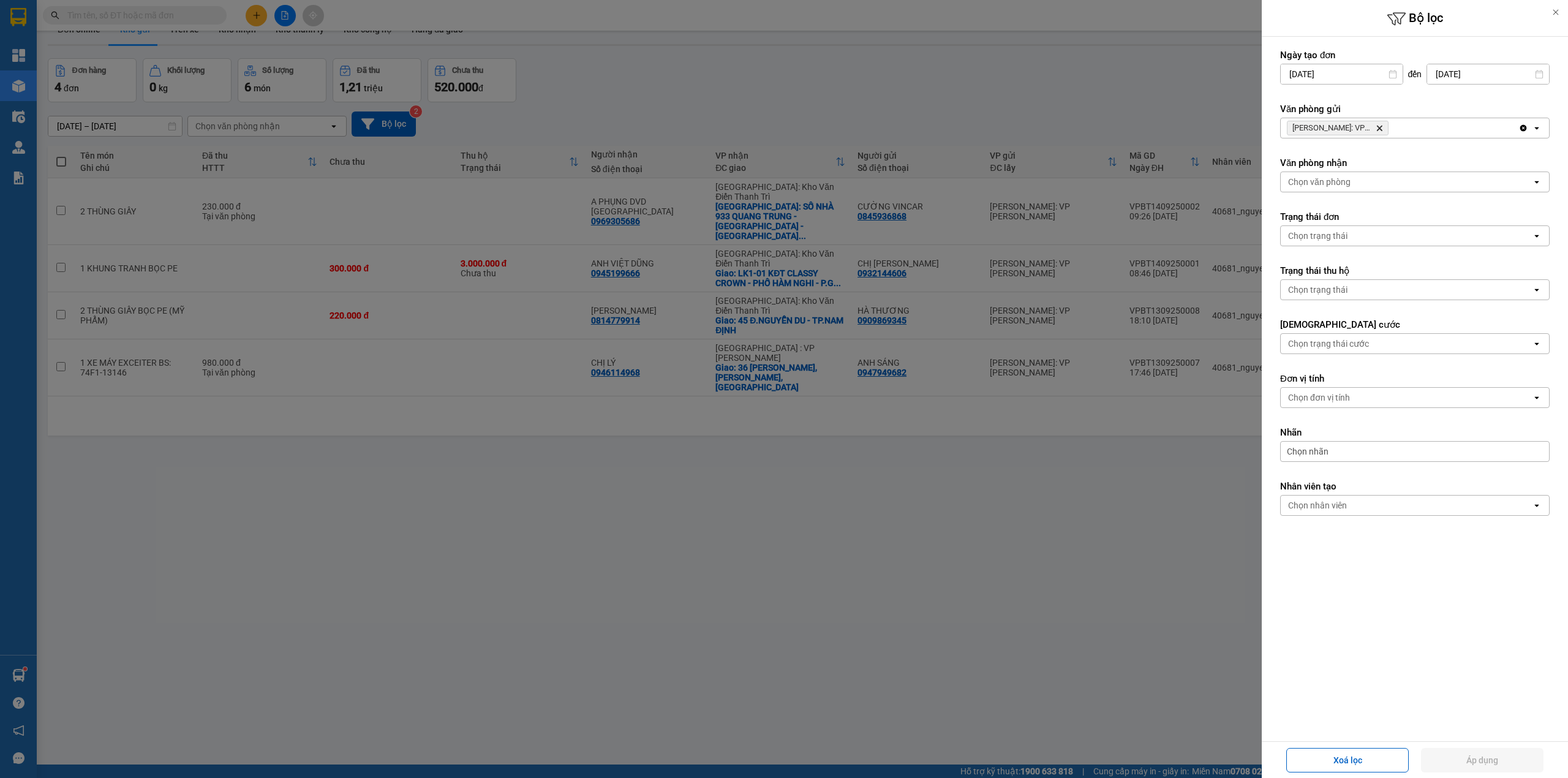
click at [1375, 127] on icon "Delete" at bounding box center [1379, 128] width 7 height 7
click at [1375, 127] on div "Chọn văn phòng" at bounding box center [1406, 127] width 251 height 19
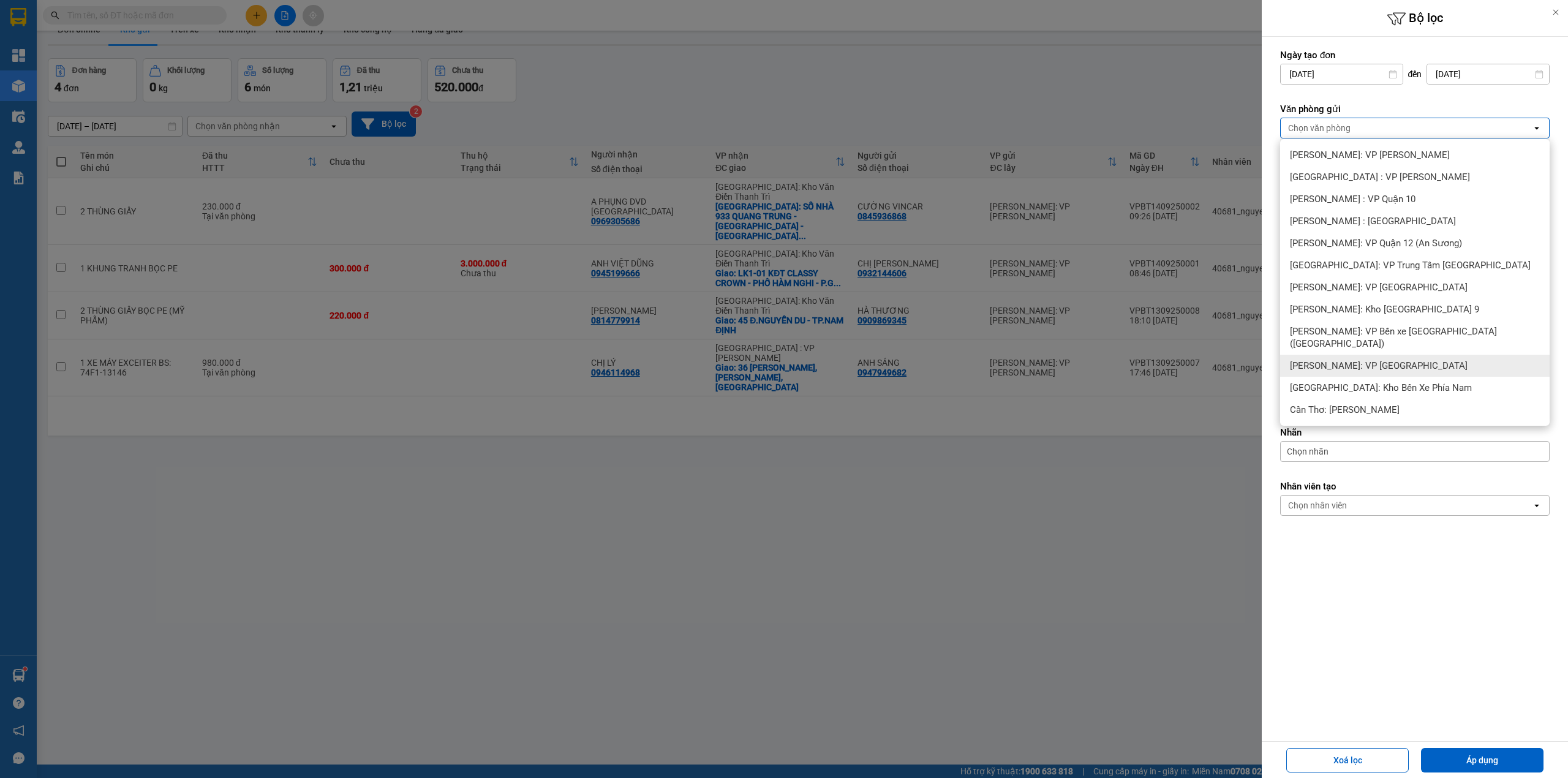
click at [1405, 360] on span "[PERSON_NAME]: VP [GEOGRAPHIC_DATA]" at bounding box center [1378, 365] width 178 height 12
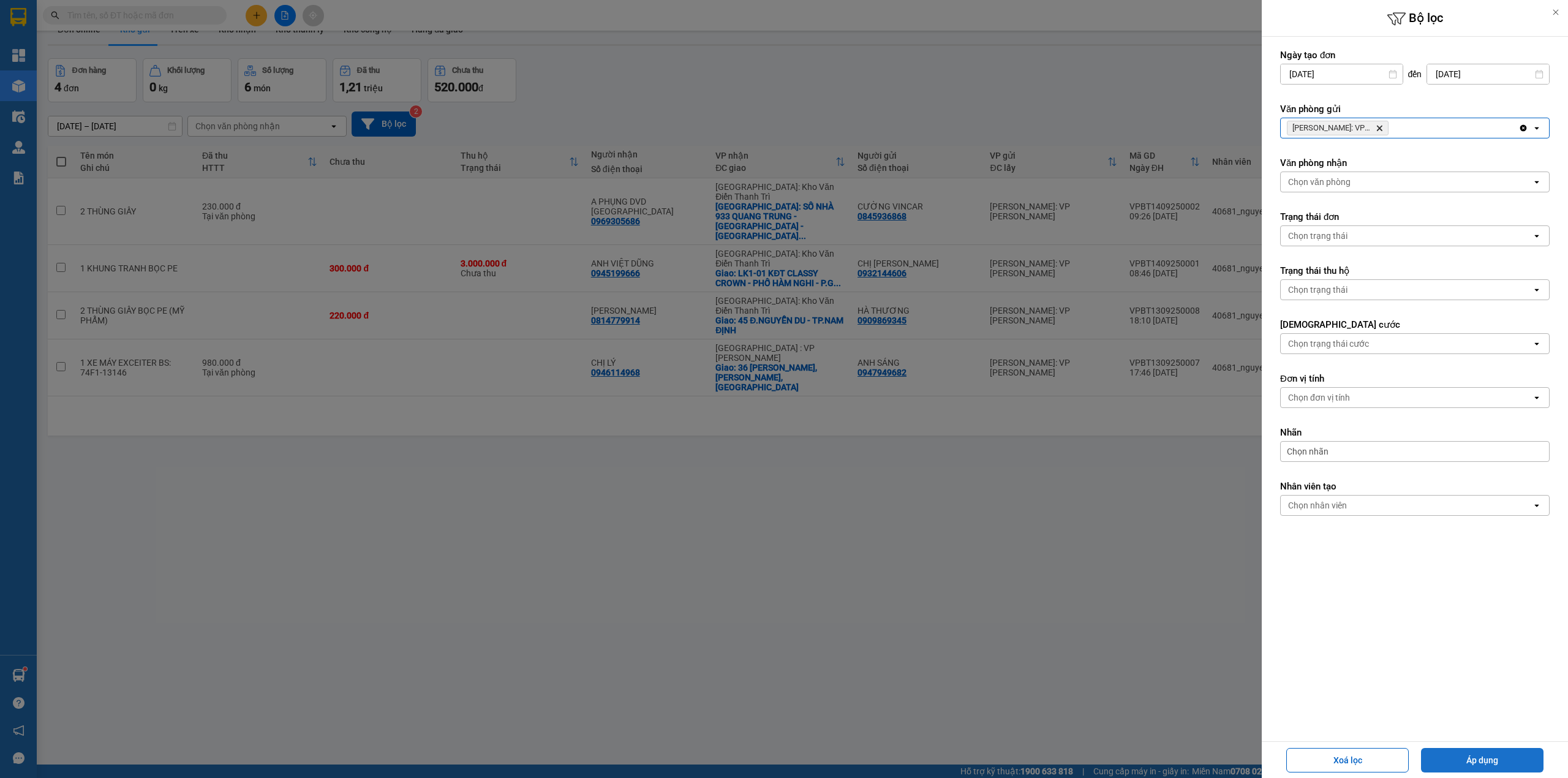
click at [1478, 752] on button "Áp dụng" at bounding box center [1481, 760] width 123 height 25
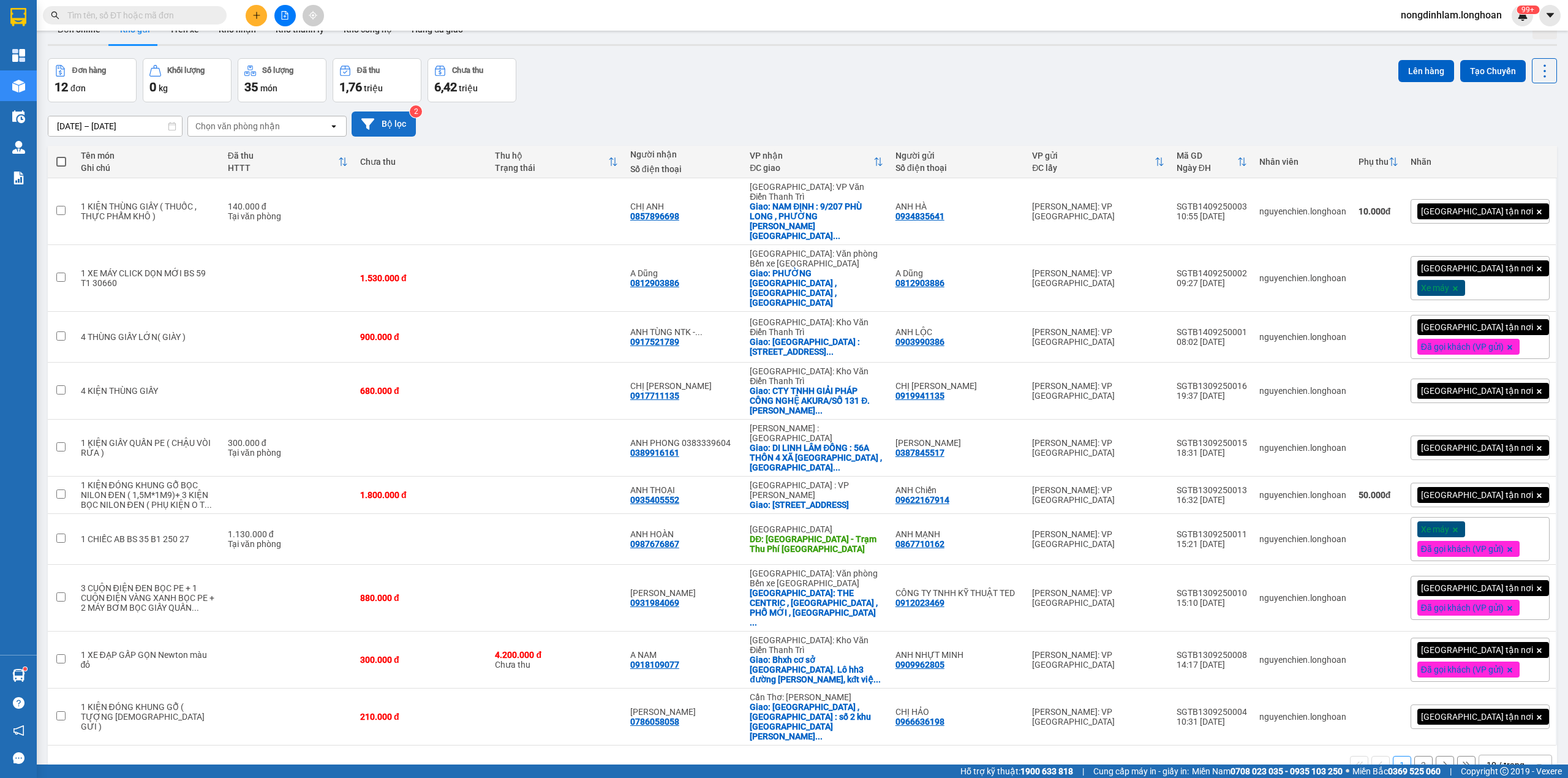
click at [400, 130] on button "Bộ lọc" at bounding box center [383, 124] width 65 height 25
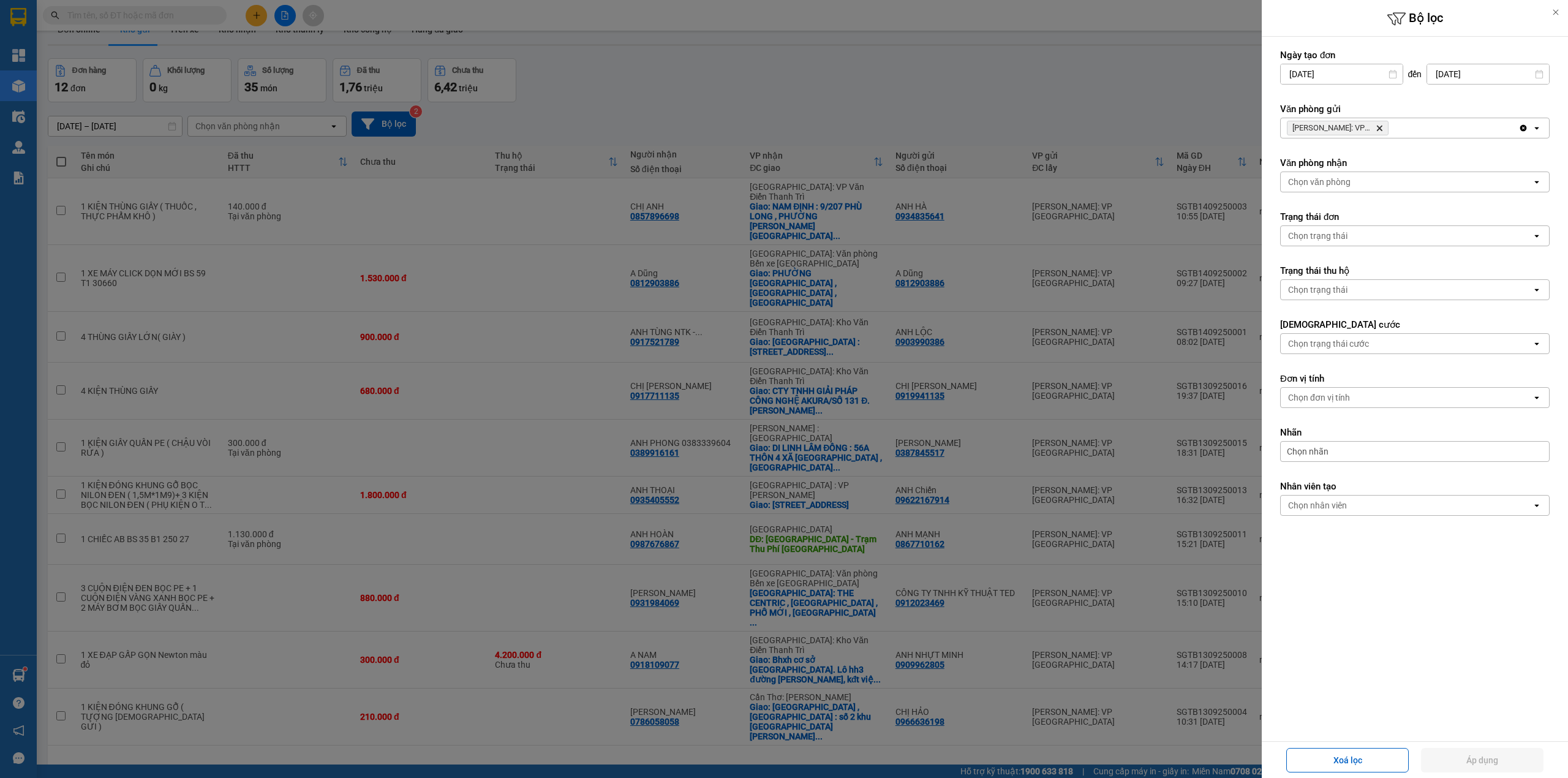
click at [1377, 127] on icon "Delete" at bounding box center [1379, 128] width 7 height 7
click at [1377, 127] on div "Chọn văn phòng" at bounding box center [1406, 127] width 251 height 19
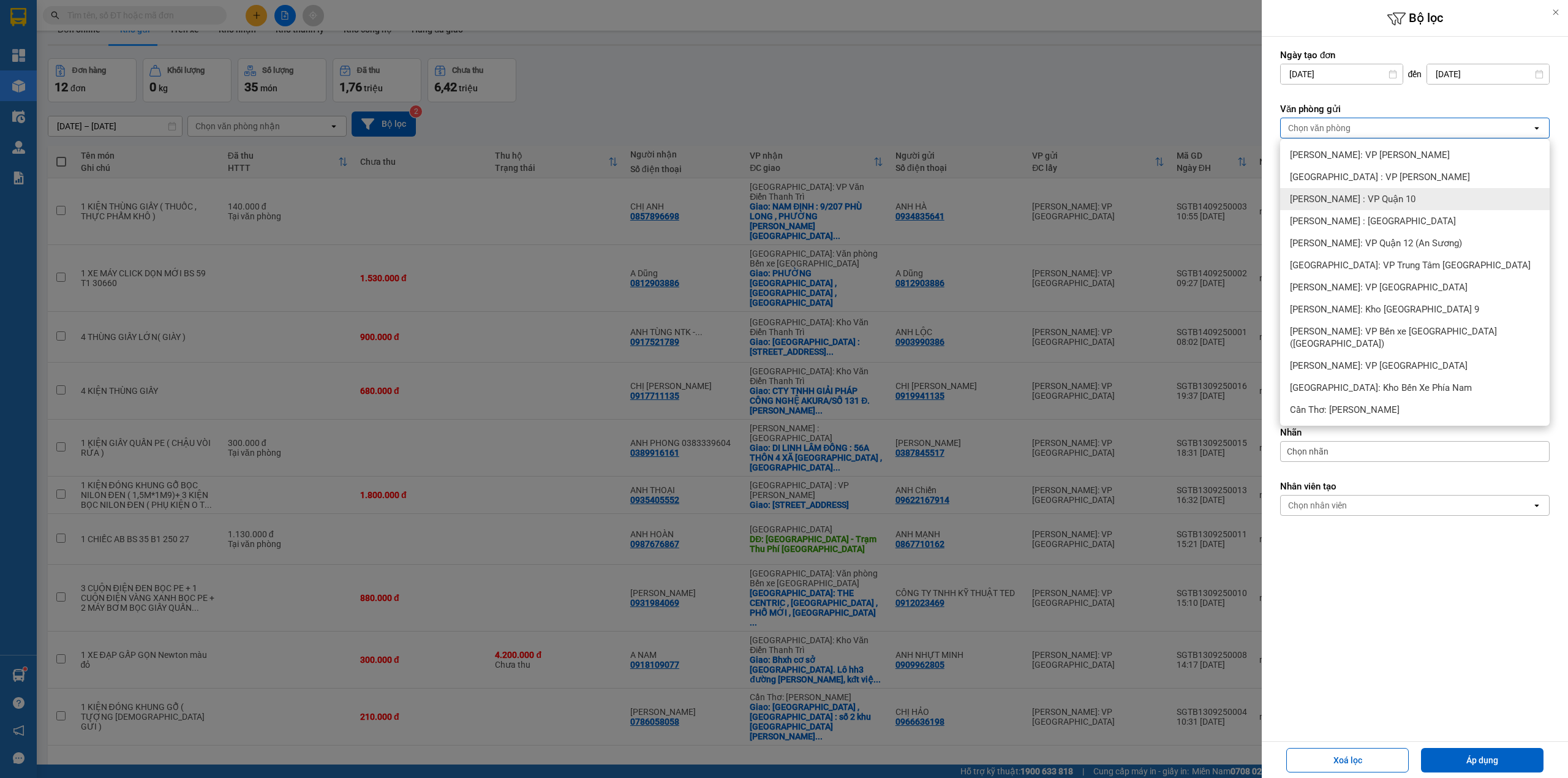
click at [1395, 202] on div "[PERSON_NAME] : VP Quận 10" at bounding box center [1414, 199] width 269 height 22
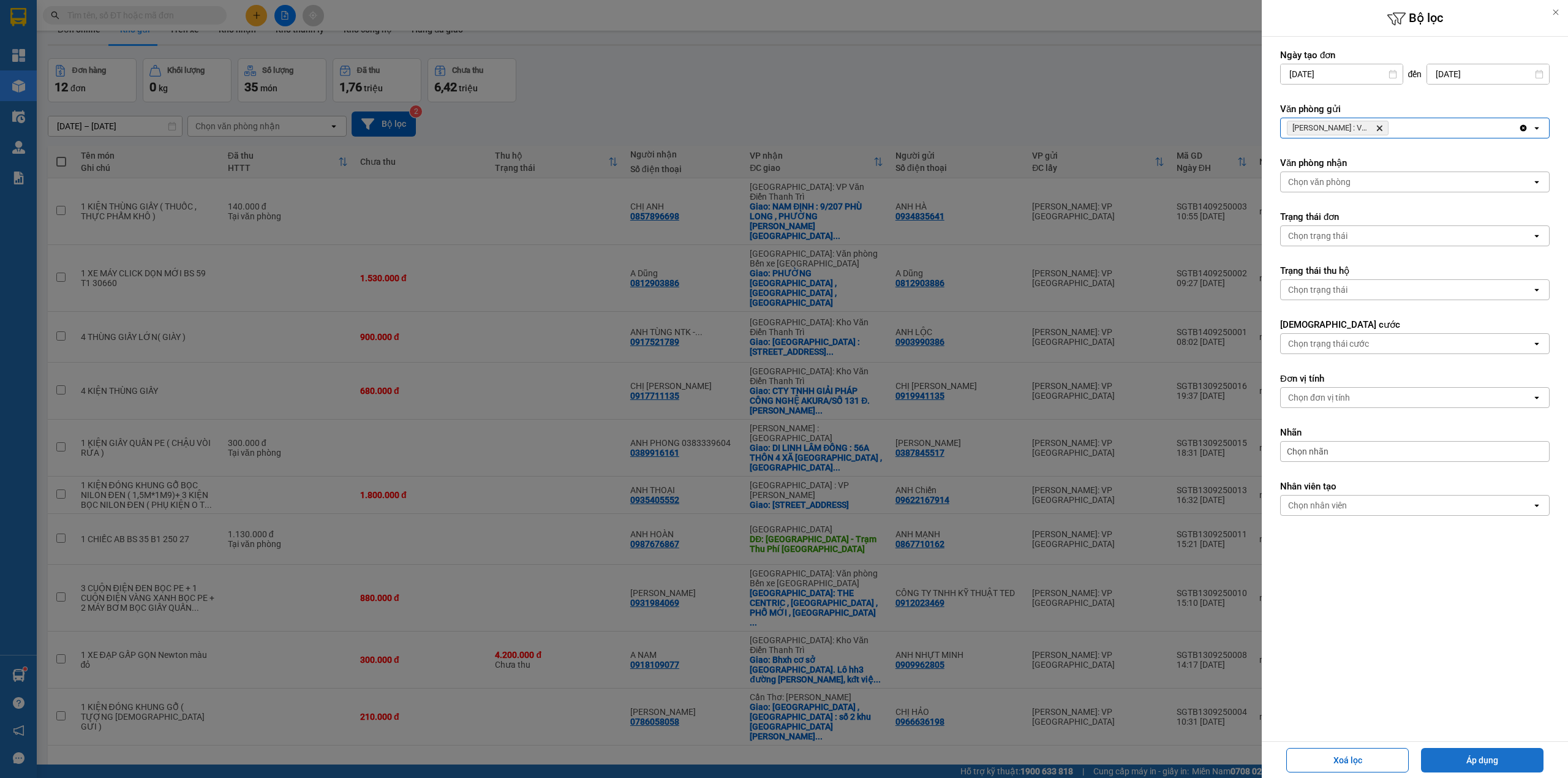
click at [1488, 760] on button "Áp dụng" at bounding box center [1481, 760] width 123 height 25
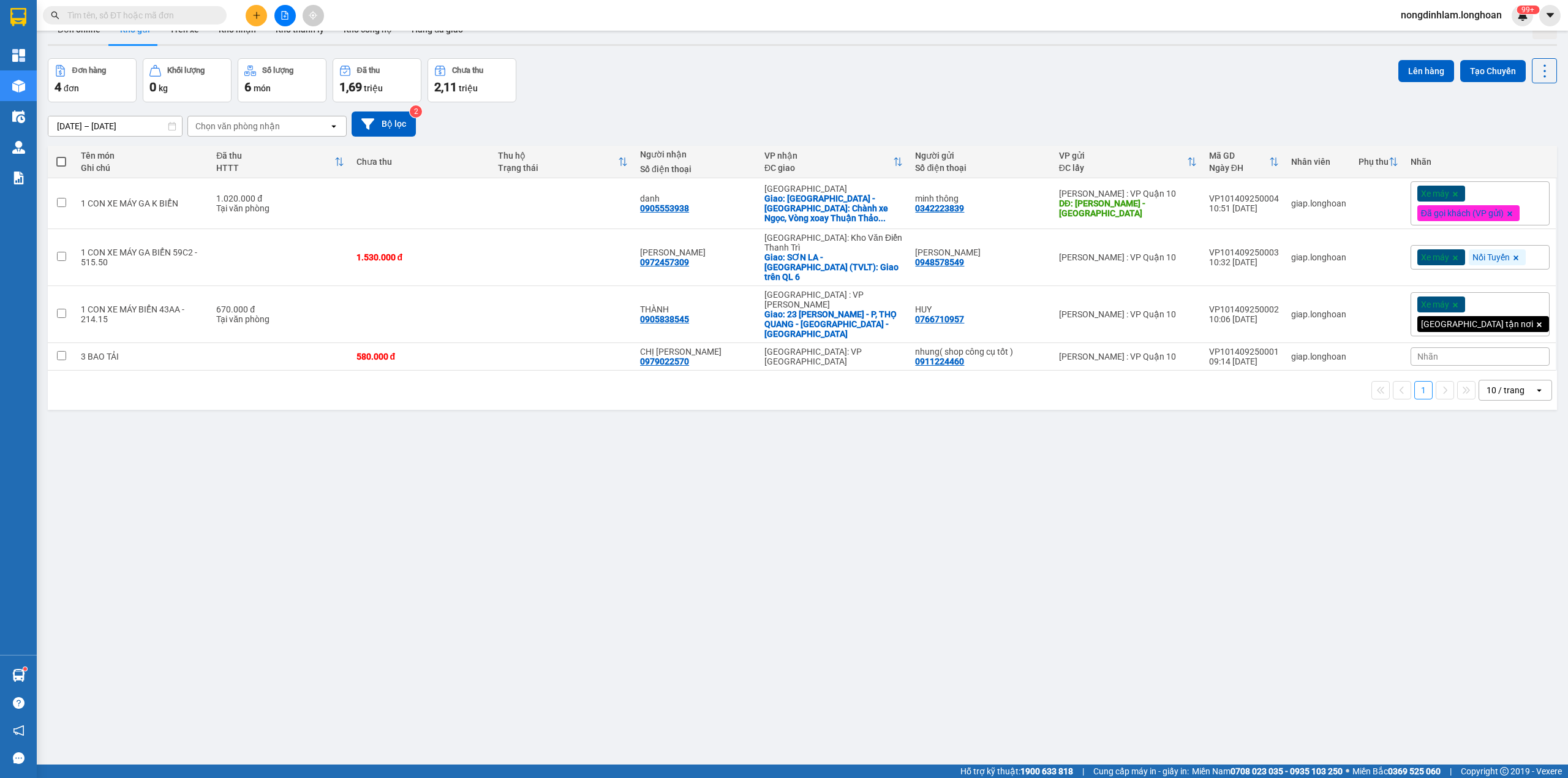
scroll to position [0, 0]
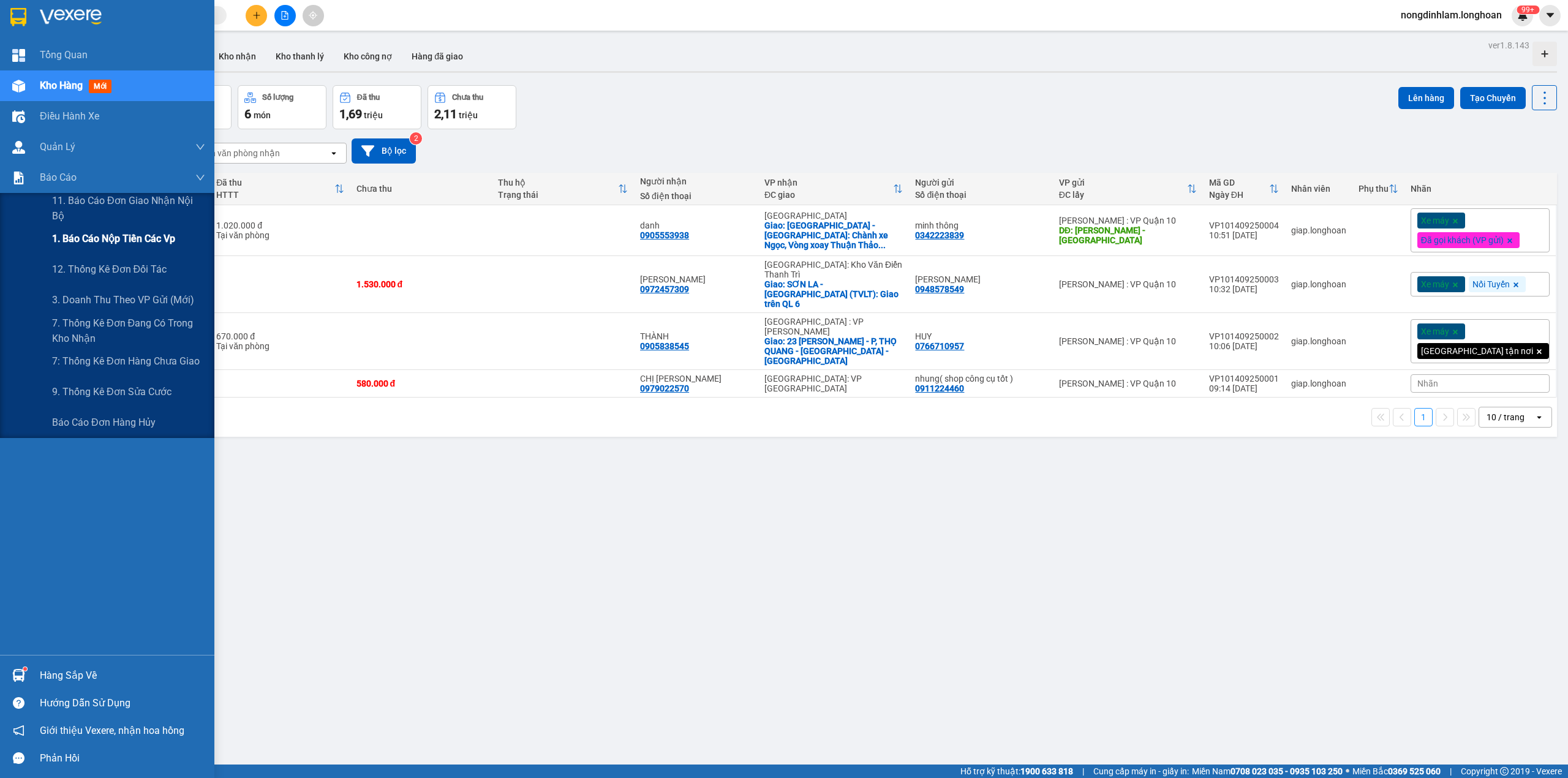
click at [145, 233] on span "1. Báo cáo nộp tiền các vp" at bounding box center [113, 238] width 124 height 16
